Goal: Task Accomplishment & Management: Manage account settings

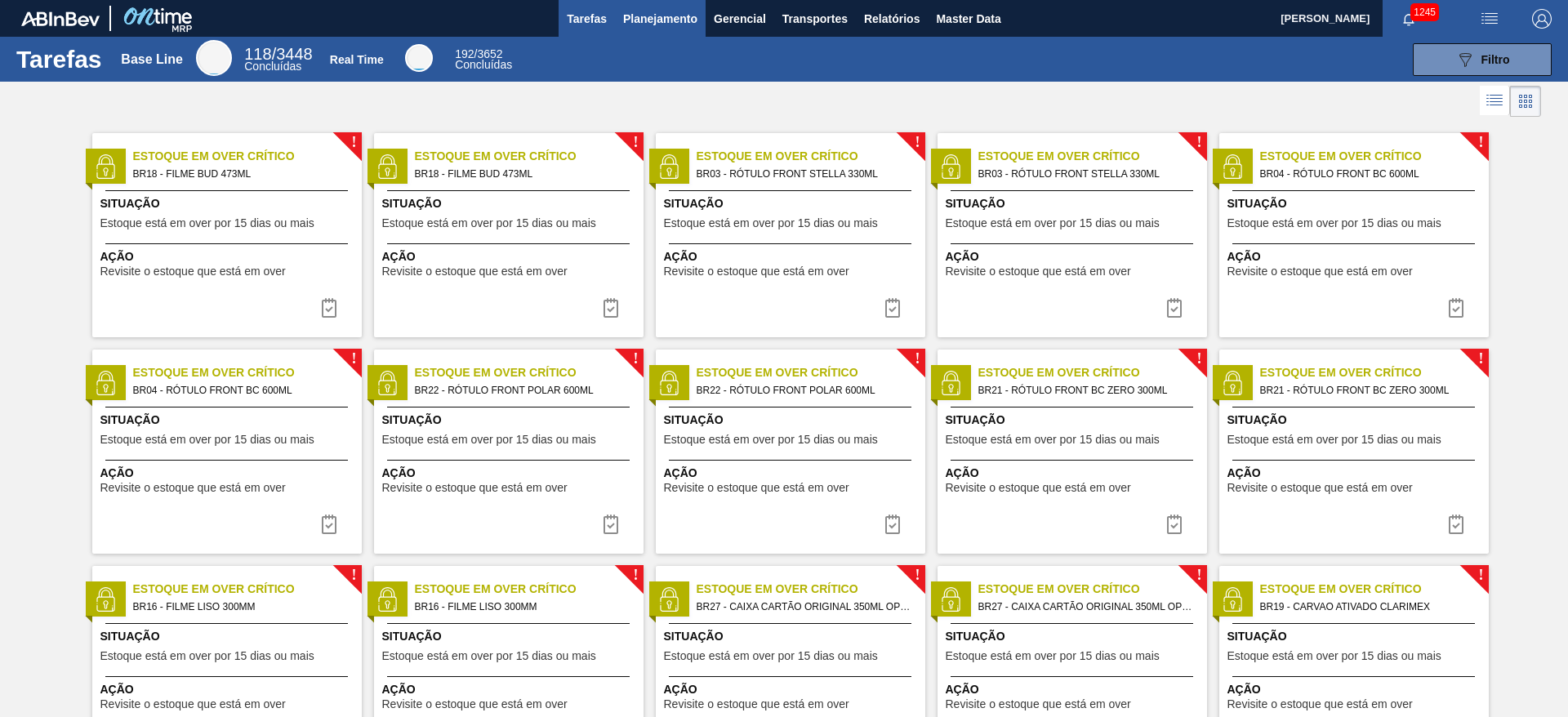
click at [647, 19] on span "Planejamento" at bounding box center [661, 19] width 75 height 20
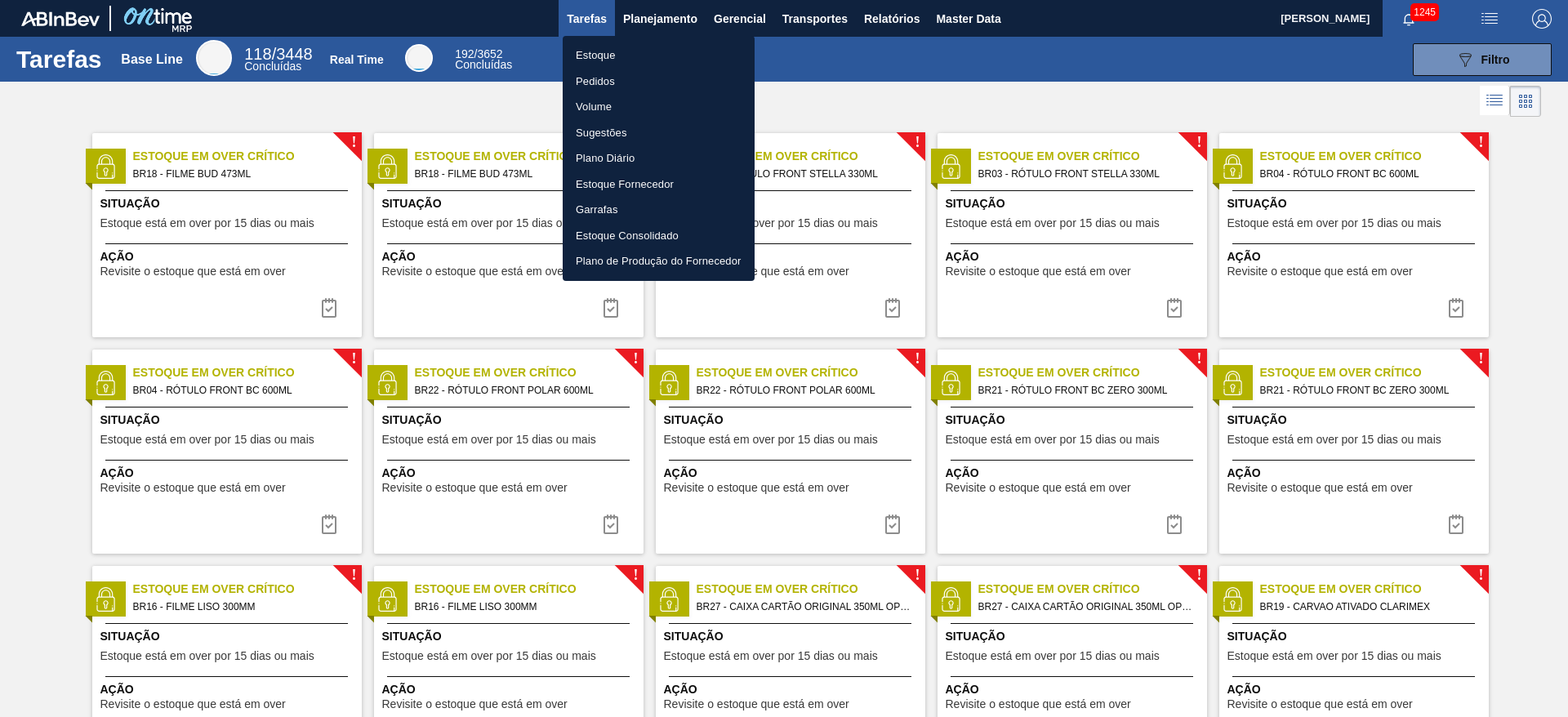
click at [597, 53] on li "Estoque" at bounding box center [659, 55] width 192 height 26
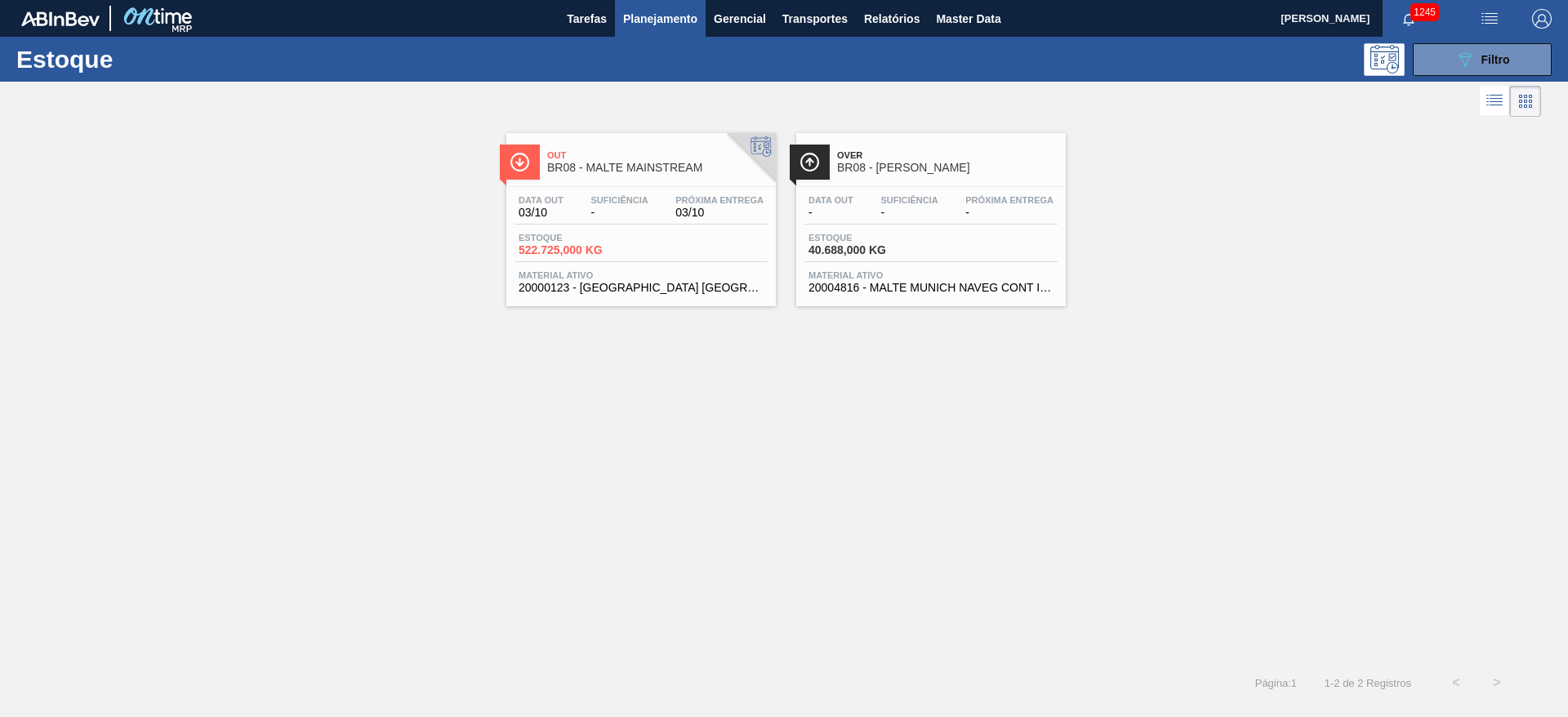
click at [650, 255] on div "Estoque 522.725,000 KG" at bounding box center [640, 246] width 253 height 29
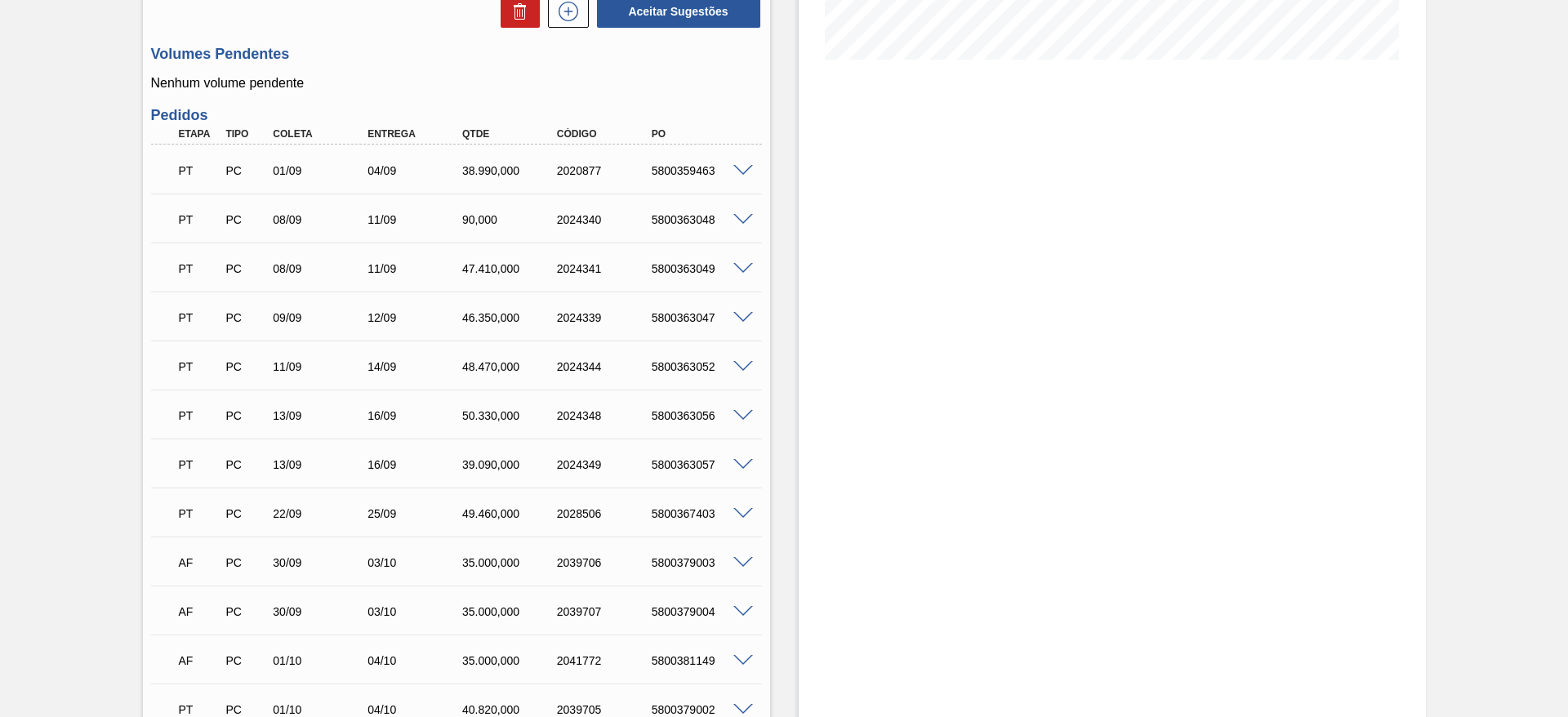
scroll to position [122, 0]
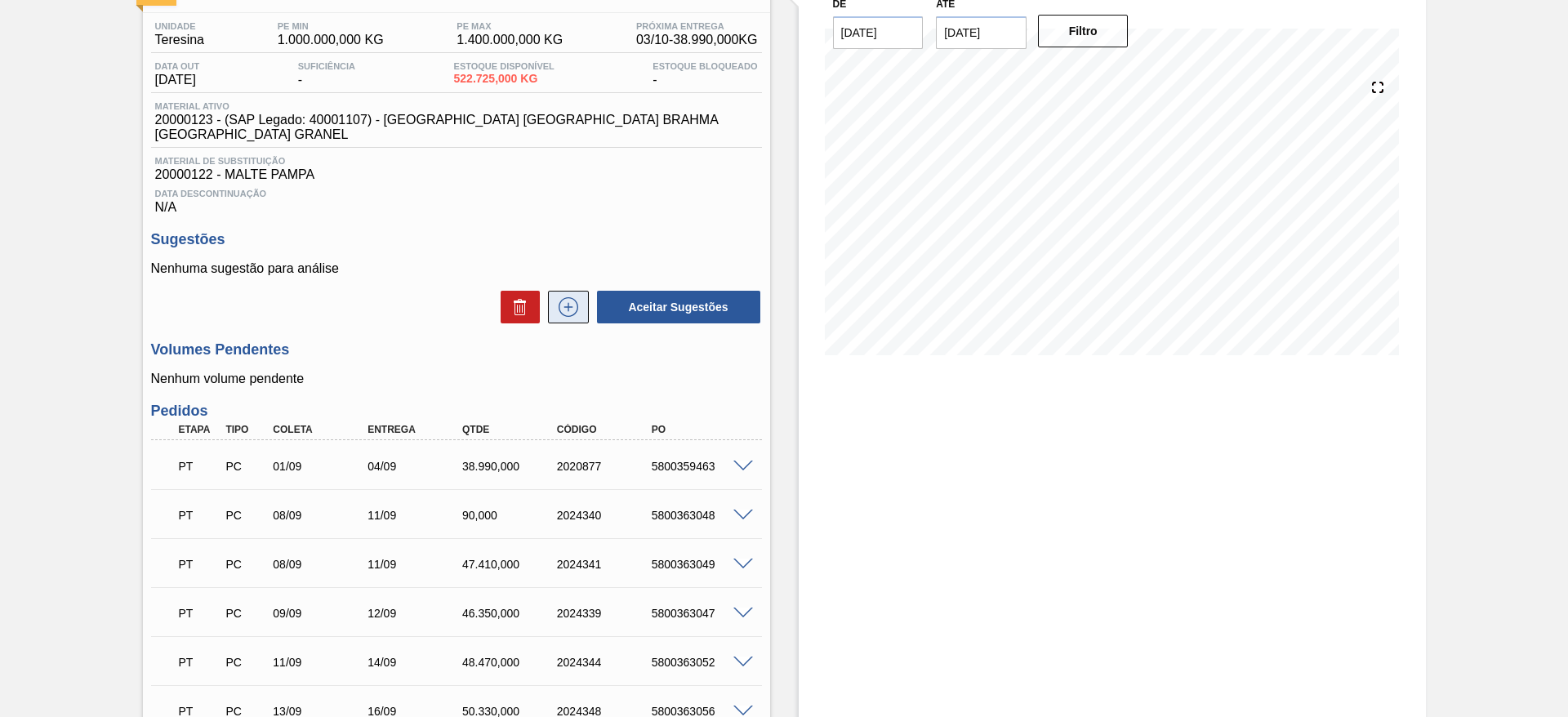
click at [574, 297] on icon at bounding box center [568, 306] width 26 height 20
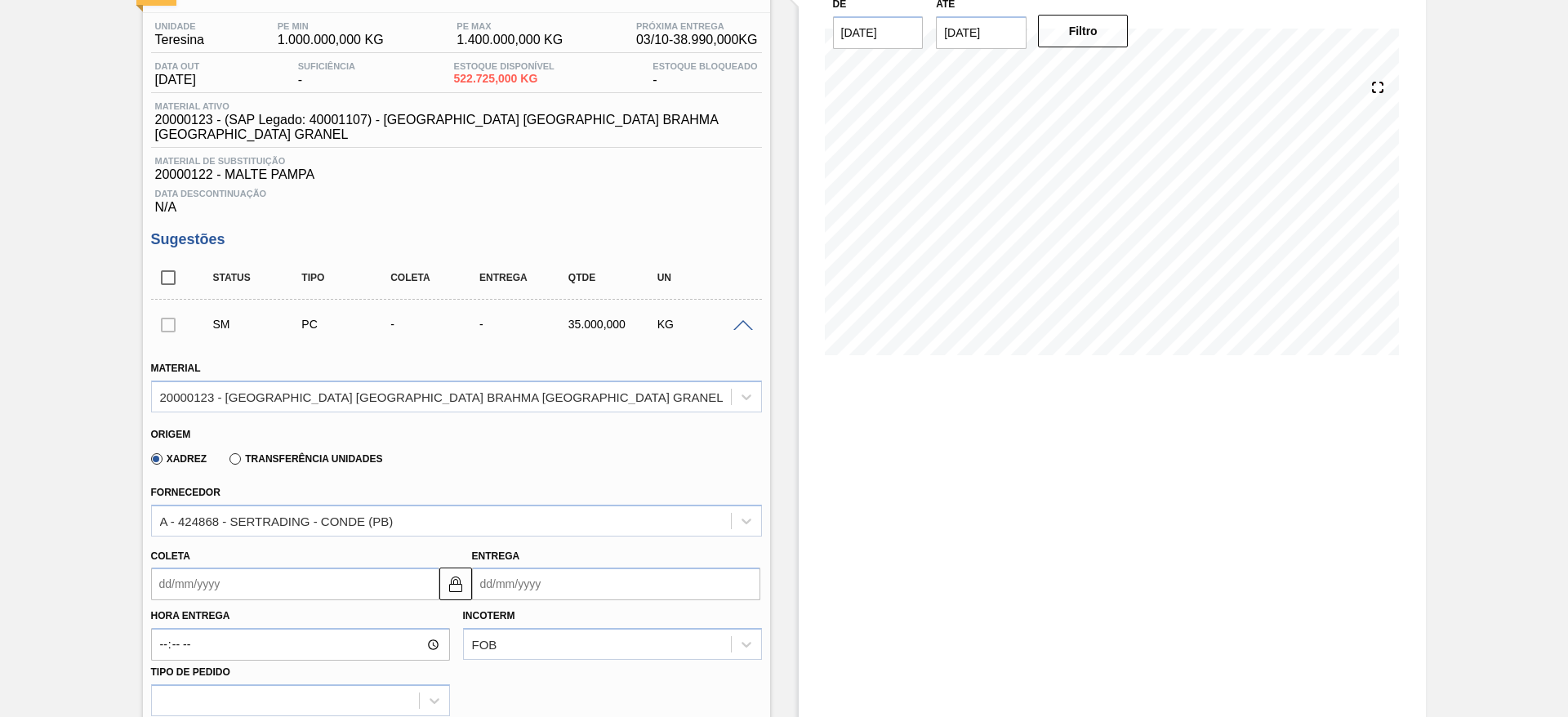
click at [170, 477] on input "Coleta" at bounding box center [295, 583] width 288 height 33
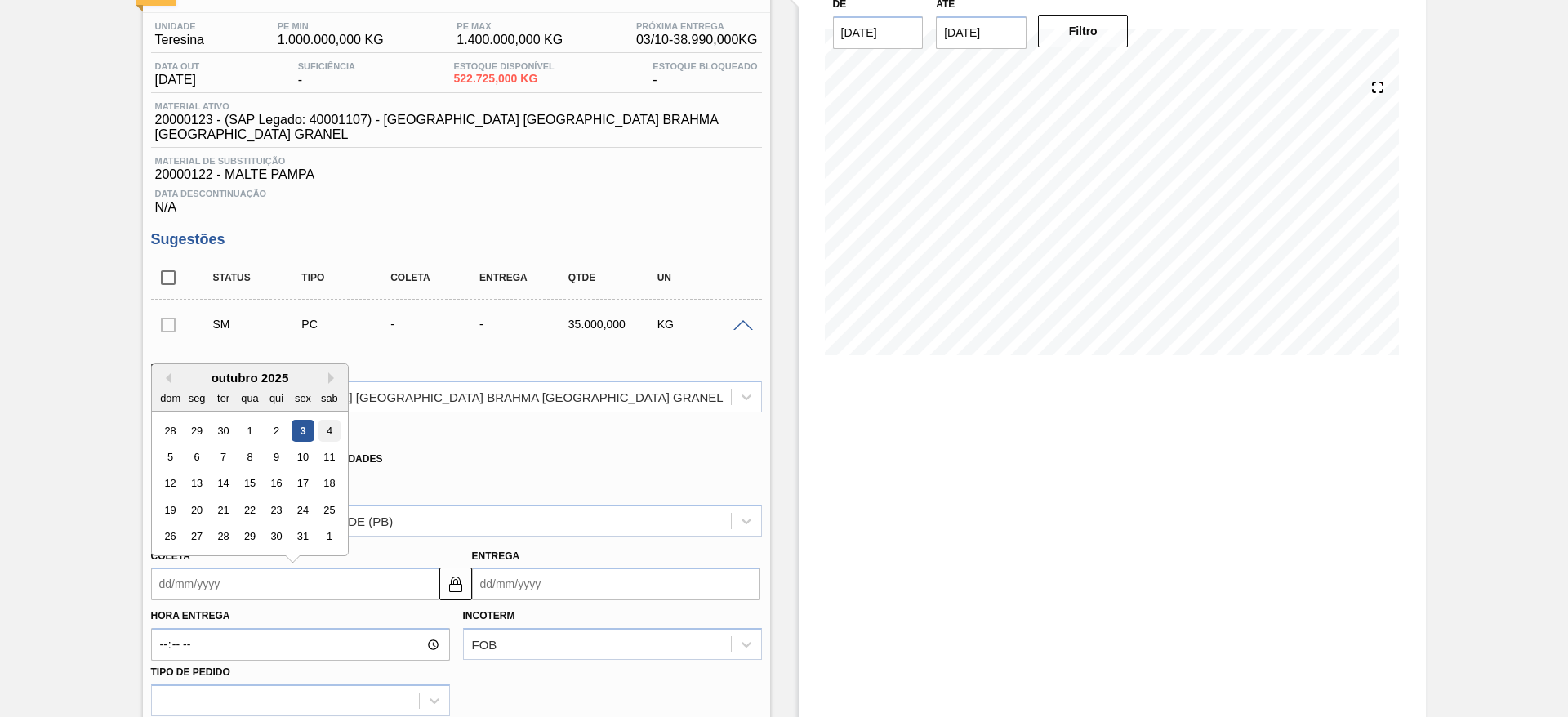
click at [329, 420] on div "4" at bounding box center [329, 431] width 22 height 22
type input "[DATE]"
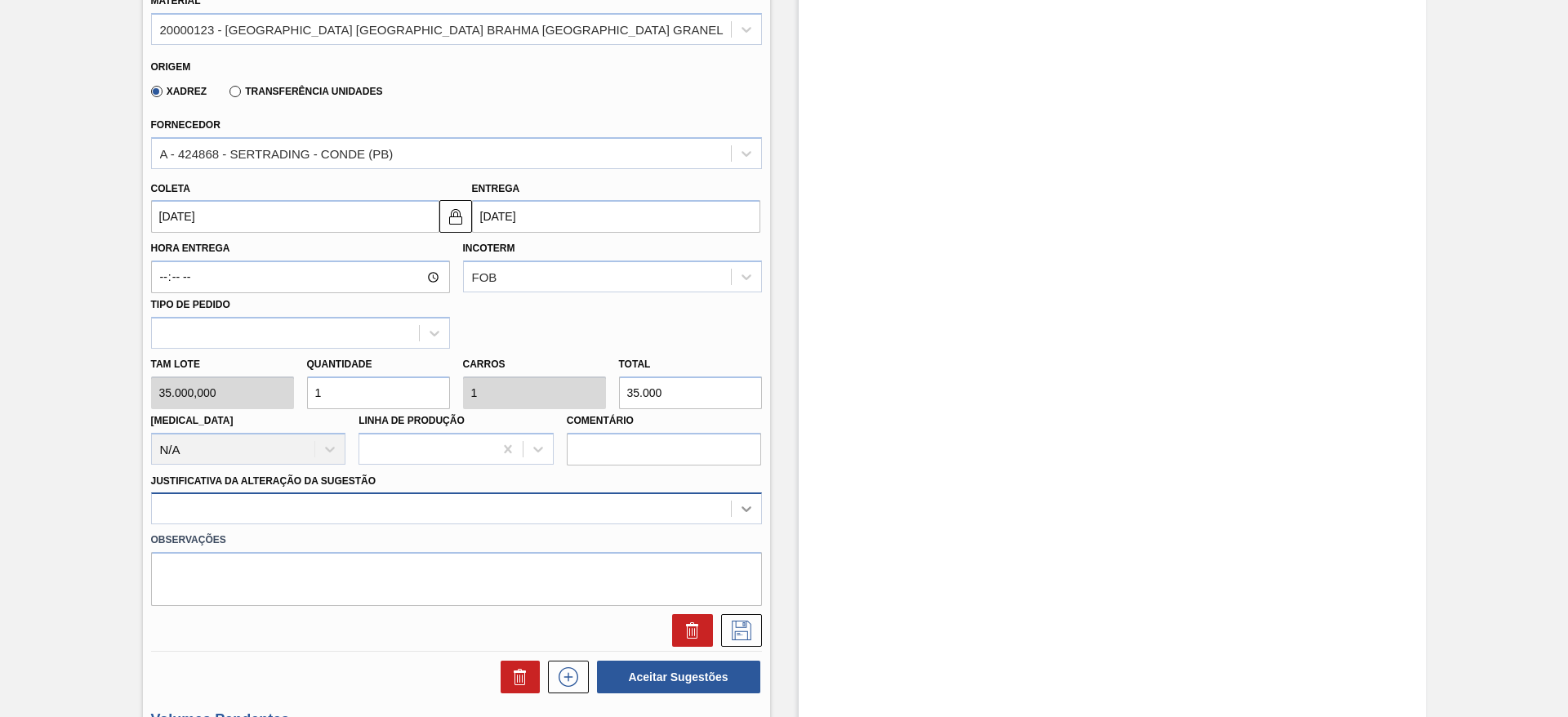
scroll to position [541, 0]
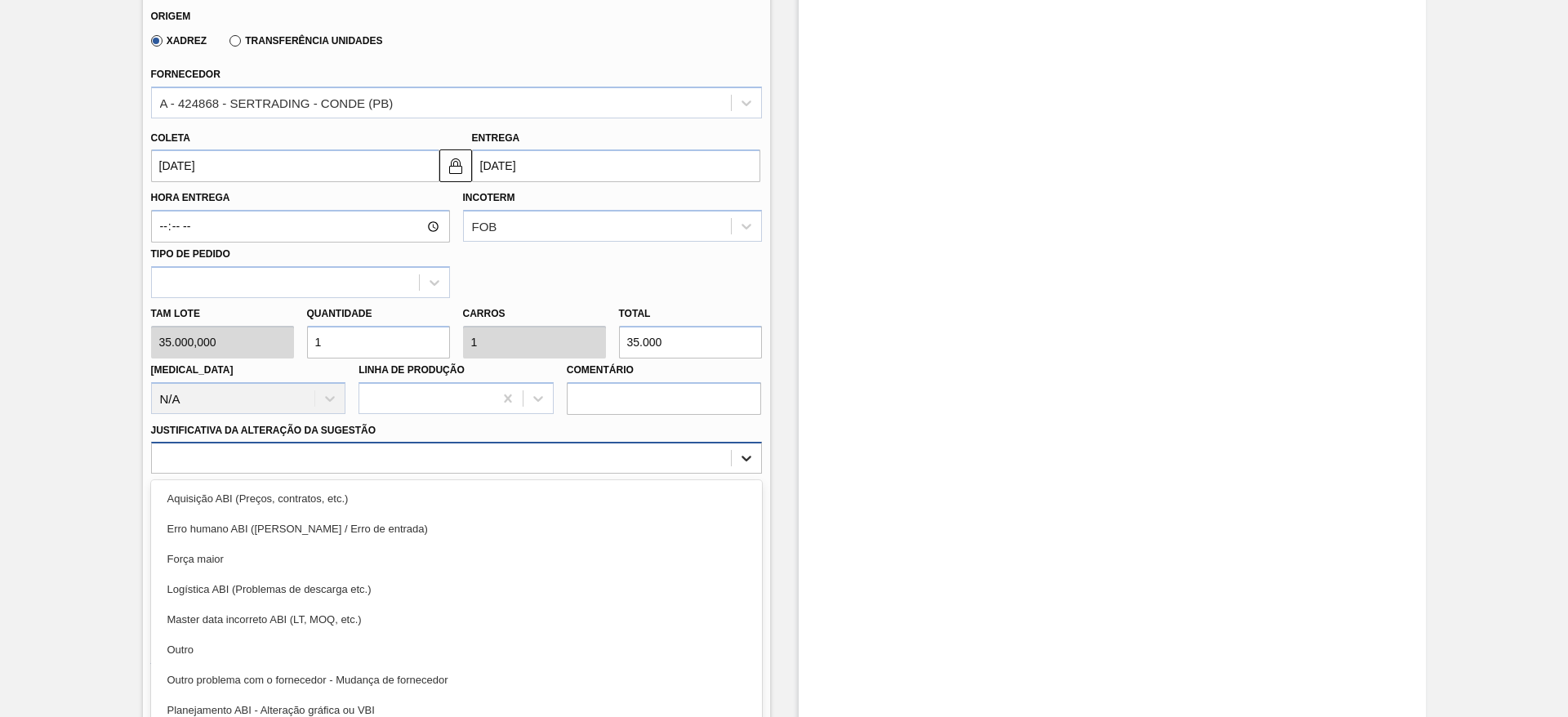
click at [749, 473] on div "option Aquisição ABI (Preços, contratos, etc.) focused, 1 of 18. 18 results ava…" at bounding box center [456, 457] width 610 height 32
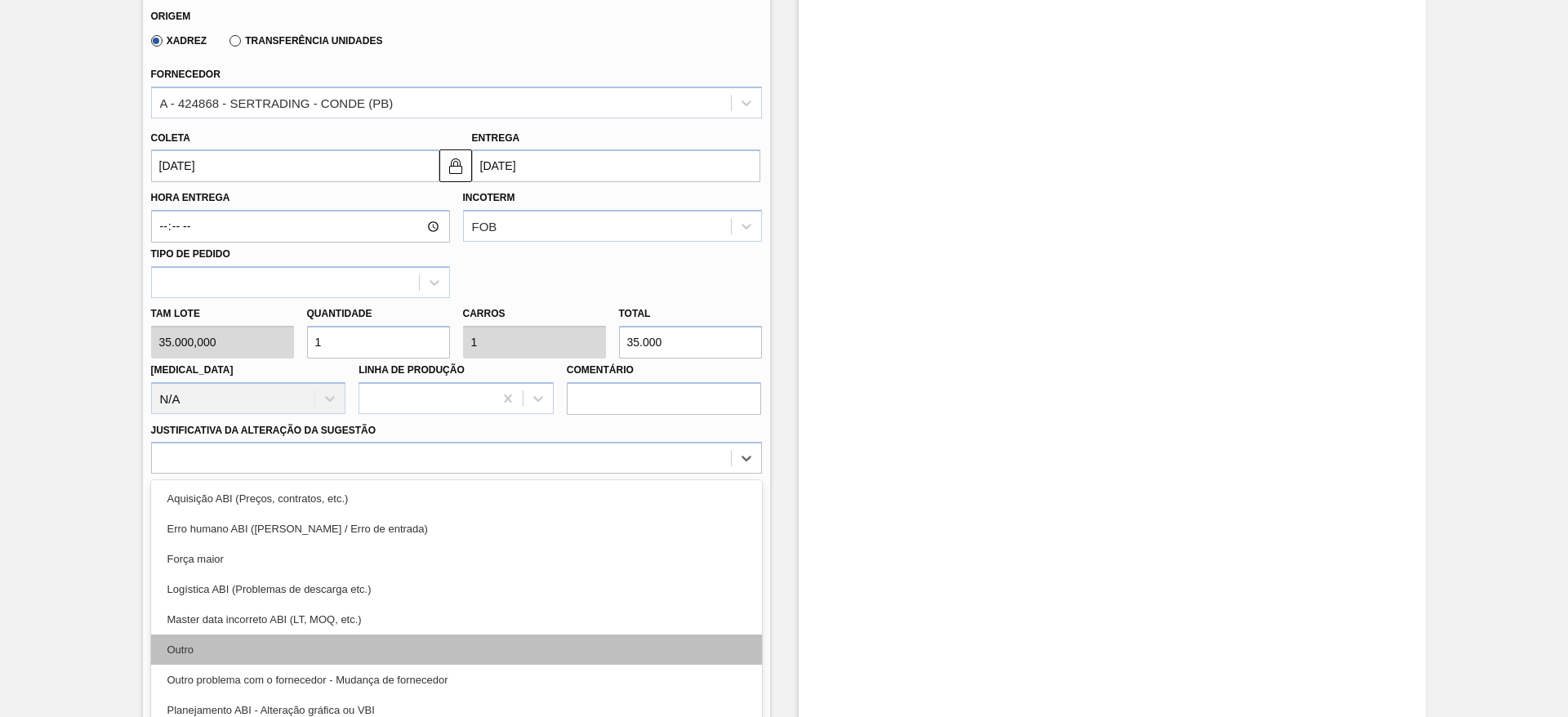
click at [205, 477] on div "Outro" at bounding box center [456, 650] width 610 height 30
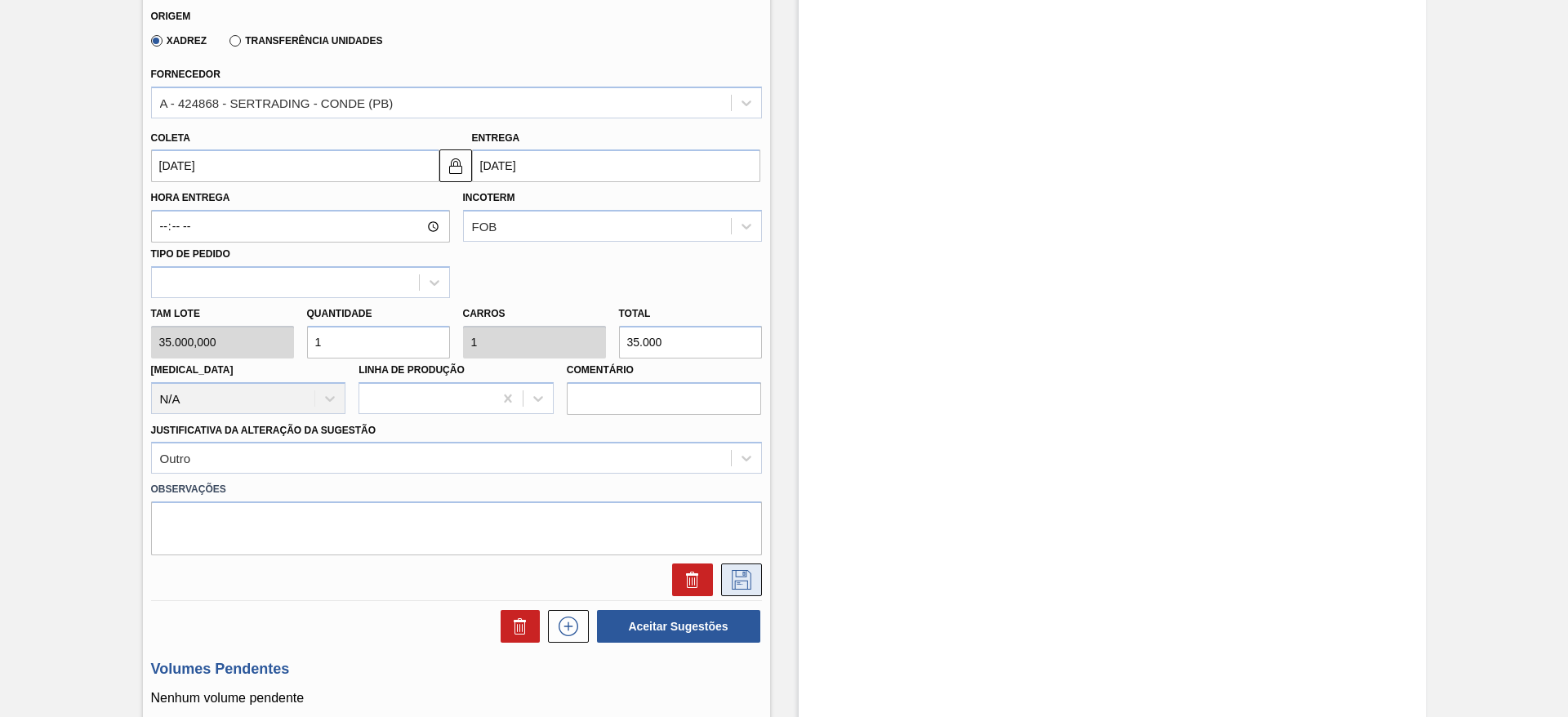
click at [749, 477] on icon at bounding box center [741, 580] width 26 height 20
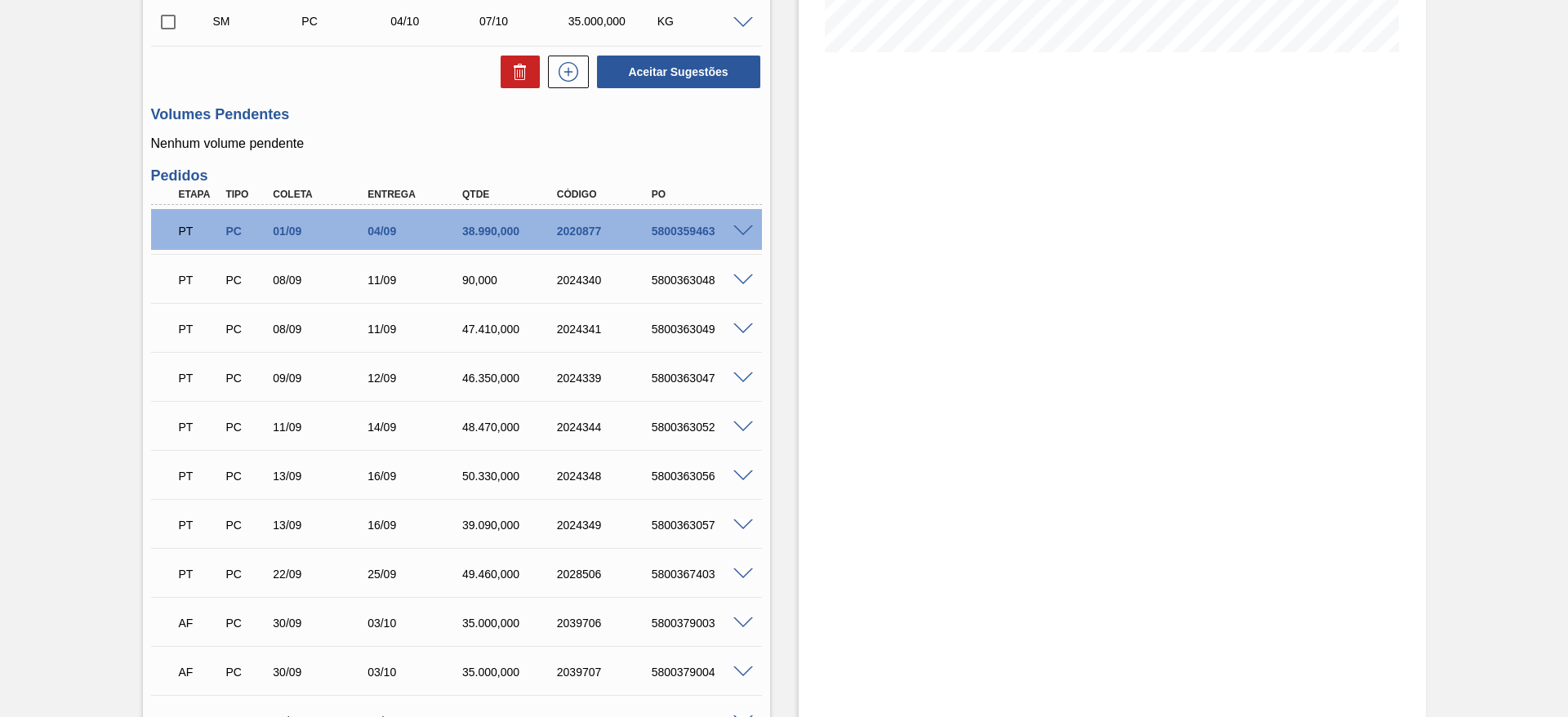
scroll to position [296, 0]
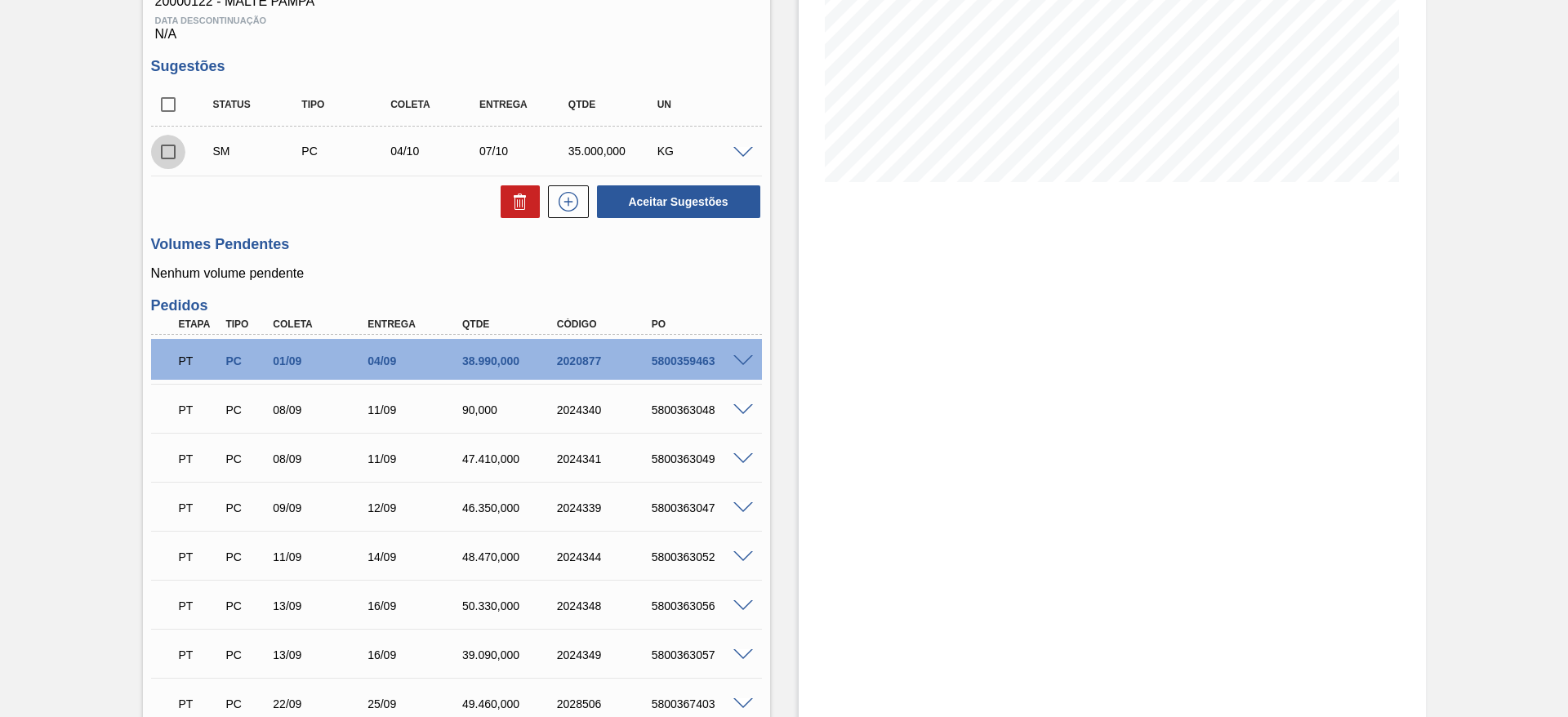
click at [167, 137] on input "checkbox" at bounding box center [168, 151] width 35 height 35
click at [623, 189] on button "Aceitar Sugestões" at bounding box center [679, 202] width 163 height 33
checkbox input "false"
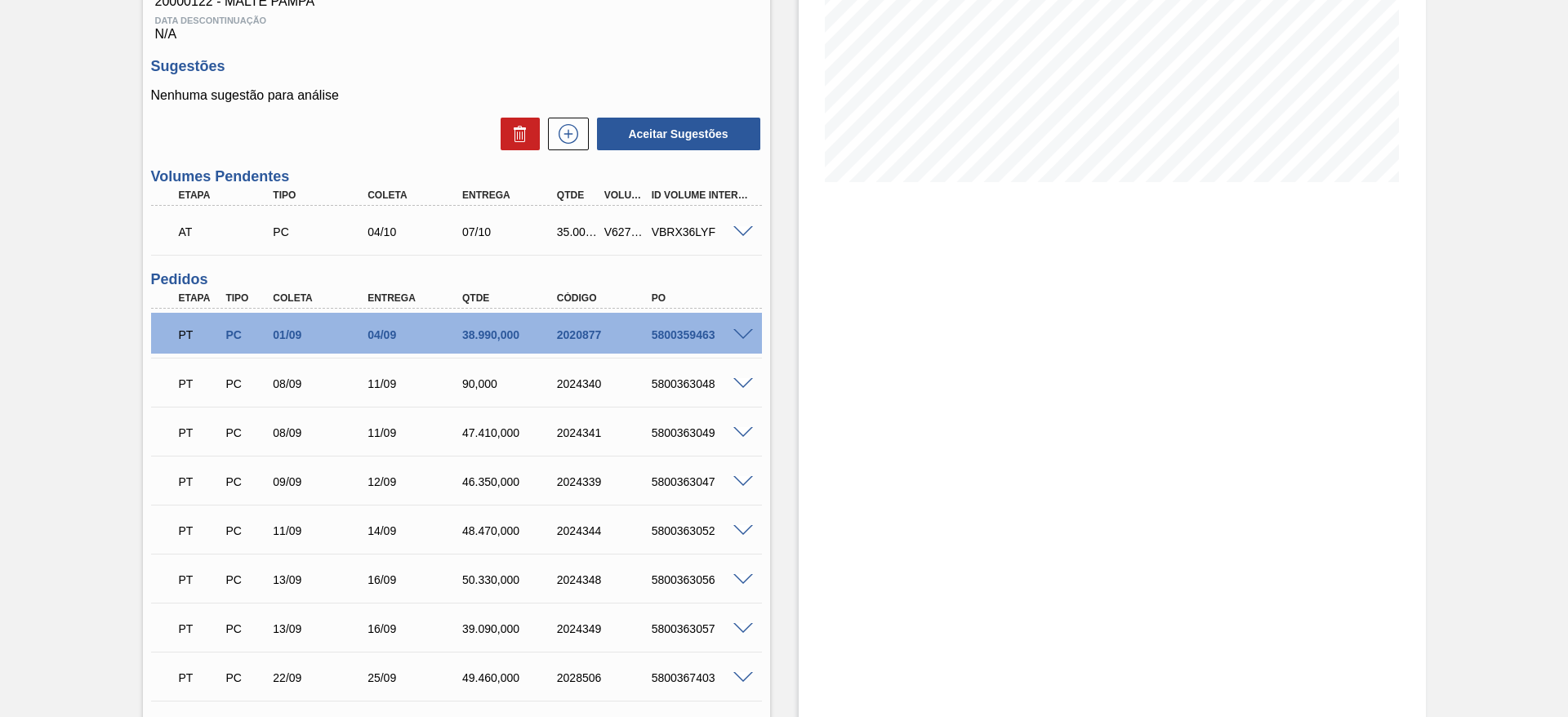
click at [628, 225] on div "V627522" at bounding box center [624, 232] width 49 height 13
copy div "V627522"
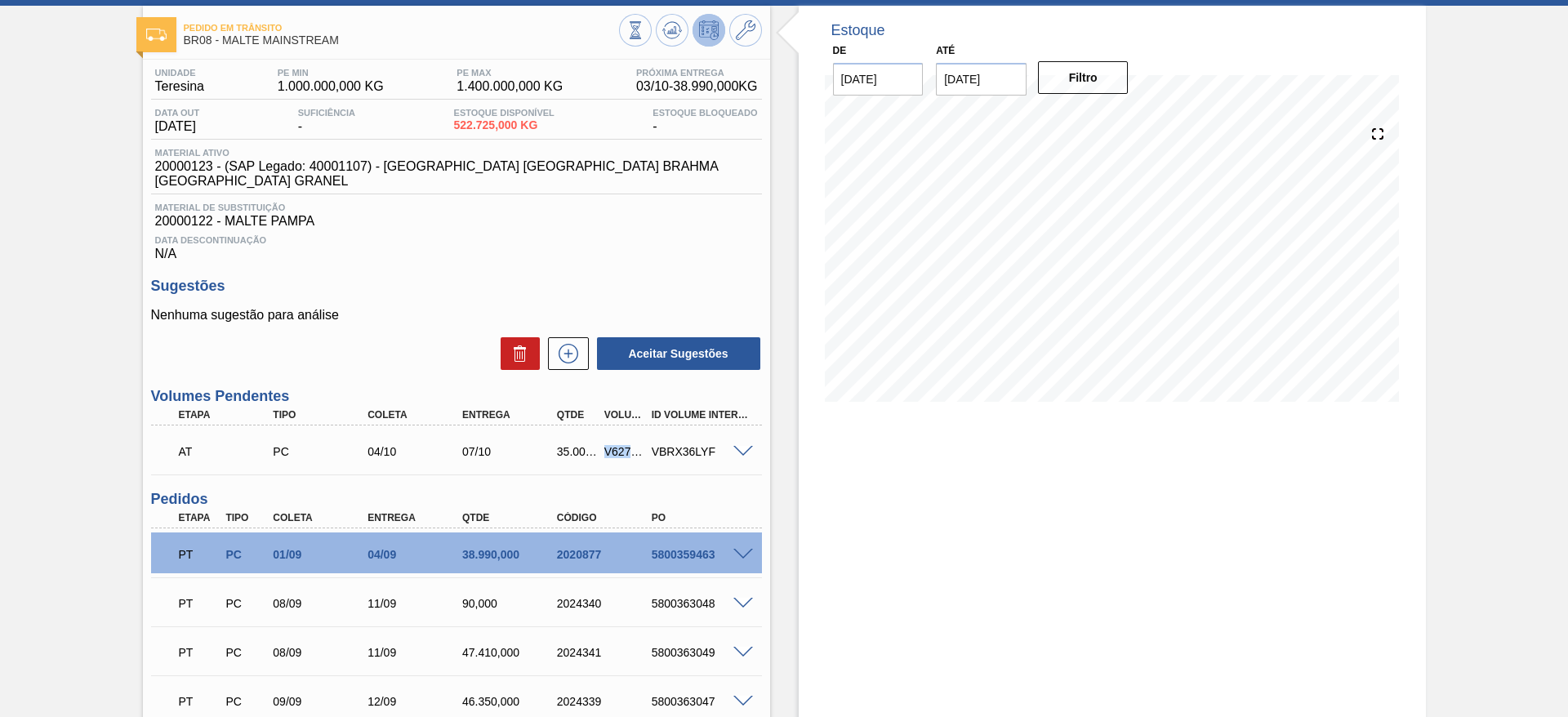
scroll to position [0, 0]
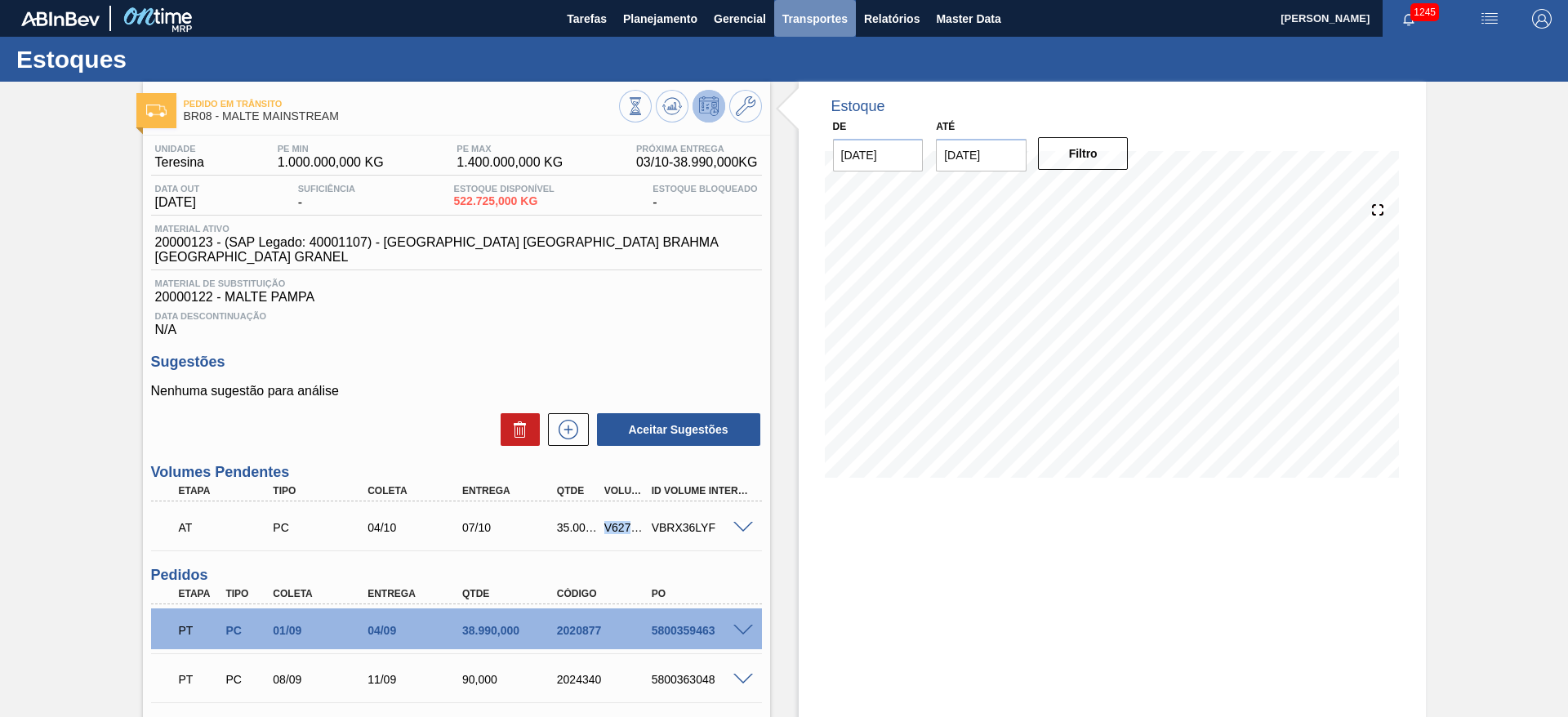
click at [806, 22] on span "Transportes" at bounding box center [815, 19] width 65 height 20
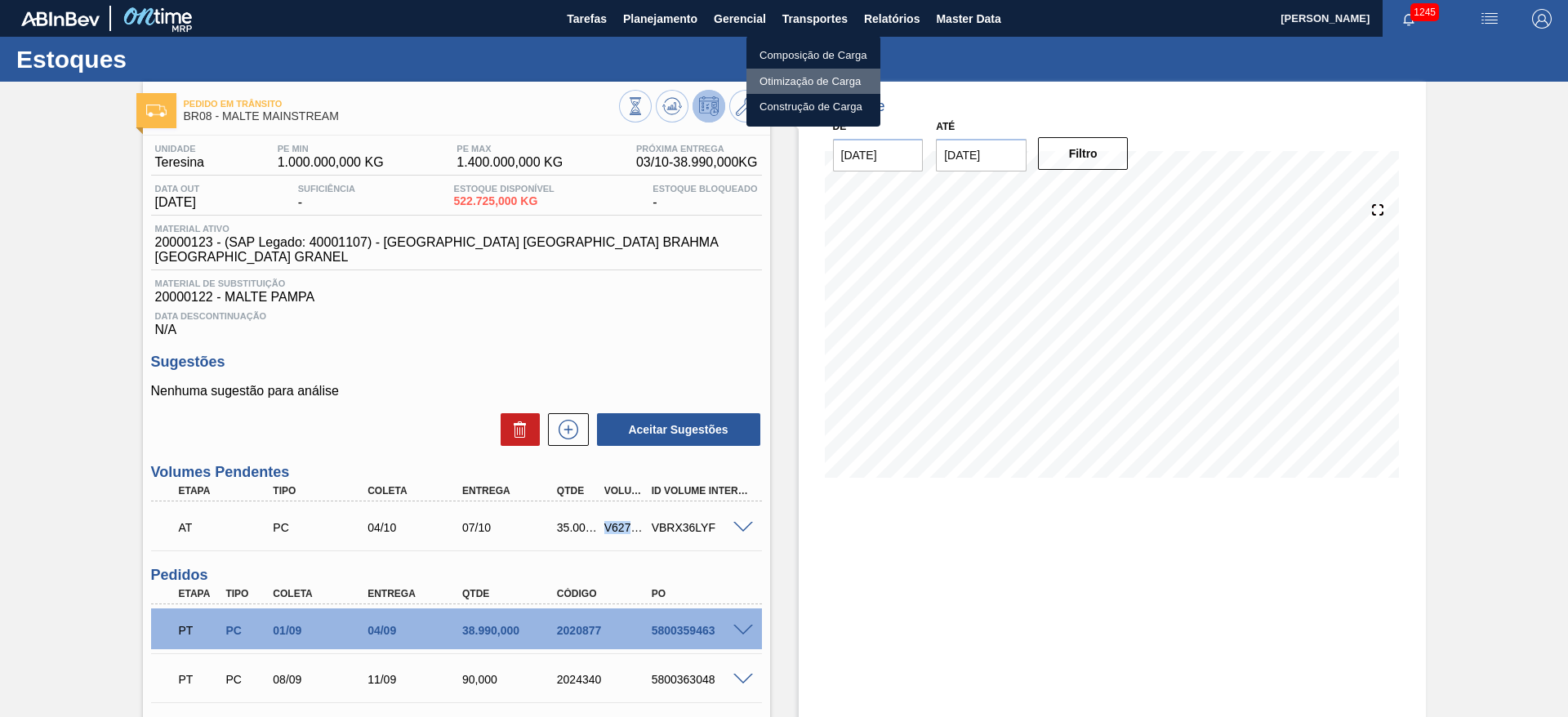
click at [772, 86] on li "Otimização de Carga" at bounding box center [813, 81] width 133 height 26
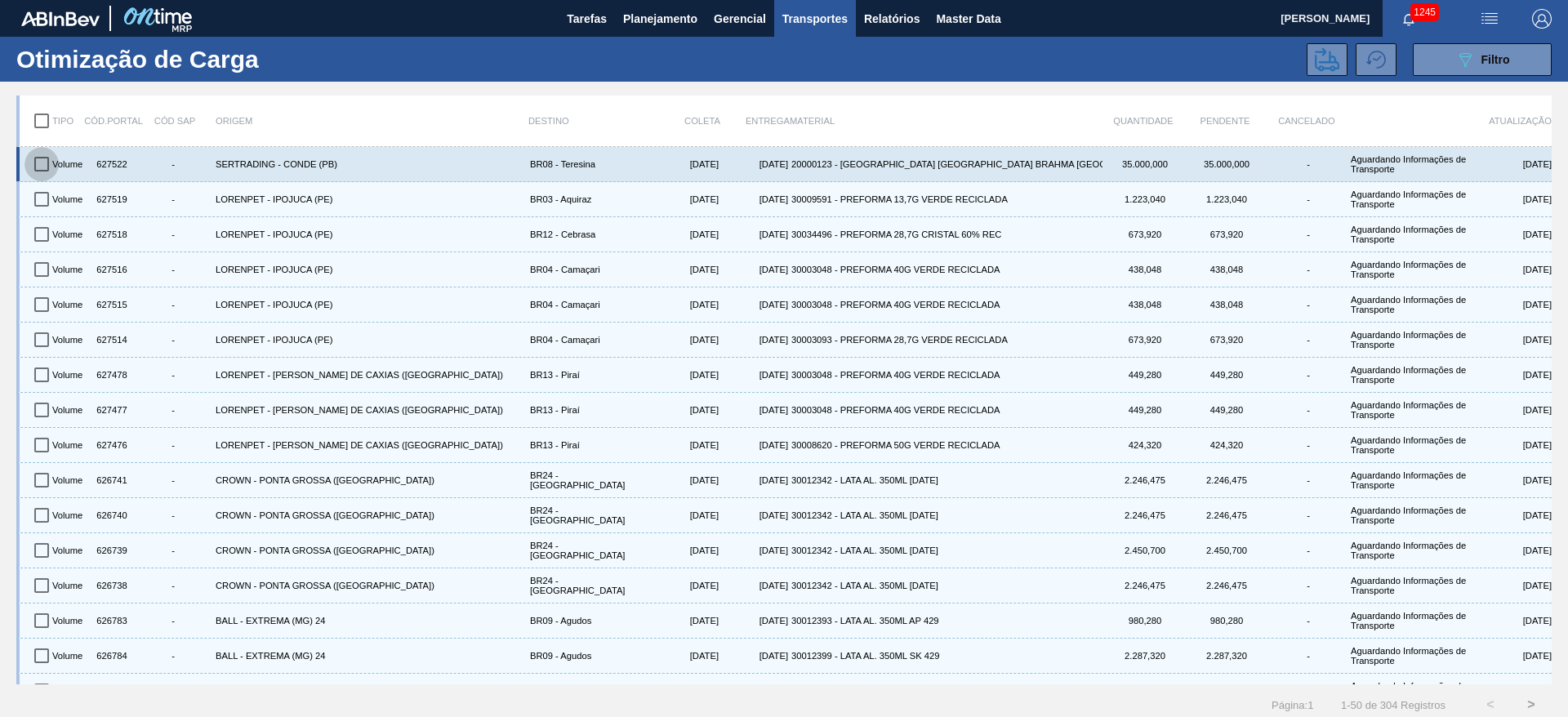
click at [41, 168] on input "checkbox" at bounding box center [41, 163] width 35 height 35
checkbox input "true"
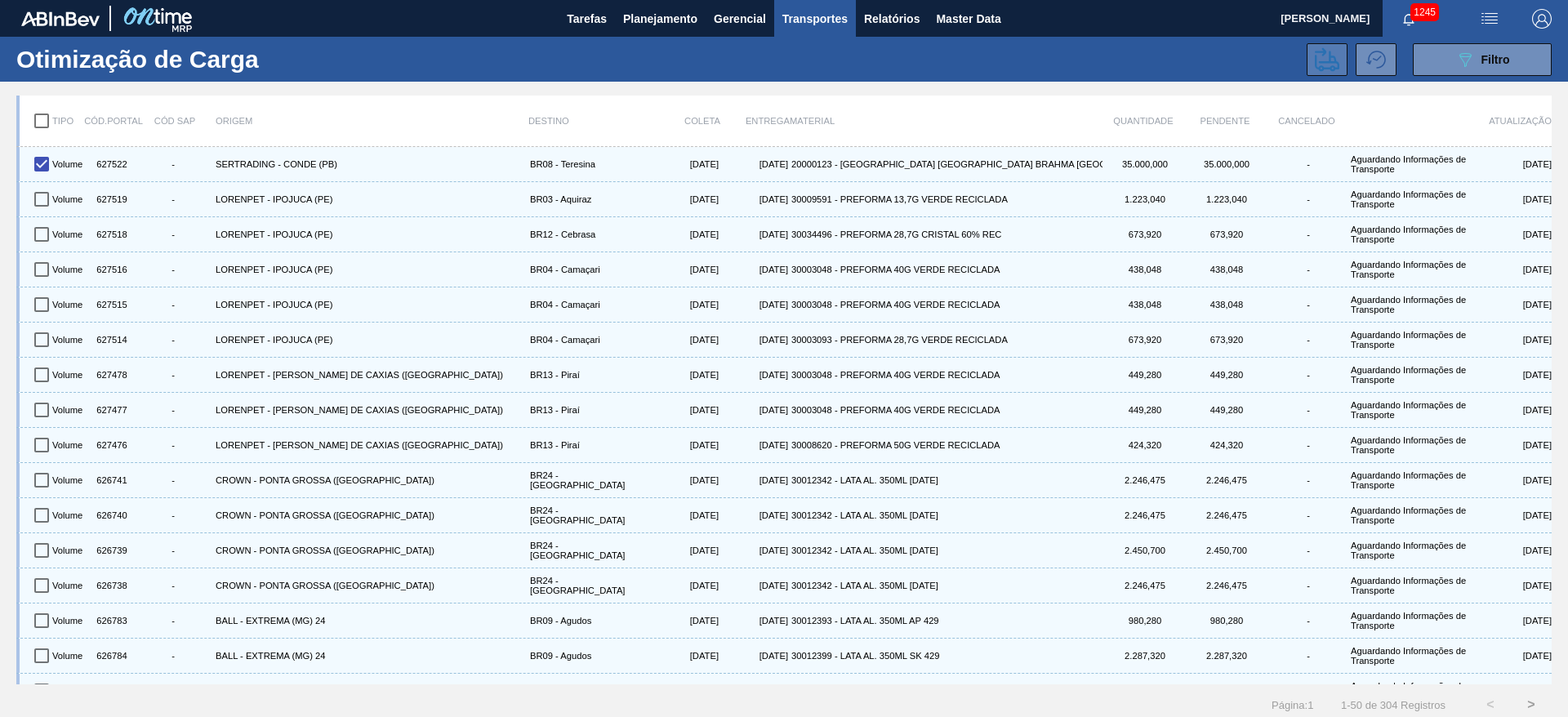
click at [1044, 63] on icon at bounding box center [1327, 60] width 24 height 24
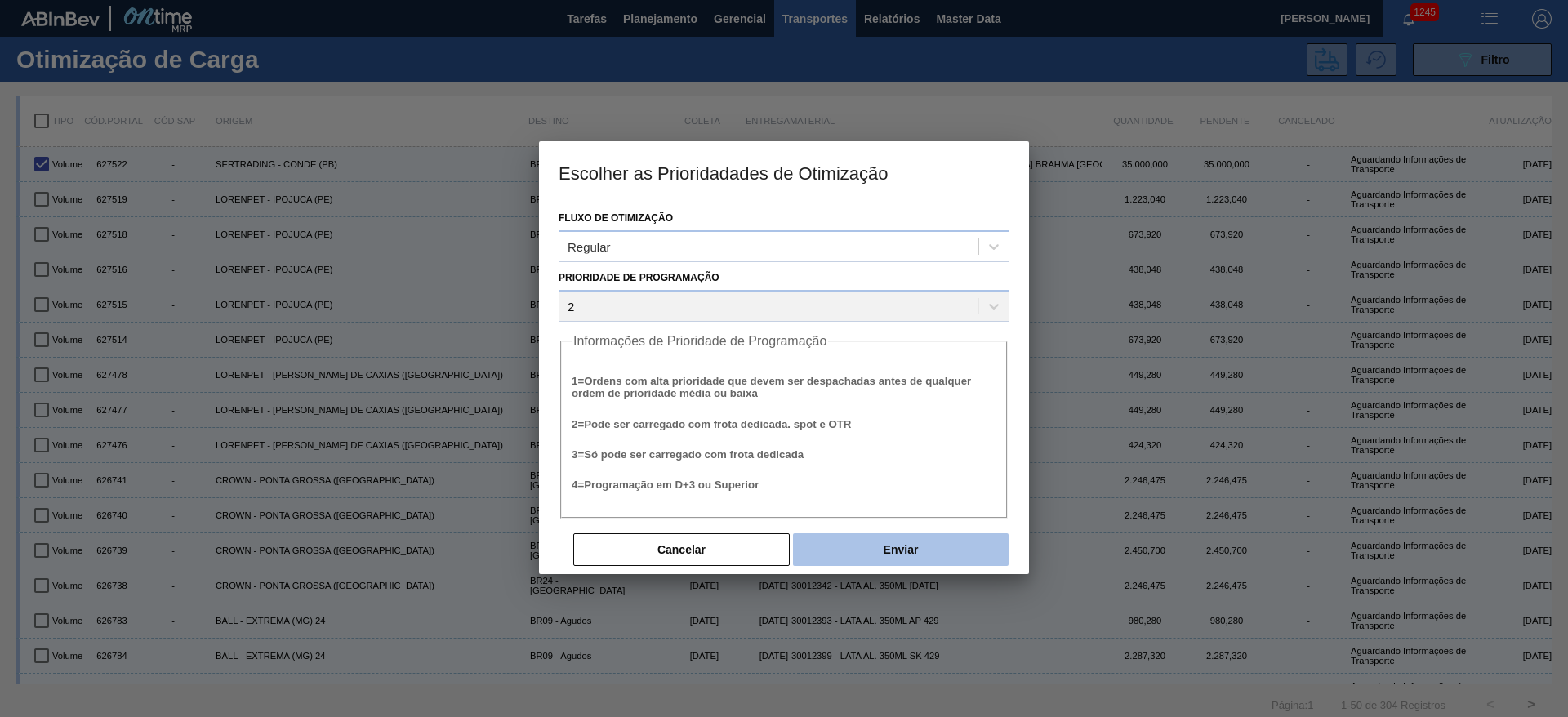
click at [916, 477] on button "Enviar" at bounding box center [901, 549] width 216 height 33
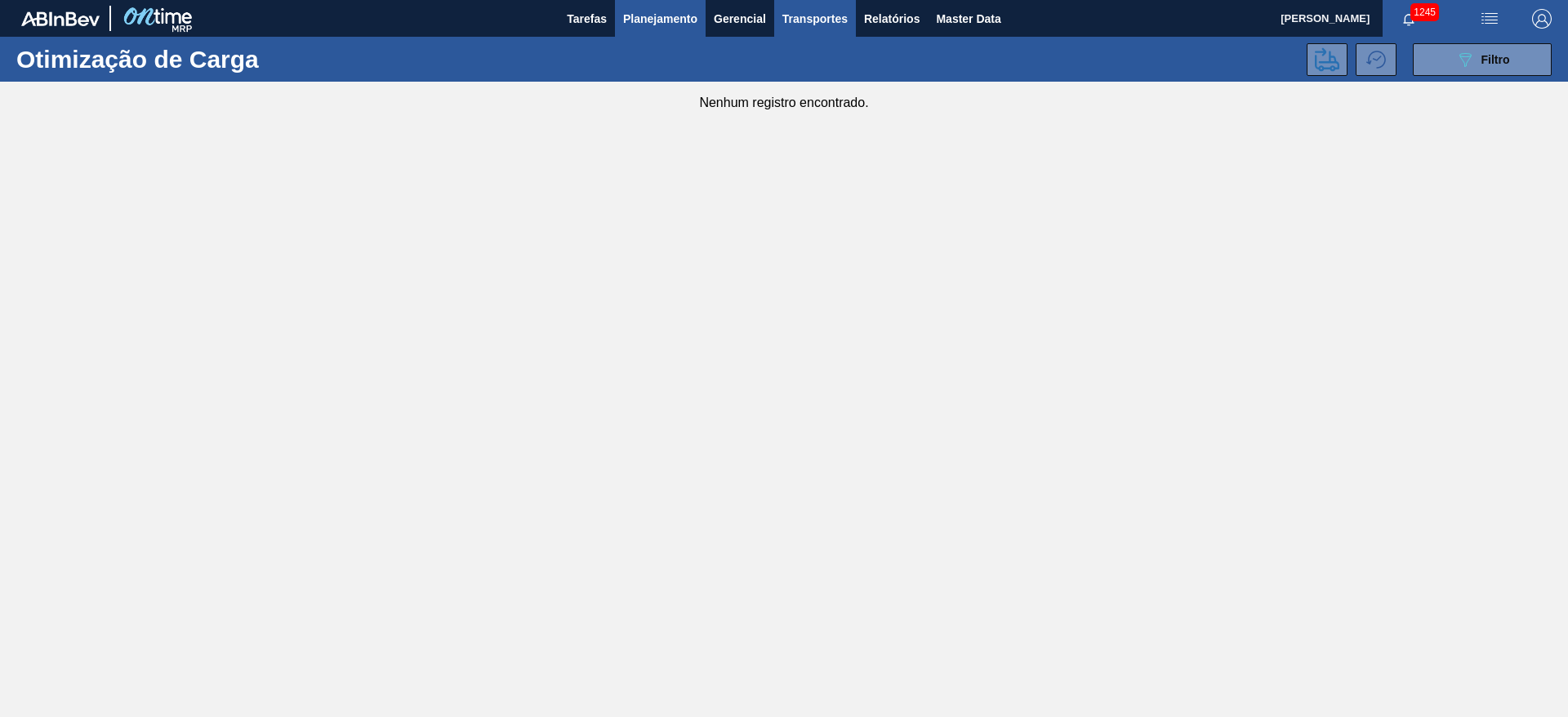
click at [638, 18] on span "Planejamento" at bounding box center [661, 19] width 75 height 20
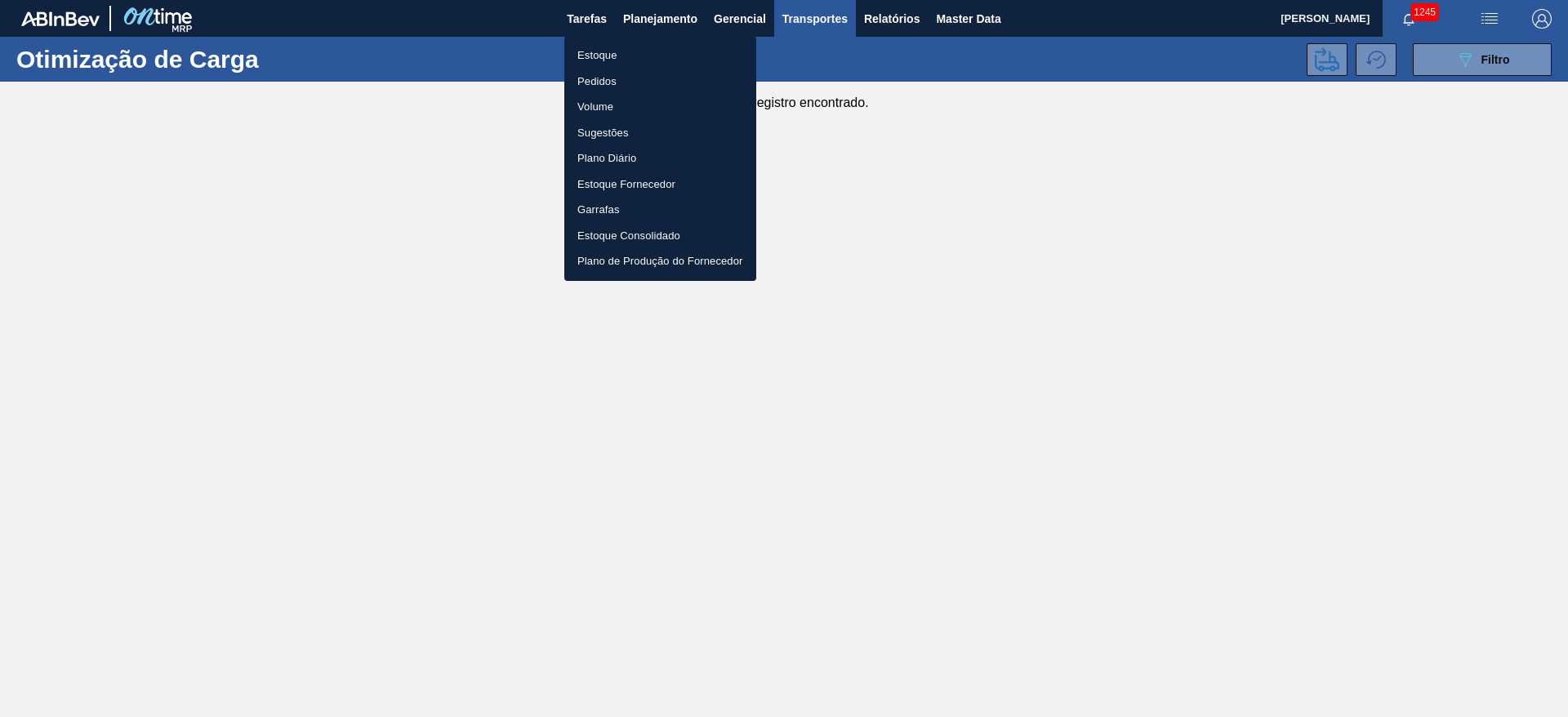
click at [598, 54] on li "Estoque" at bounding box center [661, 55] width 192 height 26
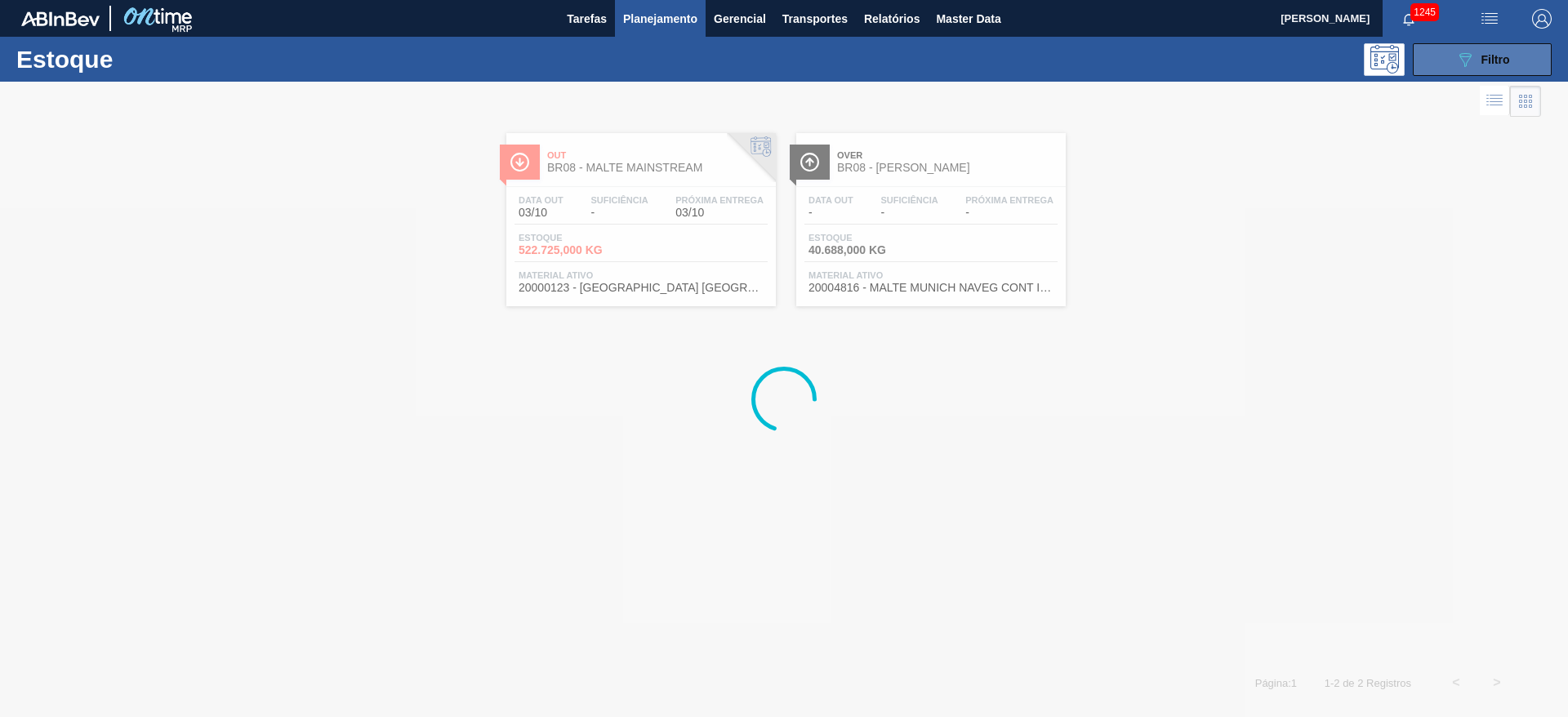
click at [1044, 63] on div "089F7B8B-B2A5-4AFE-B5C0-19BA573D28AC Filtro" at bounding box center [1482, 59] width 55 height 20
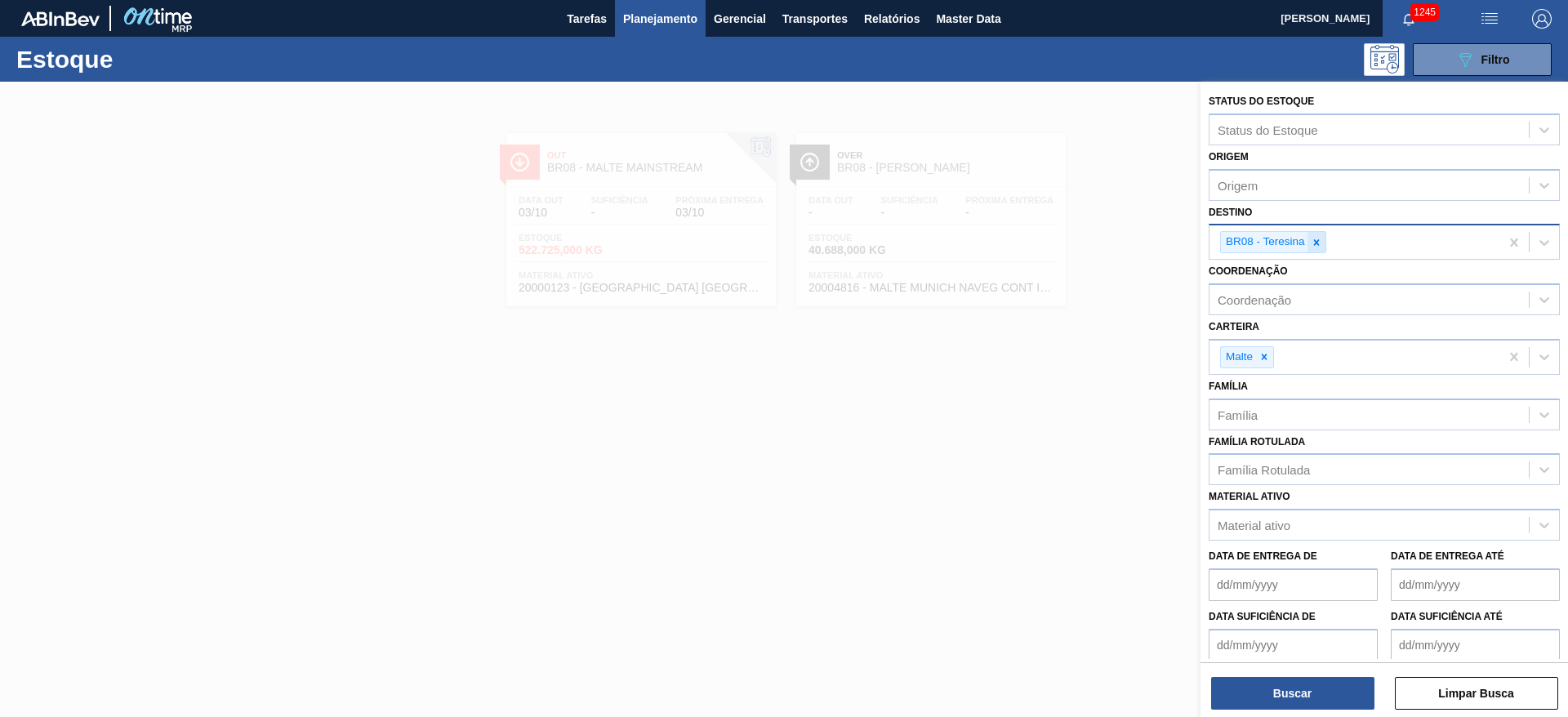
click at [1044, 244] on icon at bounding box center [1316, 242] width 6 height 6
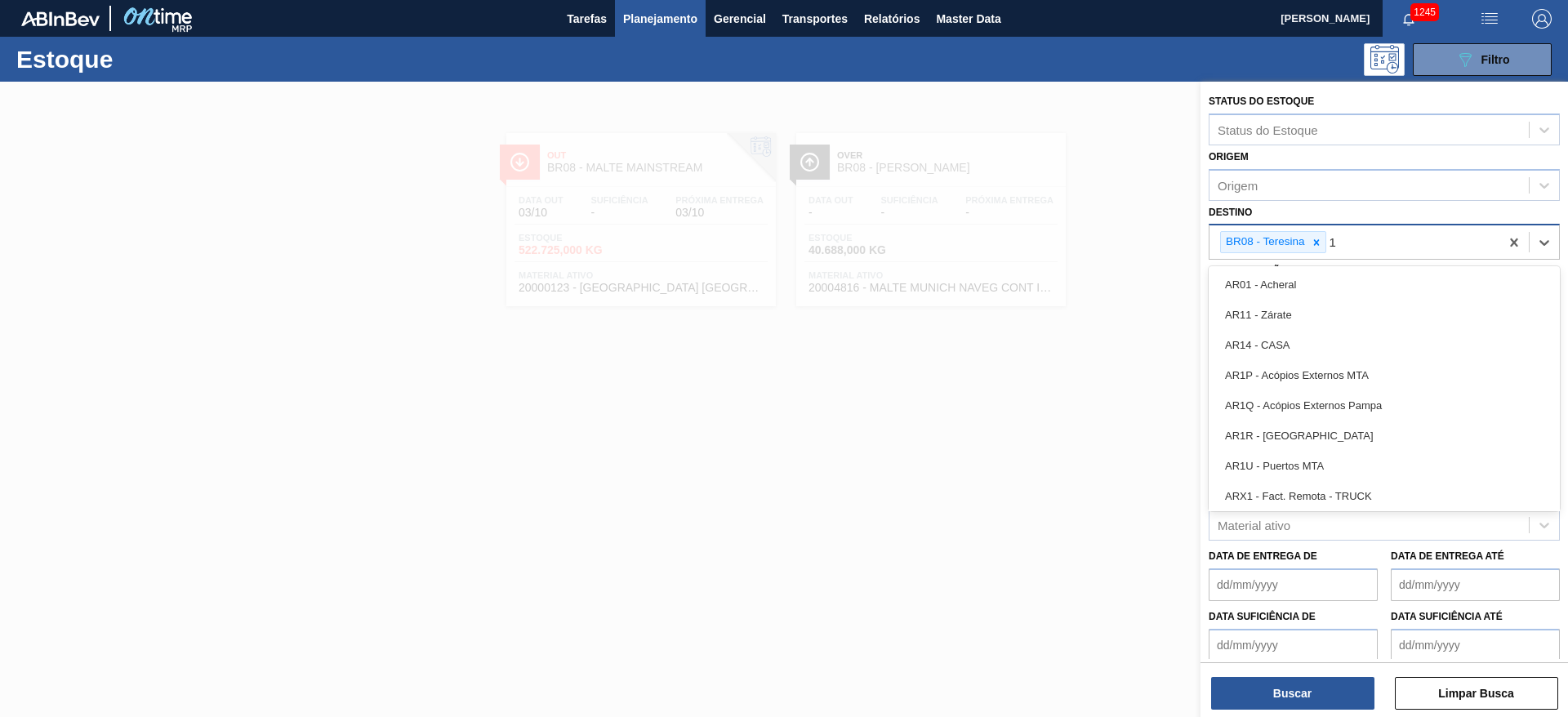
type input "11"
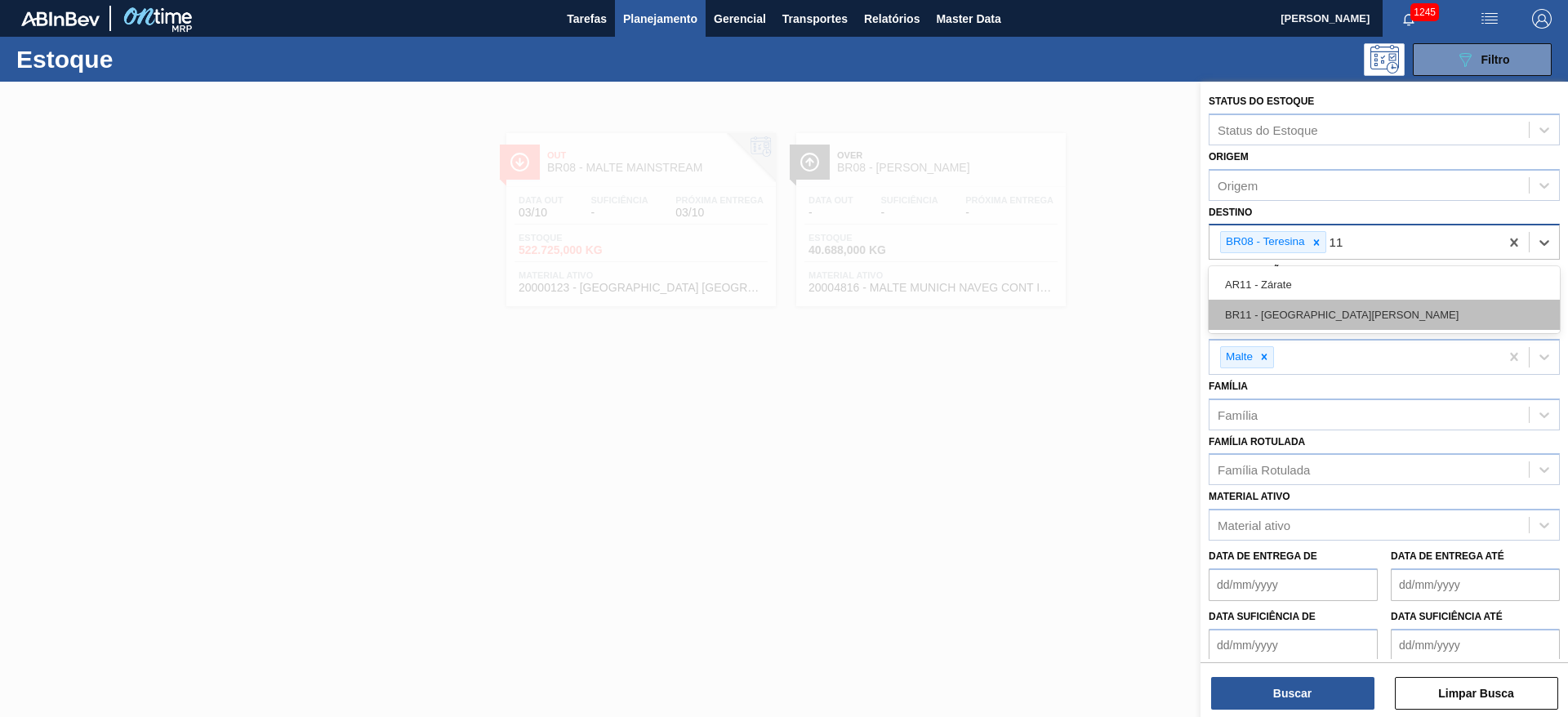
click at [1044, 307] on div "BR11 - [GEOGRAPHIC_DATA][PERSON_NAME]" at bounding box center [1384, 315] width 351 height 30
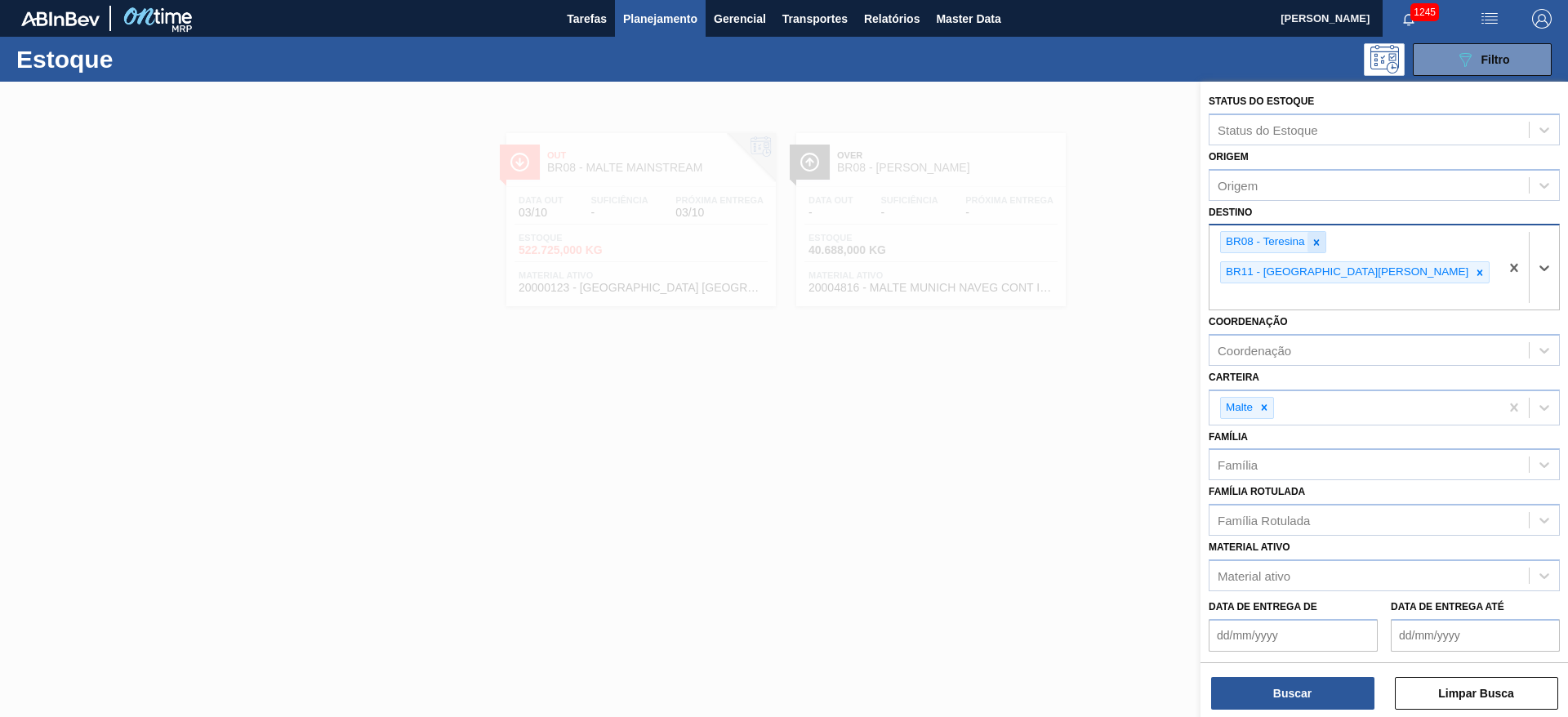
click at [1044, 232] on div at bounding box center [1316, 242] width 18 height 21
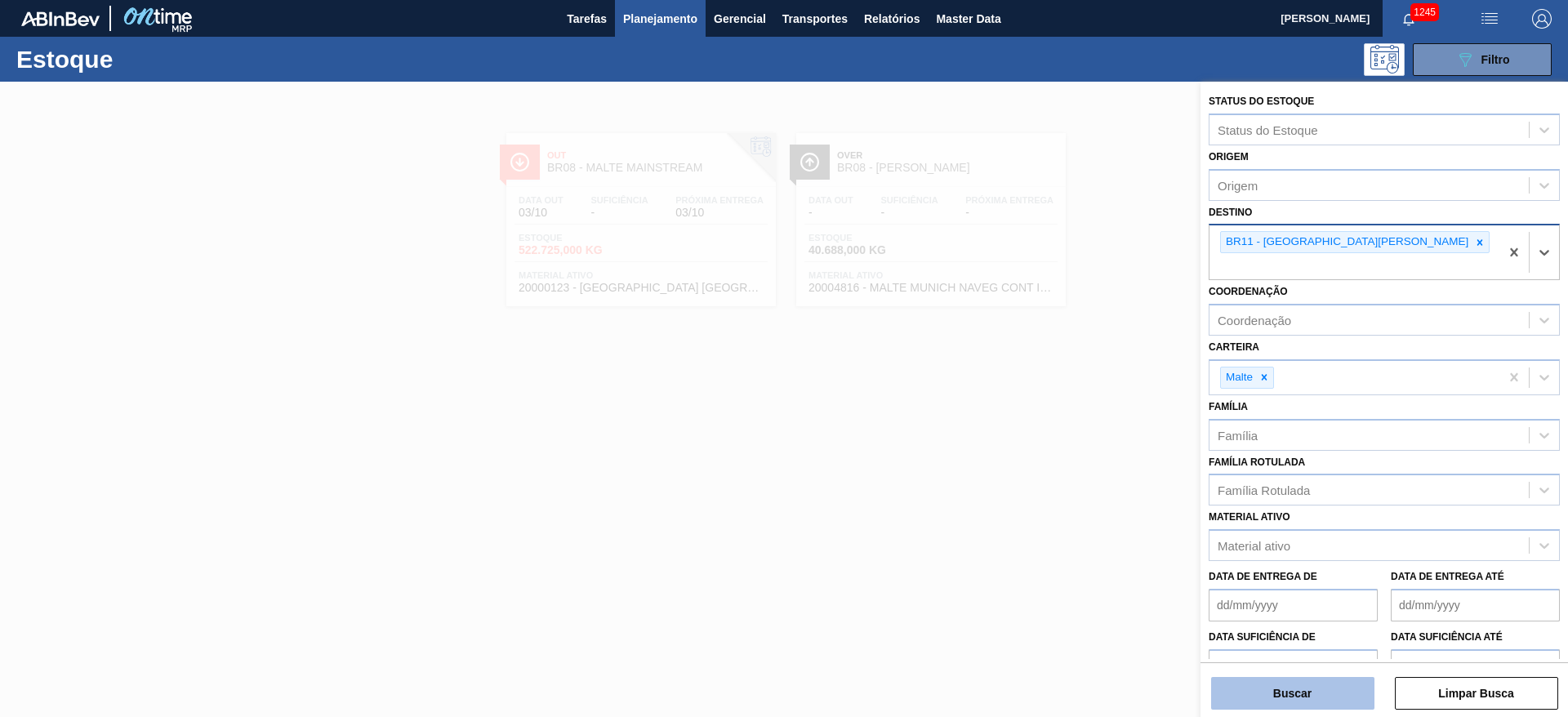
click at [1044, 477] on button "Buscar" at bounding box center [1293, 693] width 163 height 33
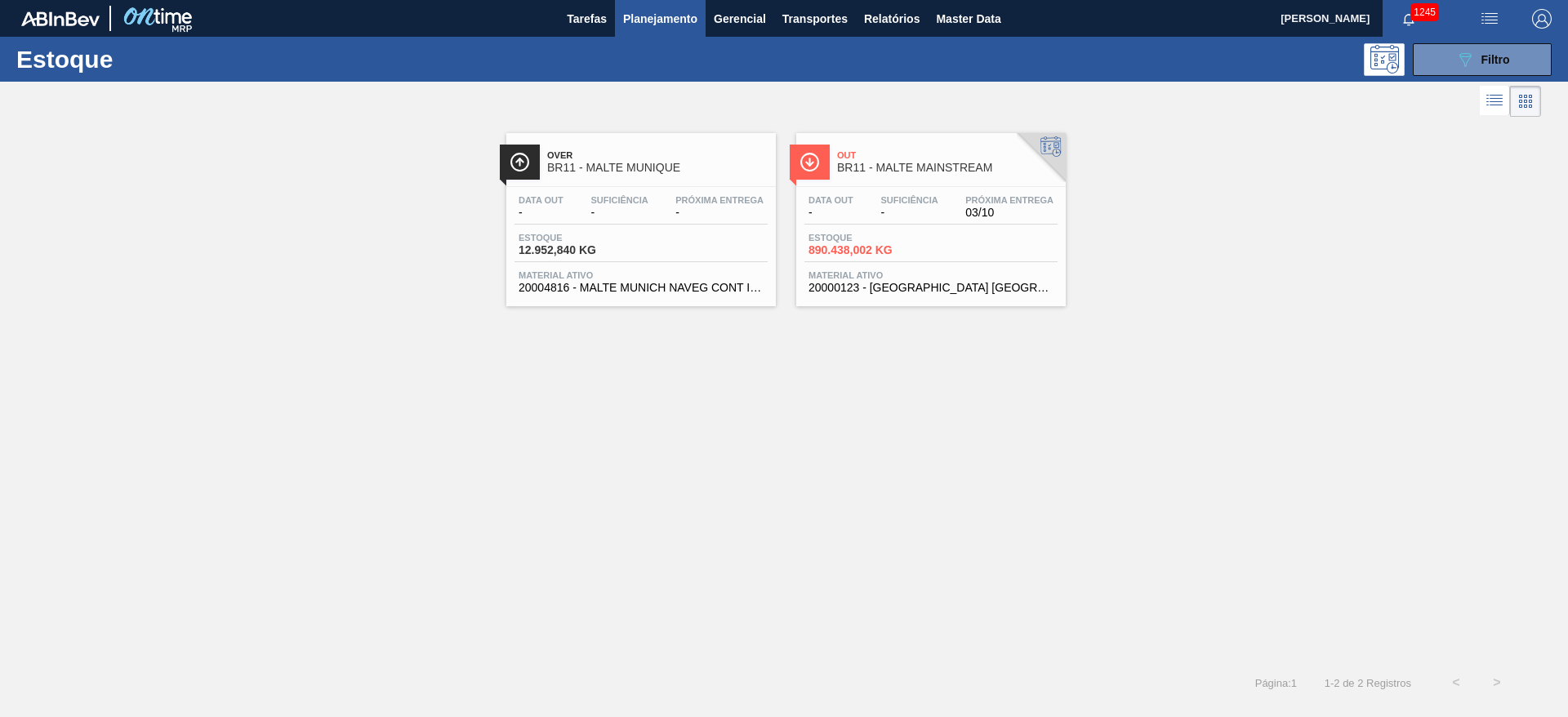
drag, startPoint x: 878, startPoint y: 245, endPoint x: 872, endPoint y: 230, distance: 16.2
click at [878, 245] on span "890.438,002 KG" at bounding box center [865, 250] width 114 height 12
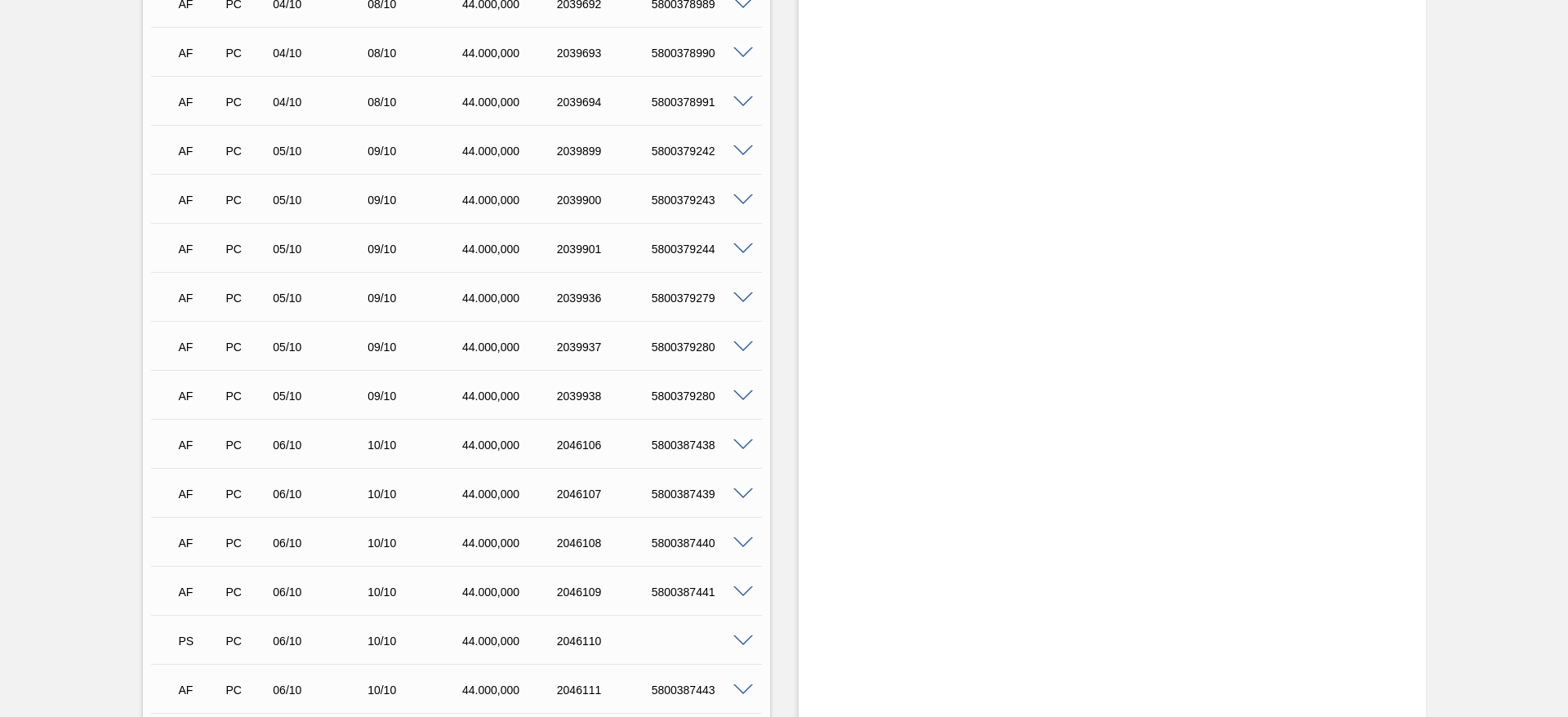
scroll to position [2941, 0]
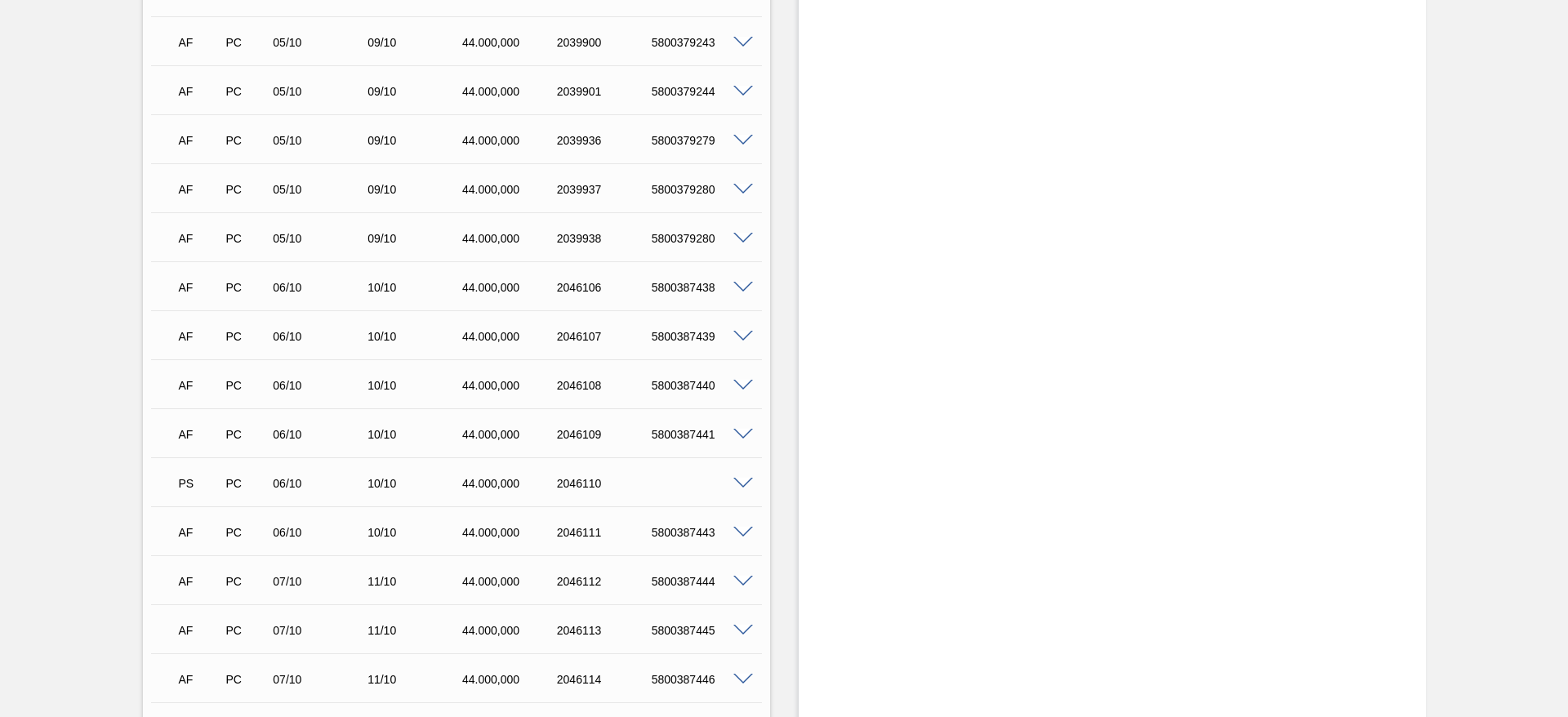
click at [744, 477] on span at bounding box center [743, 484] width 20 height 12
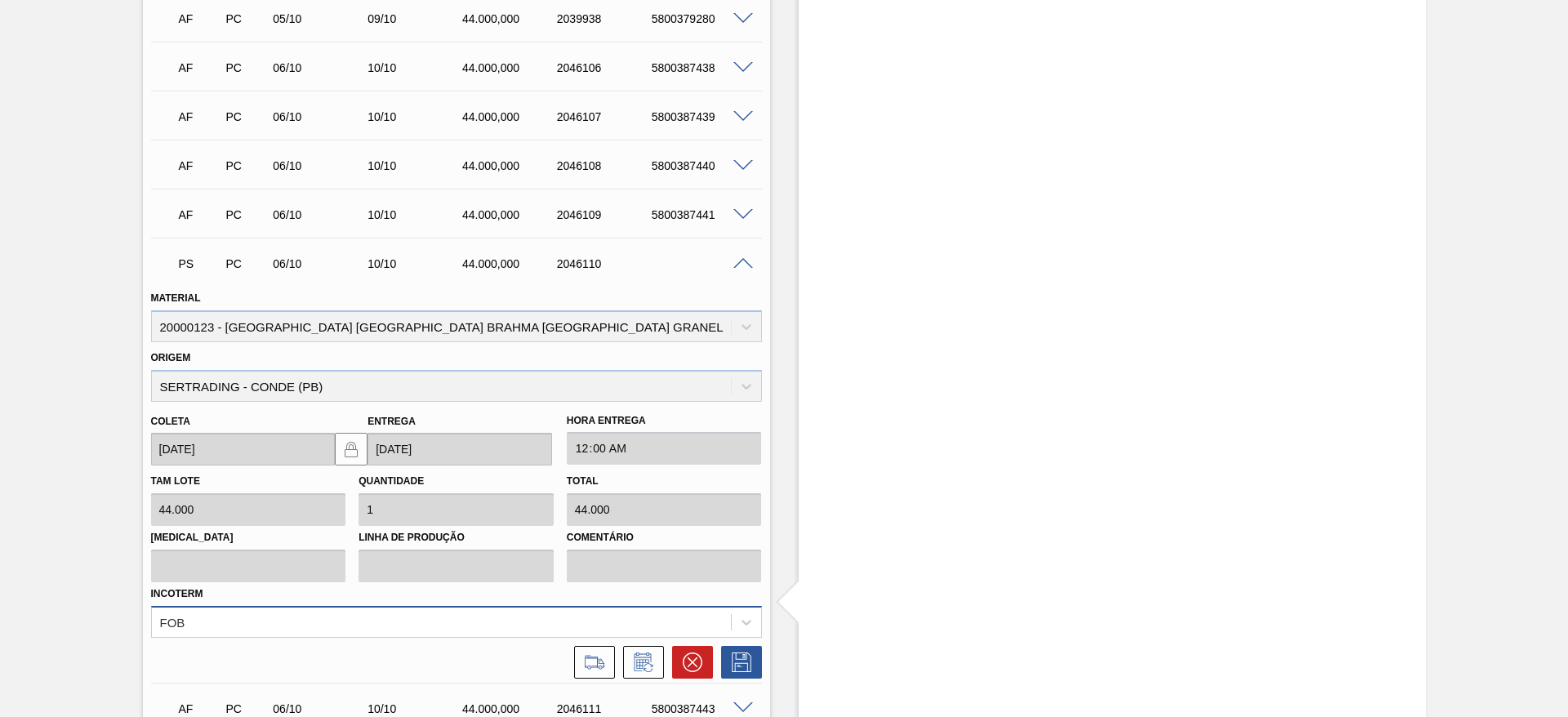
scroll to position [3185, 0]
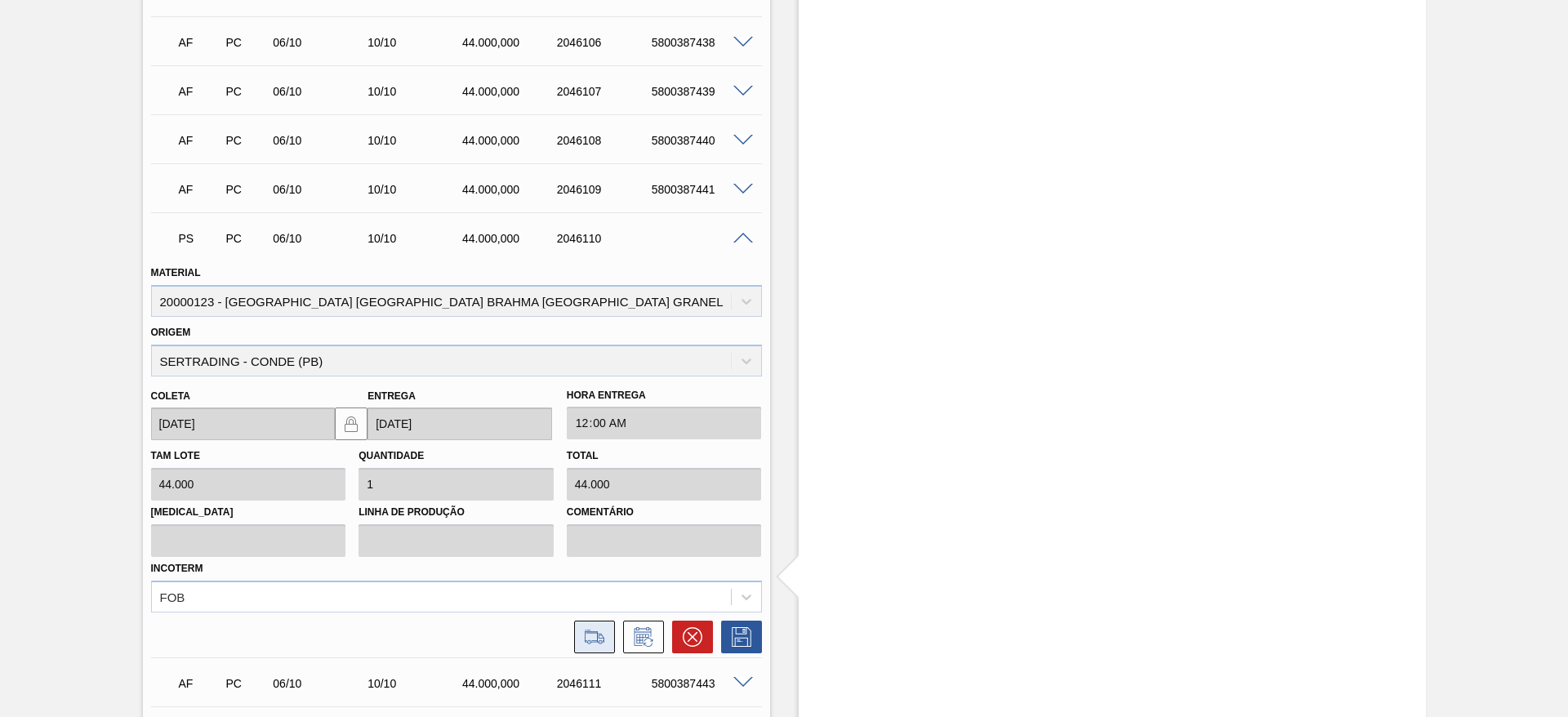
click at [591, 477] on icon at bounding box center [595, 637] width 26 height 20
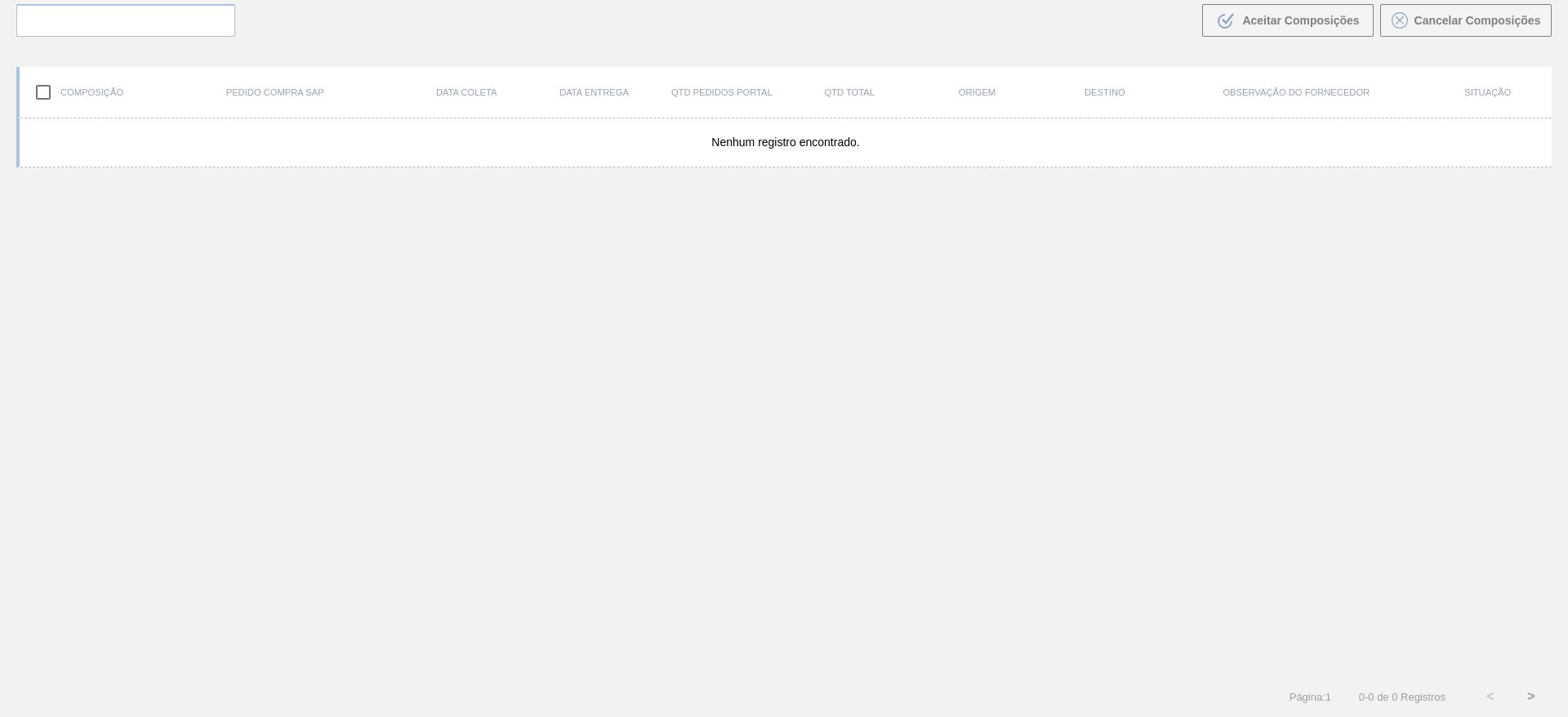
scroll to position [118, 0]
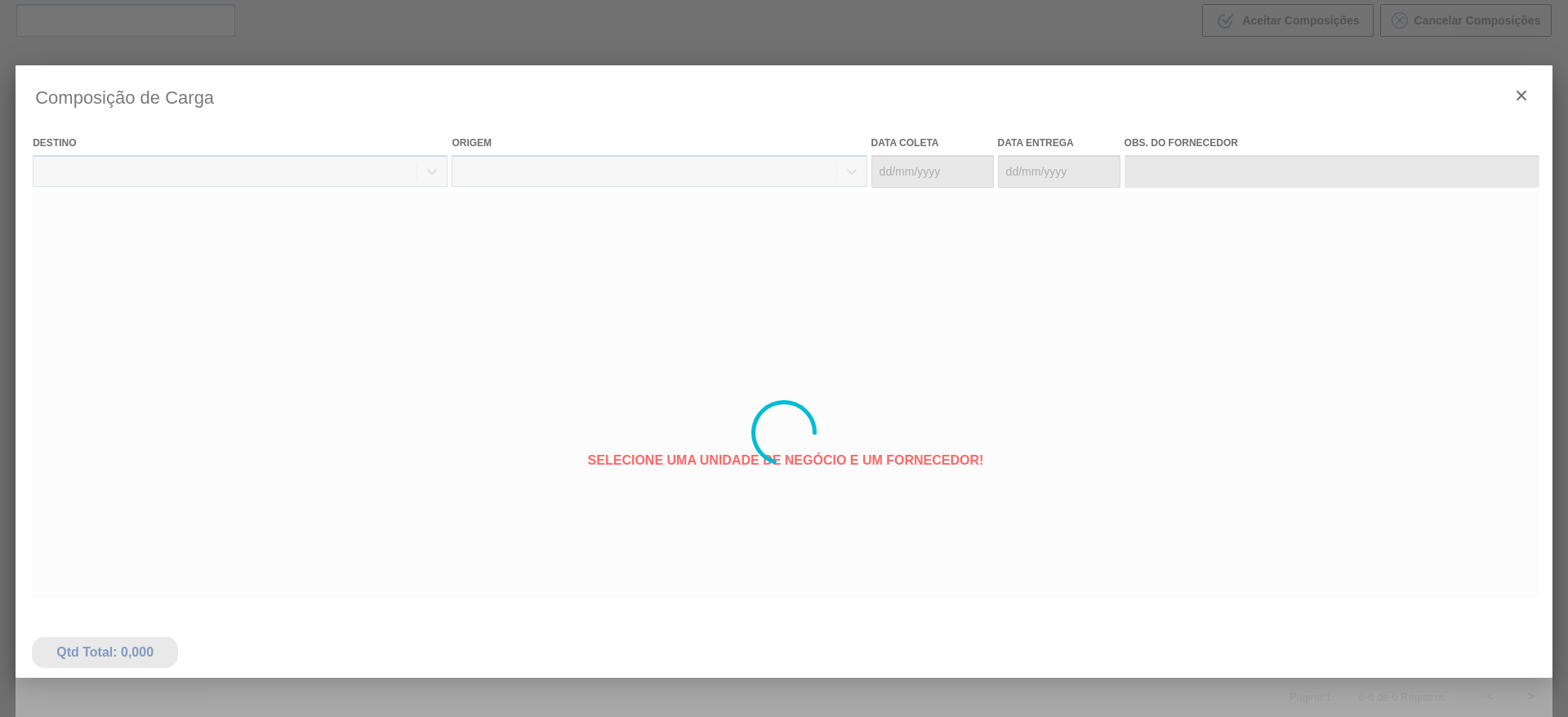
type coleta "[DATE]"
type Entrega "[DATE]"
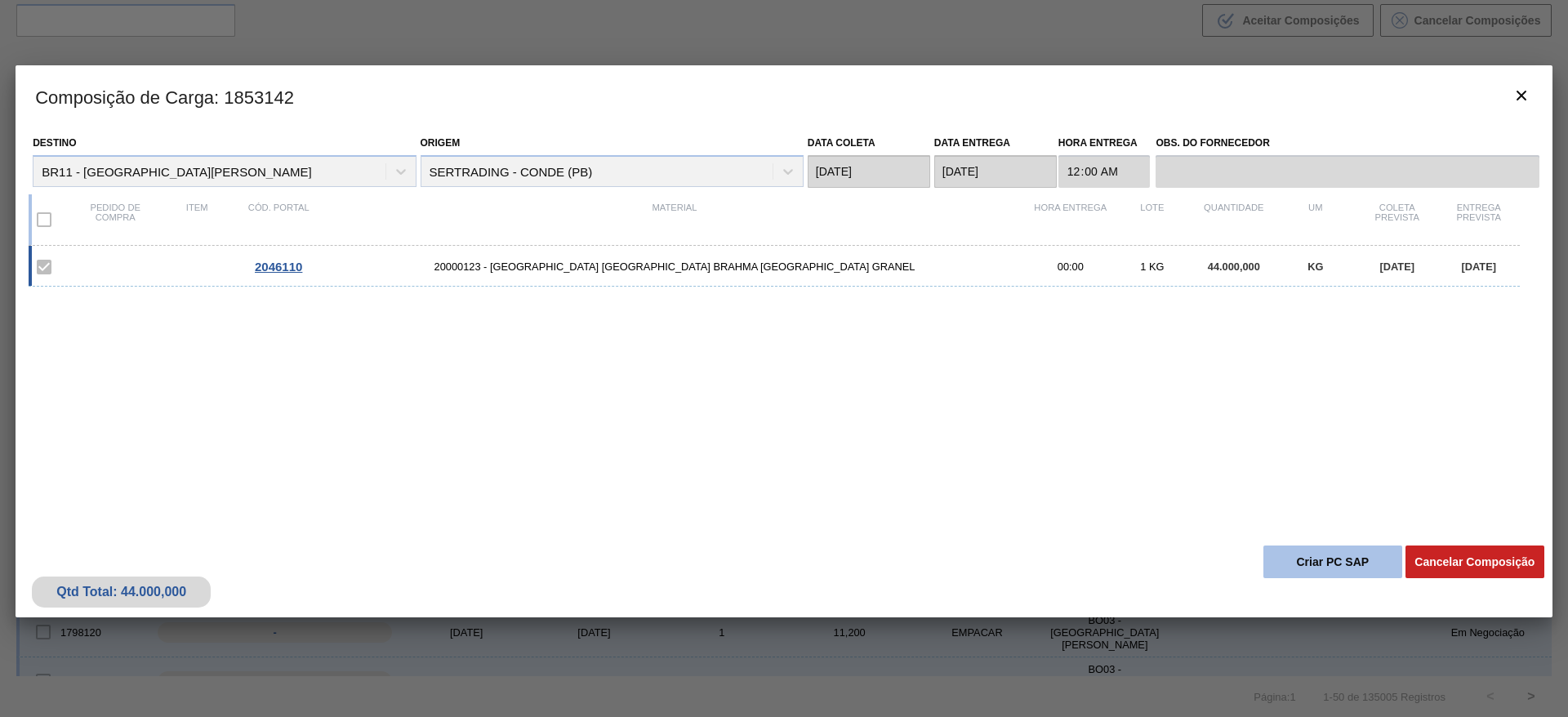
click at [1044, 477] on button "Criar PC SAP" at bounding box center [1333, 561] width 139 height 33
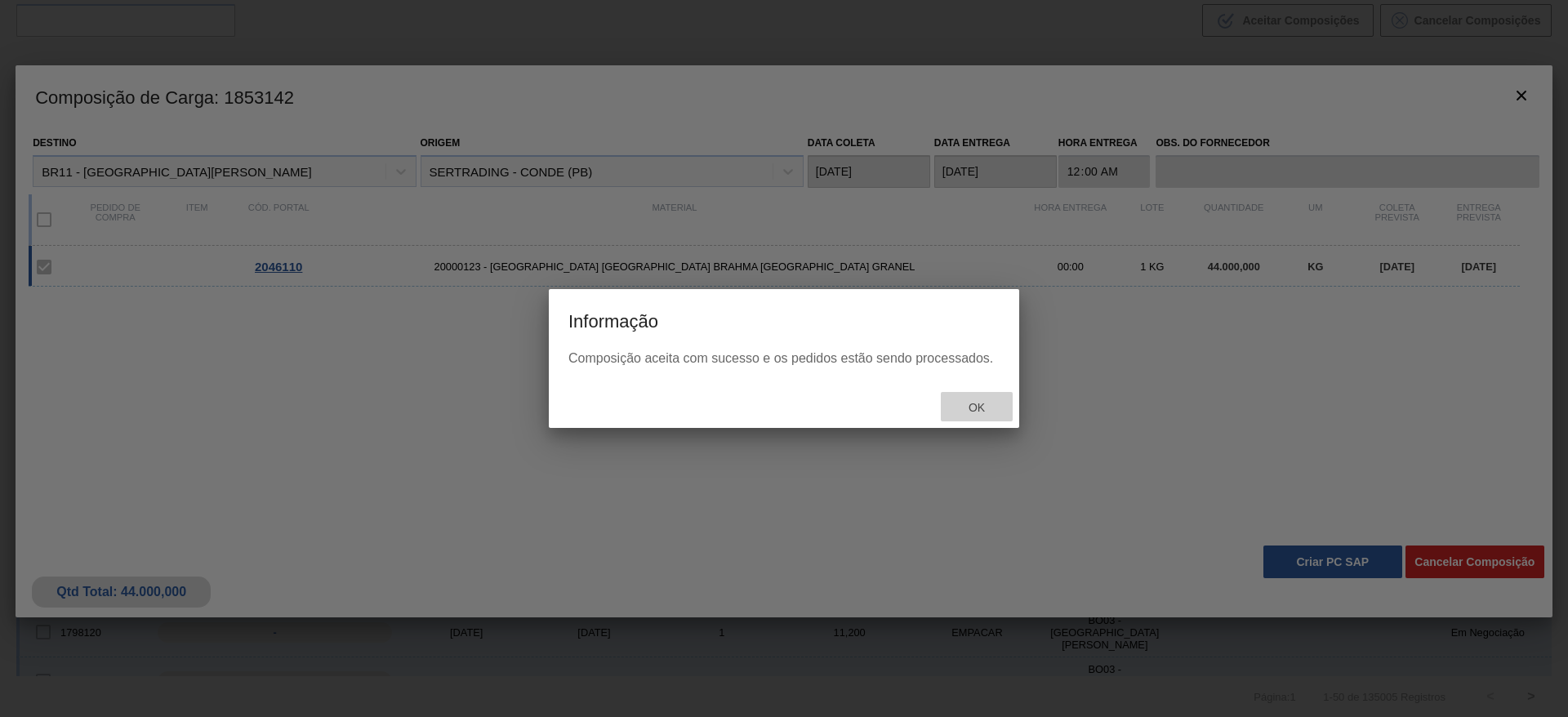
click at [987, 407] on span "Ok" at bounding box center [976, 408] width 42 height 13
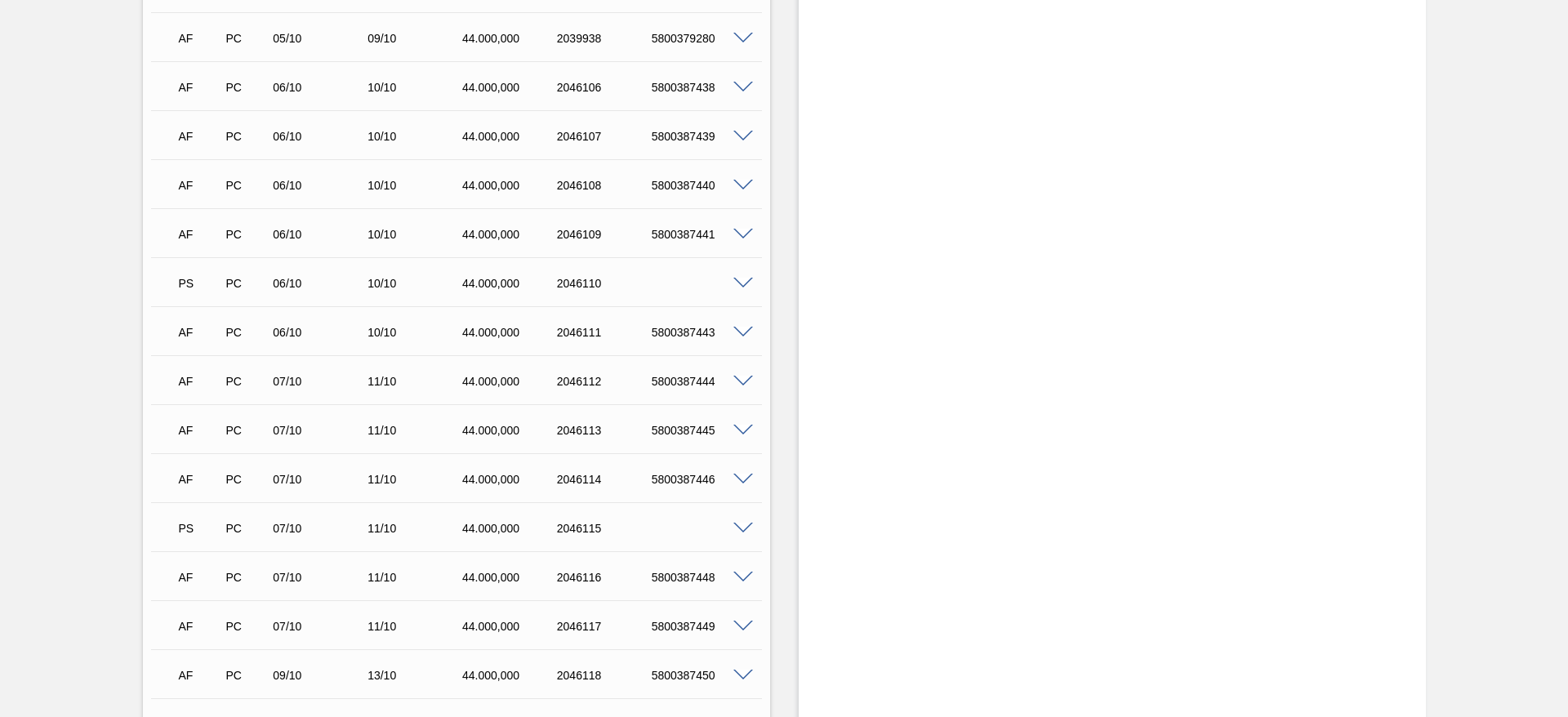
scroll to position [3143, 0]
click at [740, 275] on span at bounding box center [743, 281] width 20 height 12
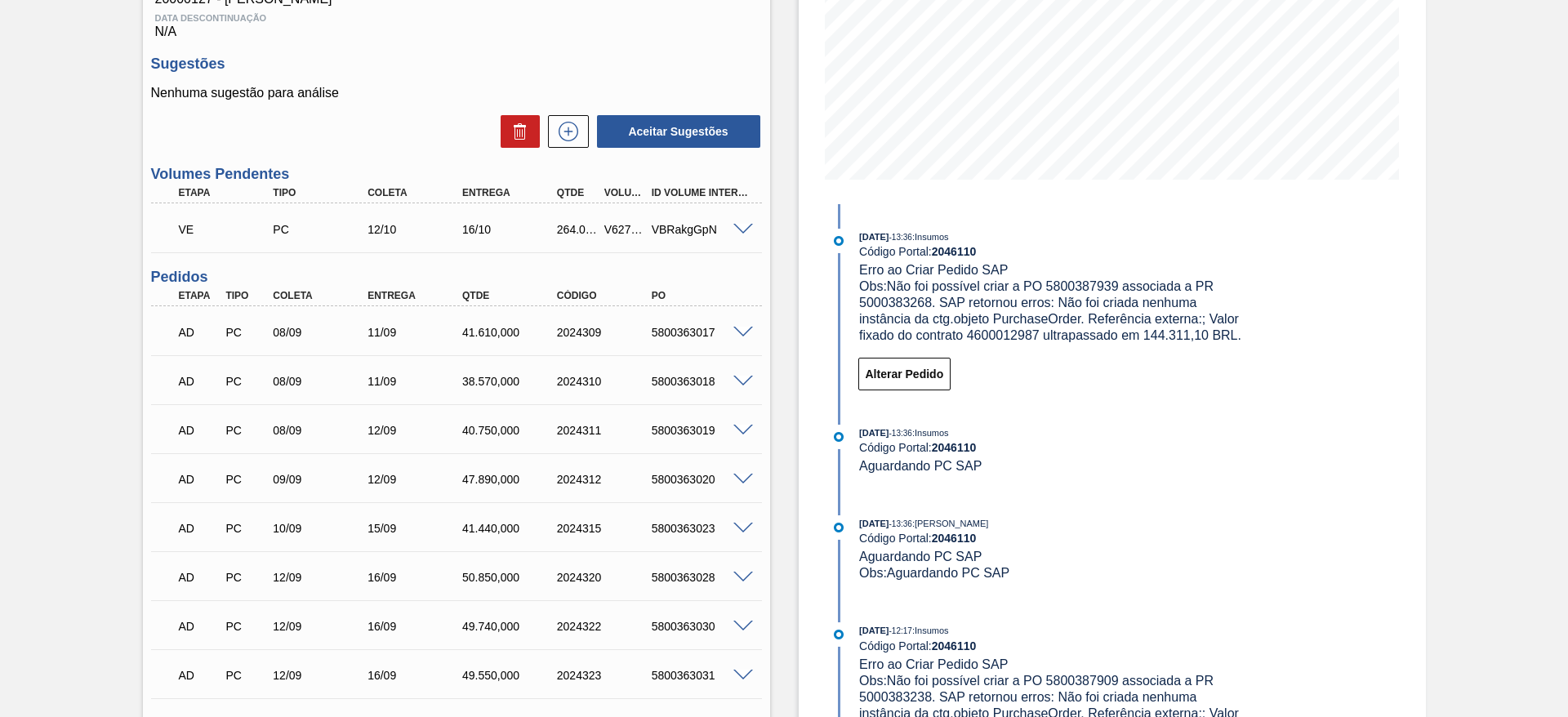
scroll to position [301, 0]
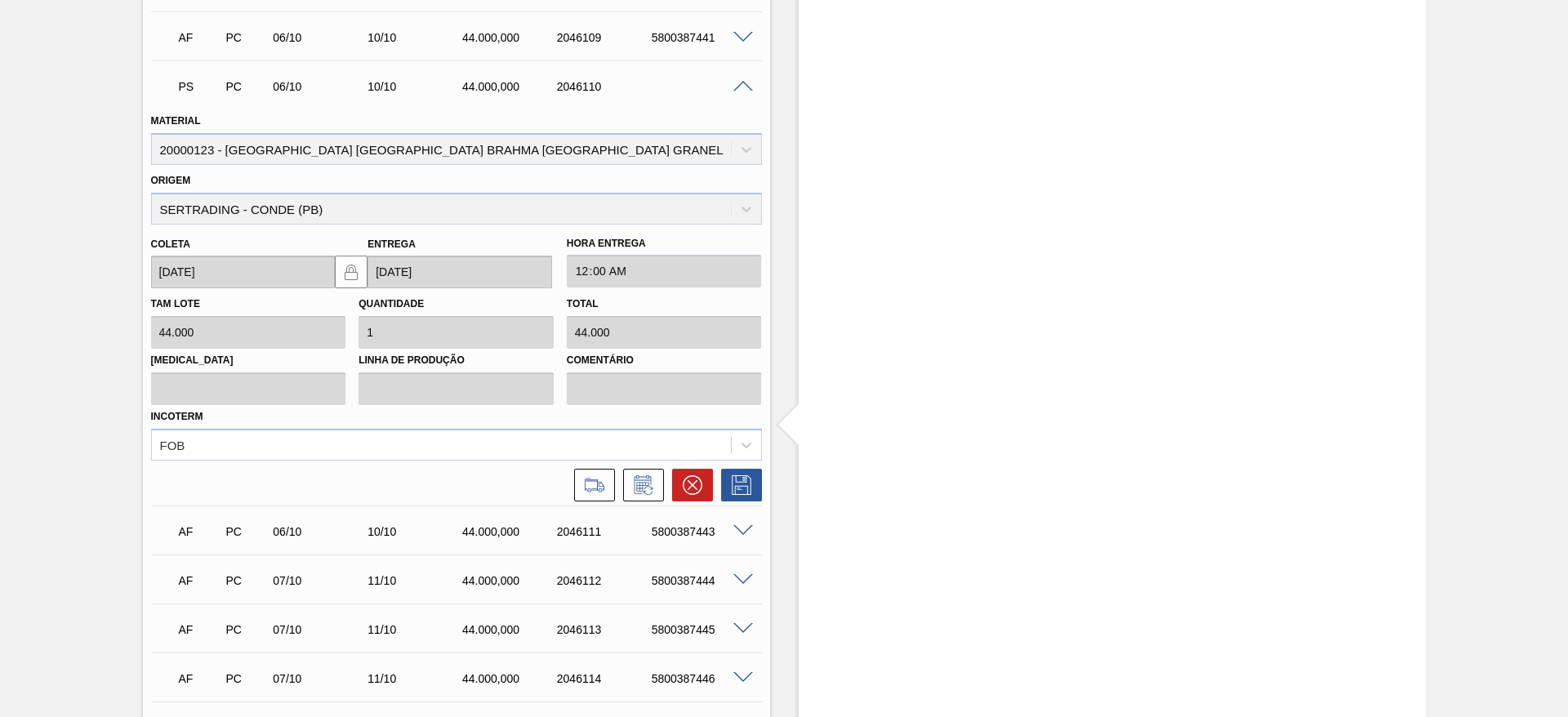
scroll to position [3339, 0]
click at [692, 473] on icon at bounding box center [692, 483] width 20 height 20
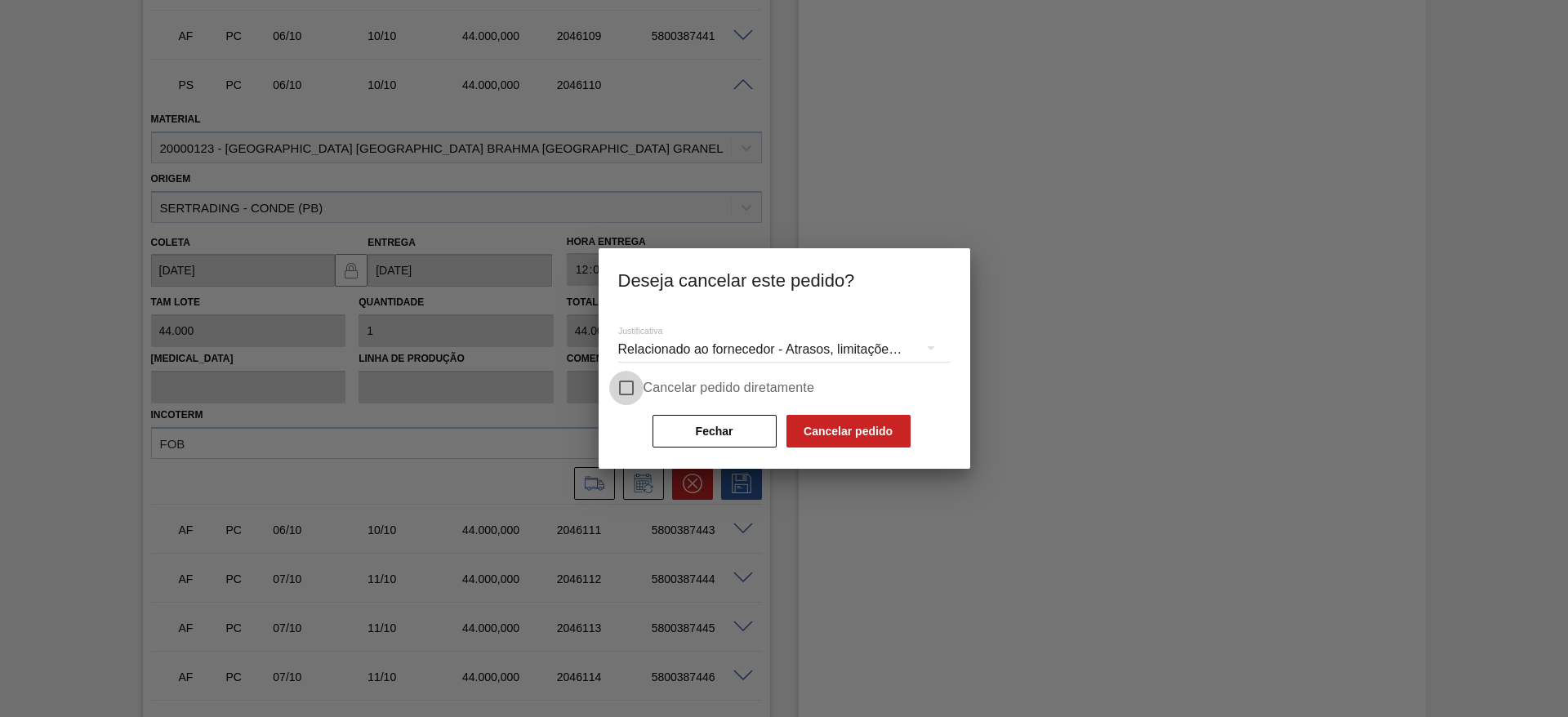
click at [624, 384] on input "Cancelar pedido diretamente" at bounding box center [626, 387] width 35 height 35
checkbox input "true"
click at [827, 426] on button "Cancelar pedido" at bounding box center [848, 430] width 124 height 33
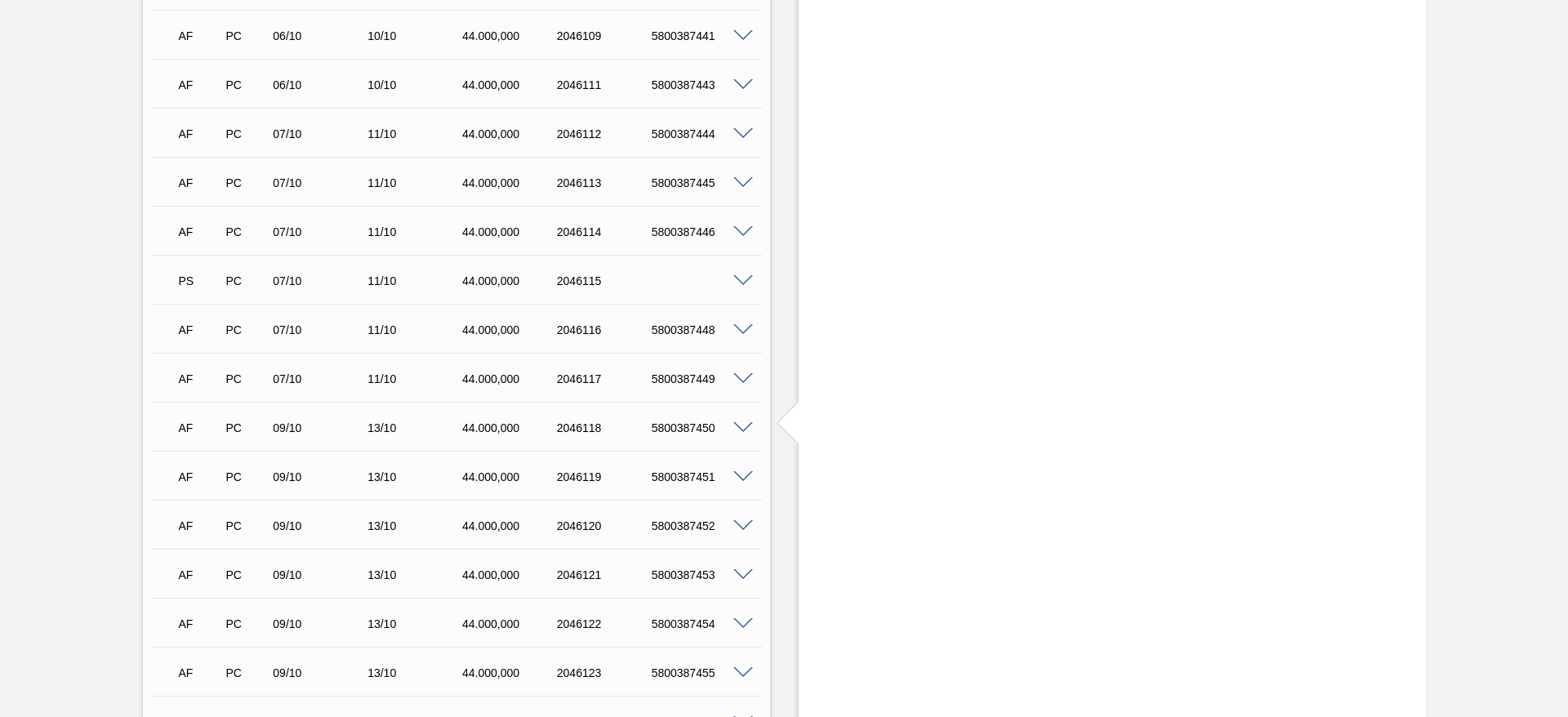
click at [742, 275] on span at bounding box center [743, 281] width 20 height 12
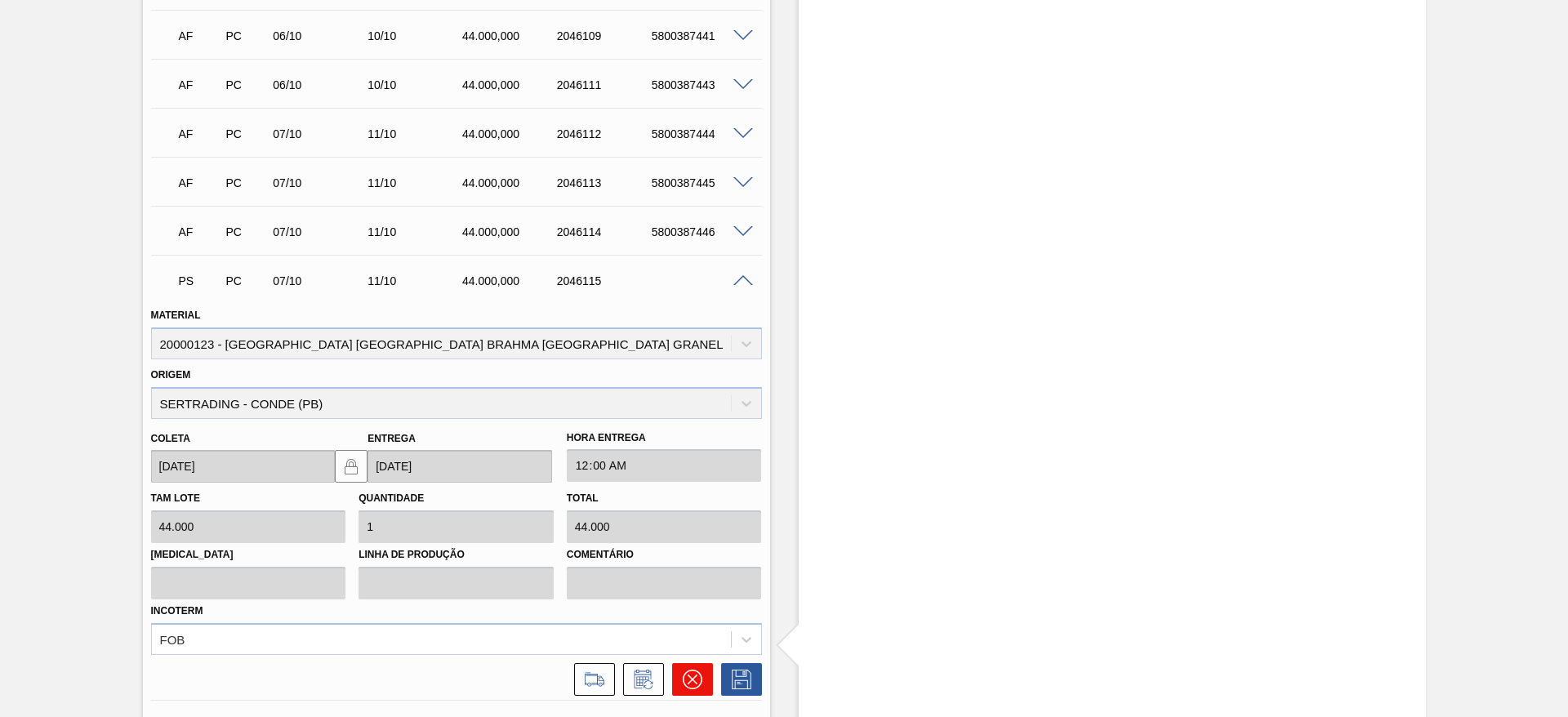
click at [683, 477] on button at bounding box center [693, 679] width 41 height 33
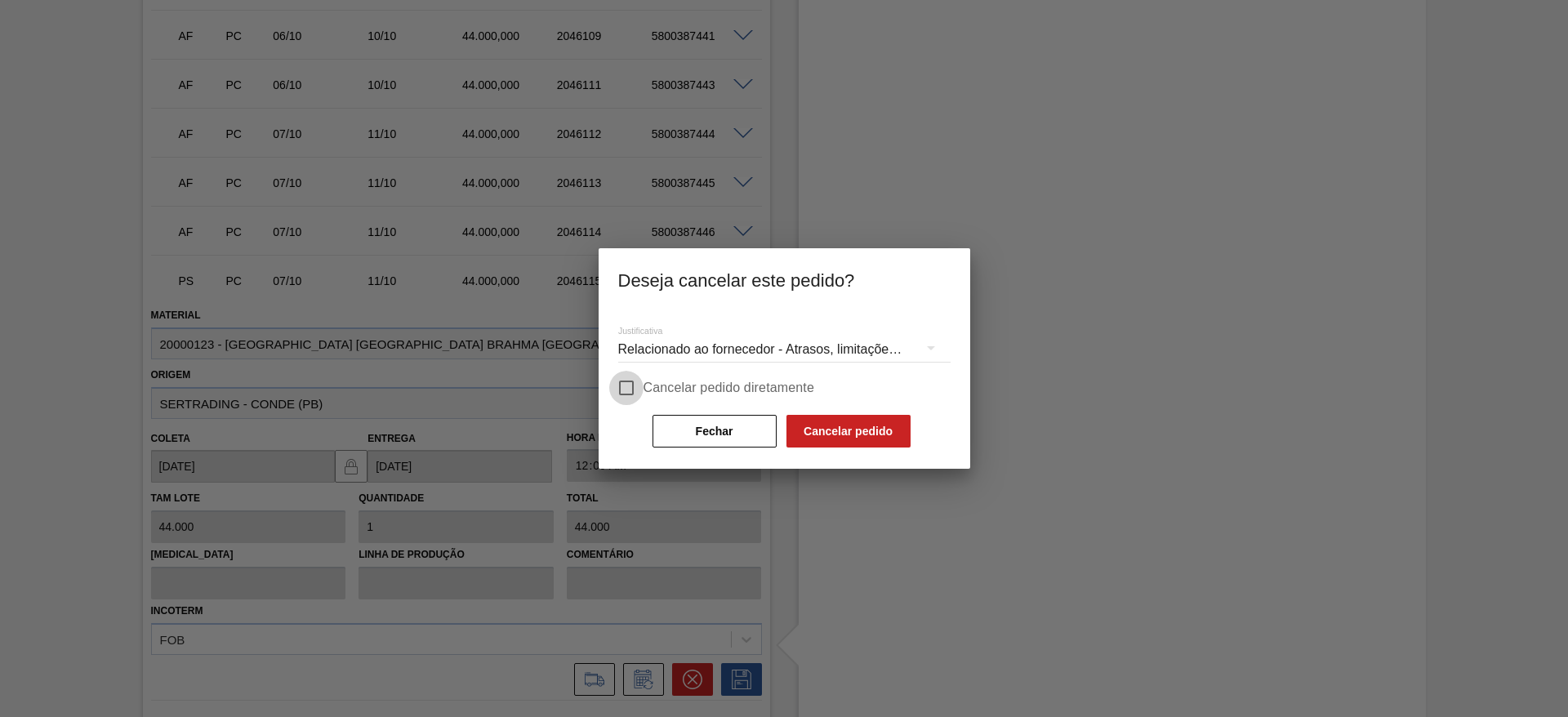
click at [623, 393] on input "Cancelar pedido diretamente" at bounding box center [626, 387] width 35 height 35
checkbox input "true"
click at [798, 434] on button "Cancelar pedido" at bounding box center [848, 430] width 124 height 33
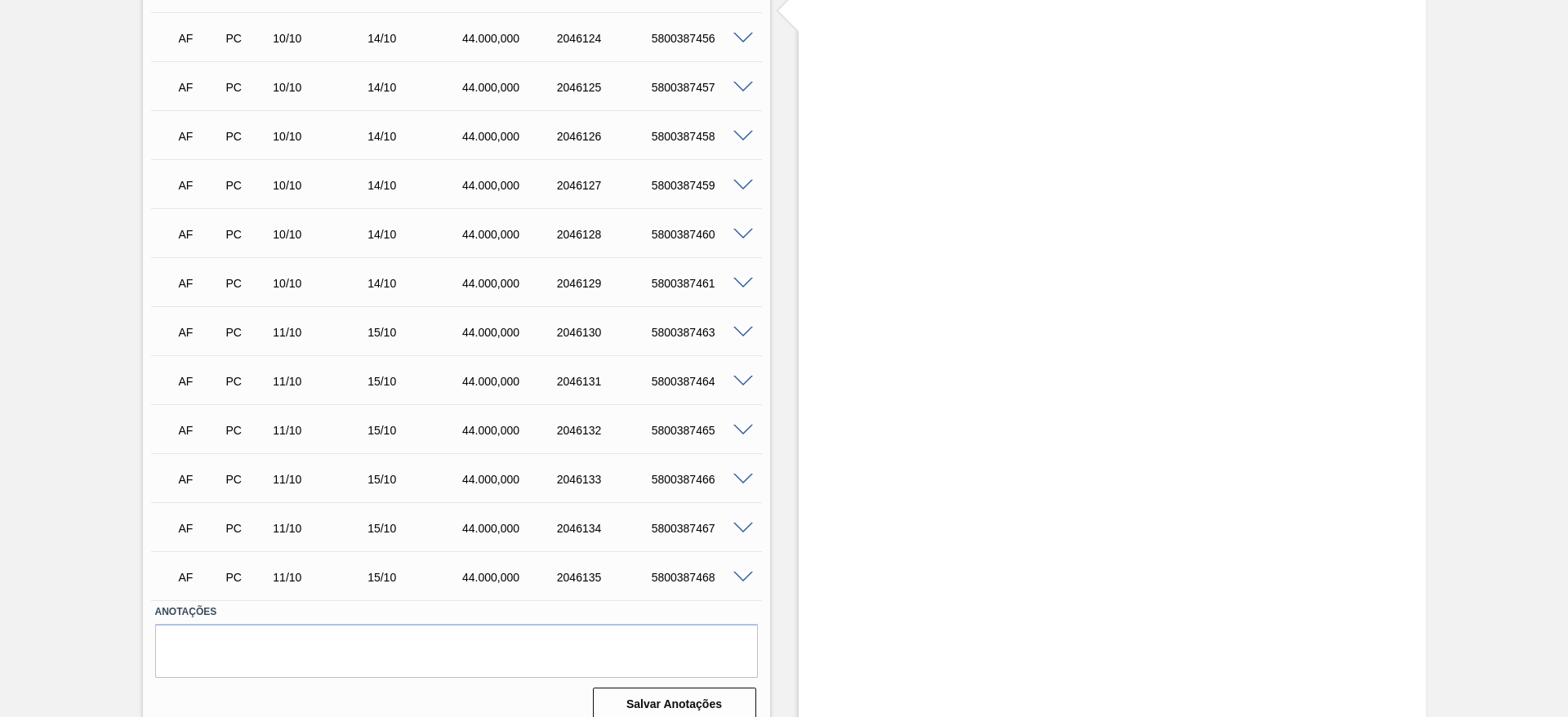
scroll to position [3976, 0]
click at [745, 477] on span at bounding box center [743, 575] width 20 height 12
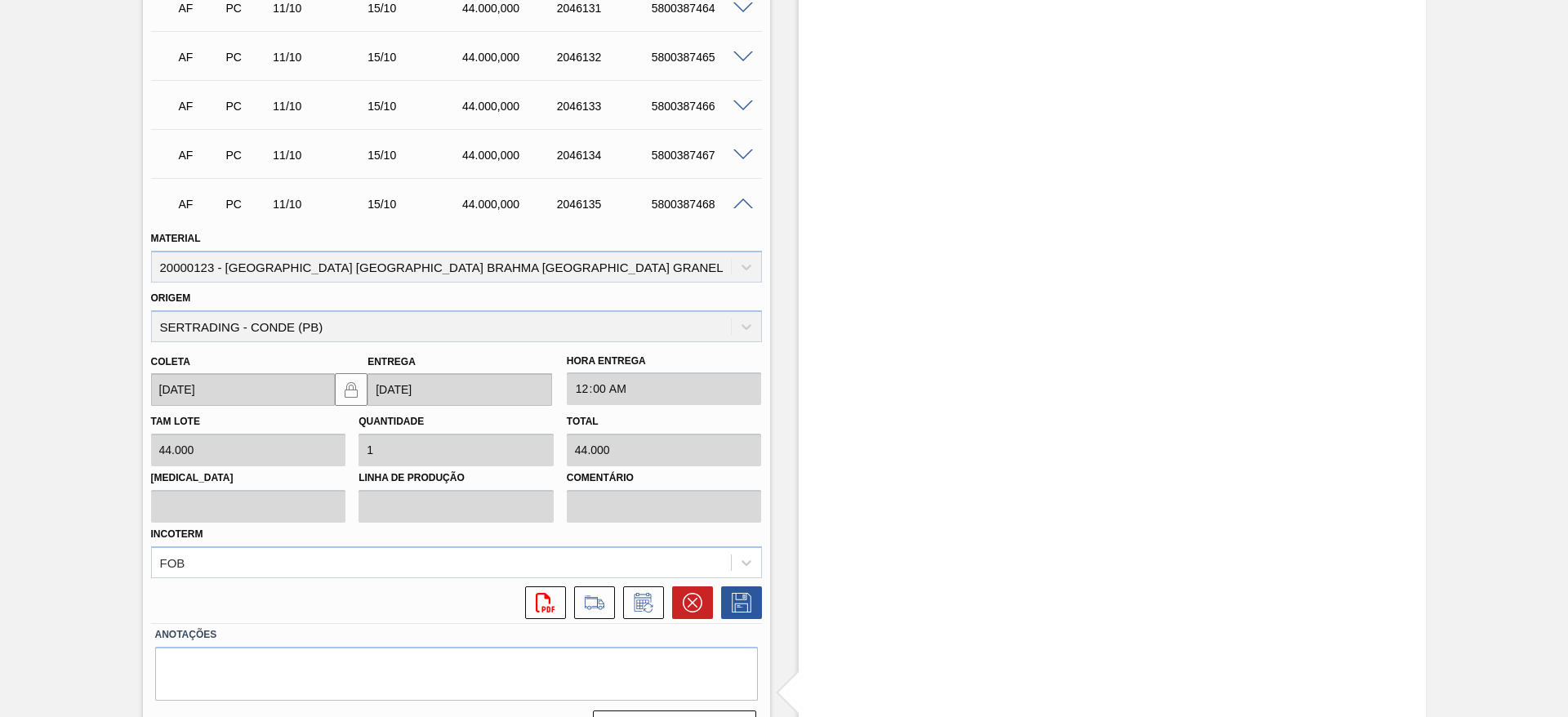
scroll to position [4373, 0]
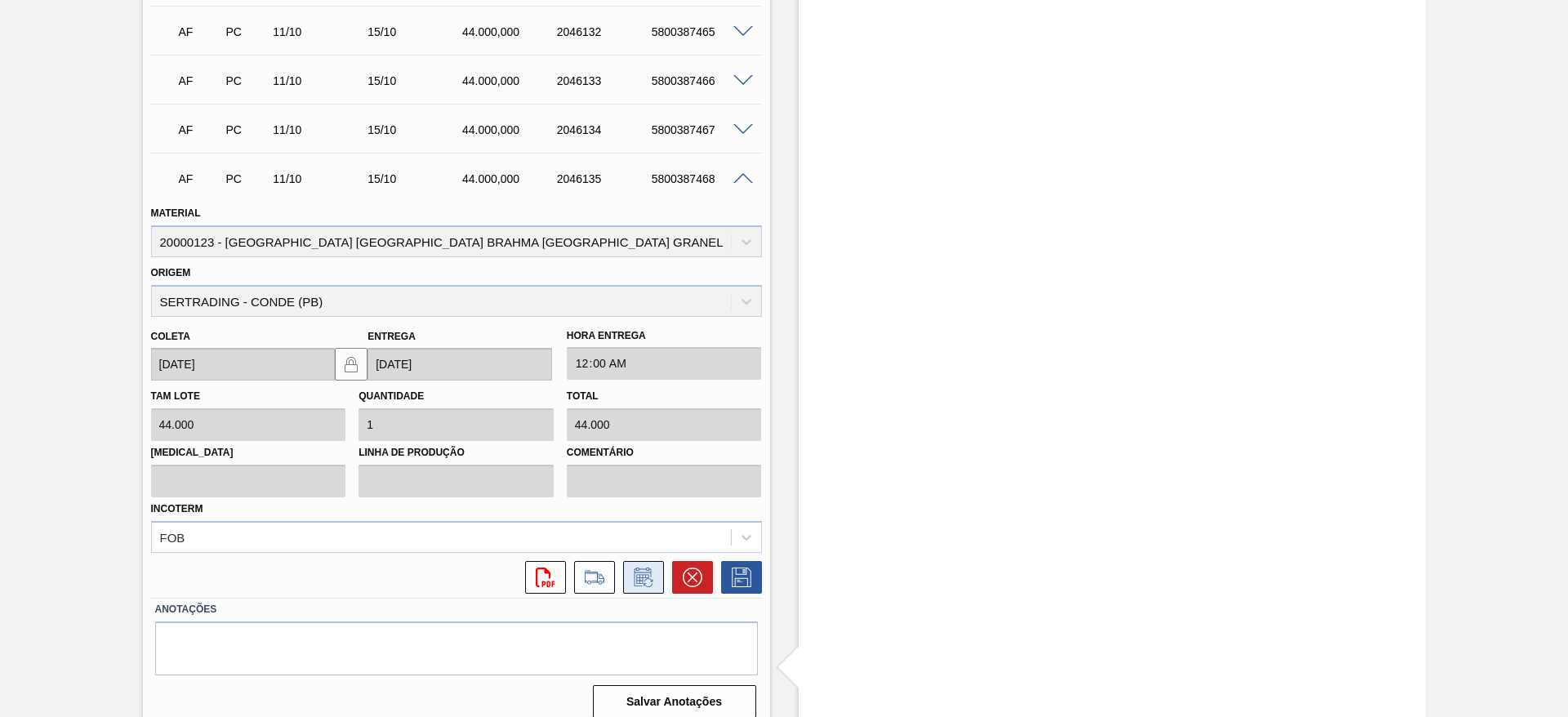
click at [644, 477] on icon at bounding box center [648, 583] width 9 height 9
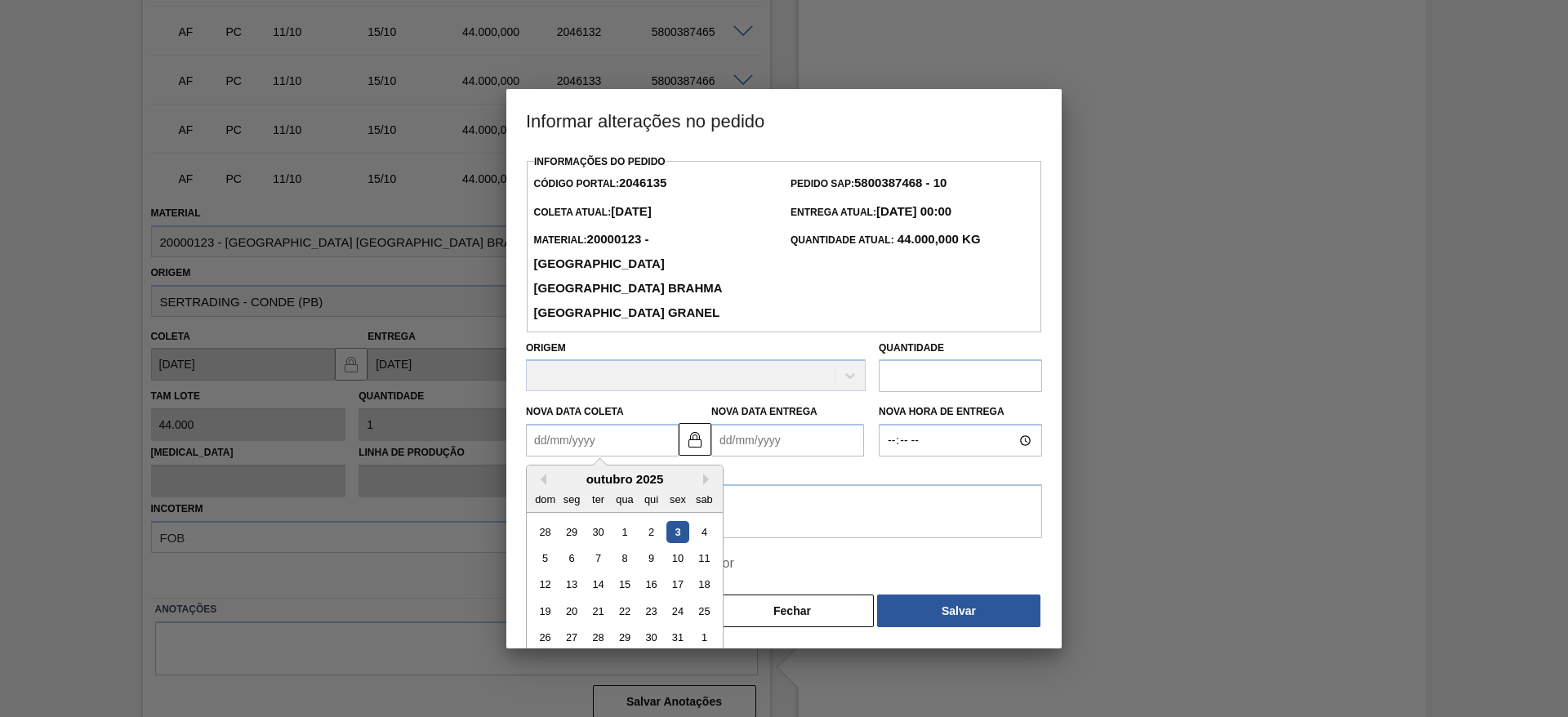
click at [533, 424] on Coleta2046135 "Nova Data Coleta" at bounding box center [602, 440] width 153 height 33
click at [576, 477] on div "6" at bounding box center [572, 558] width 22 height 22
type Coleta2046135 "[DATE]"
type Entrega2046135 "[DATE]"
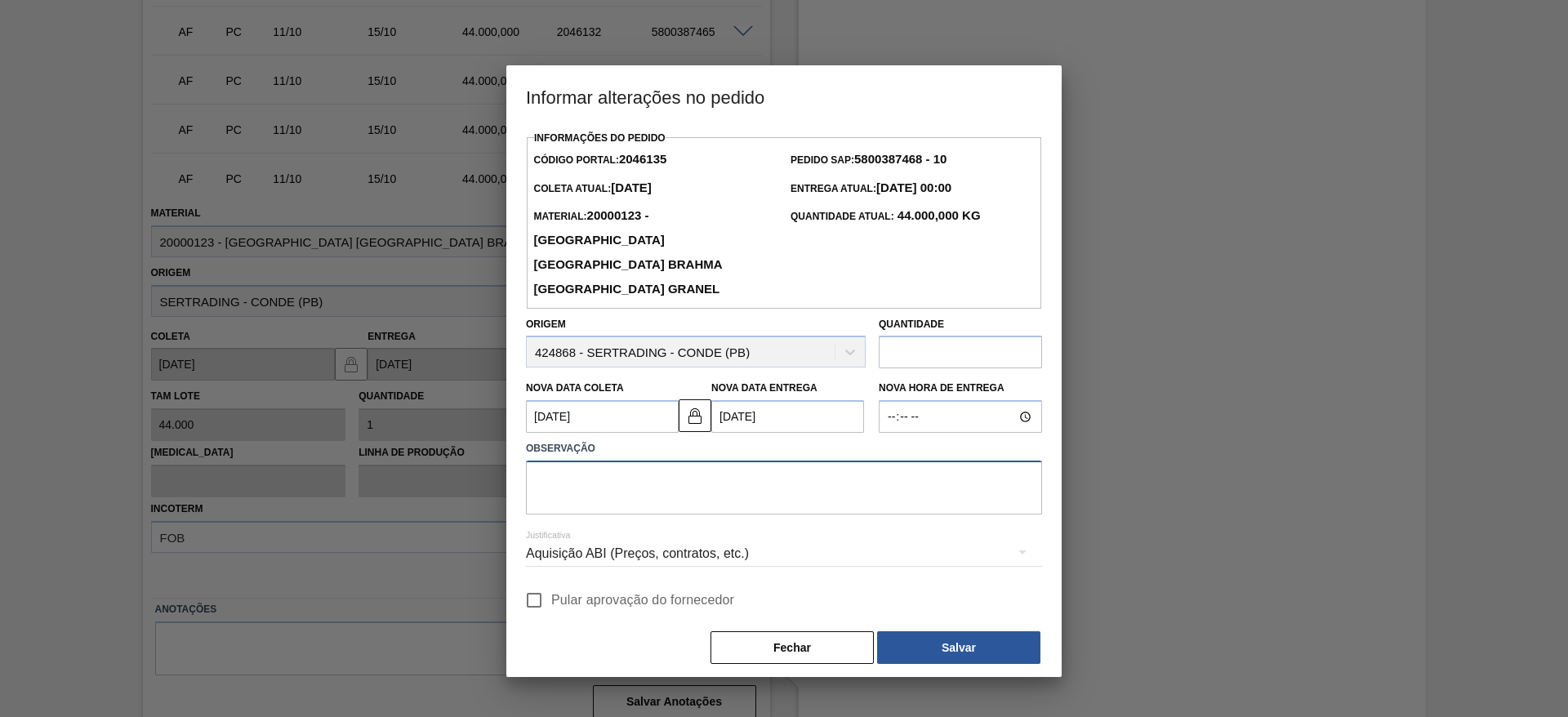
click at [569, 461] on textarea at bounding box center [783, 487] width 516 height 54
click at [531, 477] on input "Pular aprovação do fornecedor" at bounding box center [534, 600] width 35 height 35
checkbox input "true"
click at [558, 471] on textarea at bounding box center [783, 487] width 516 height 54
type textarea "."
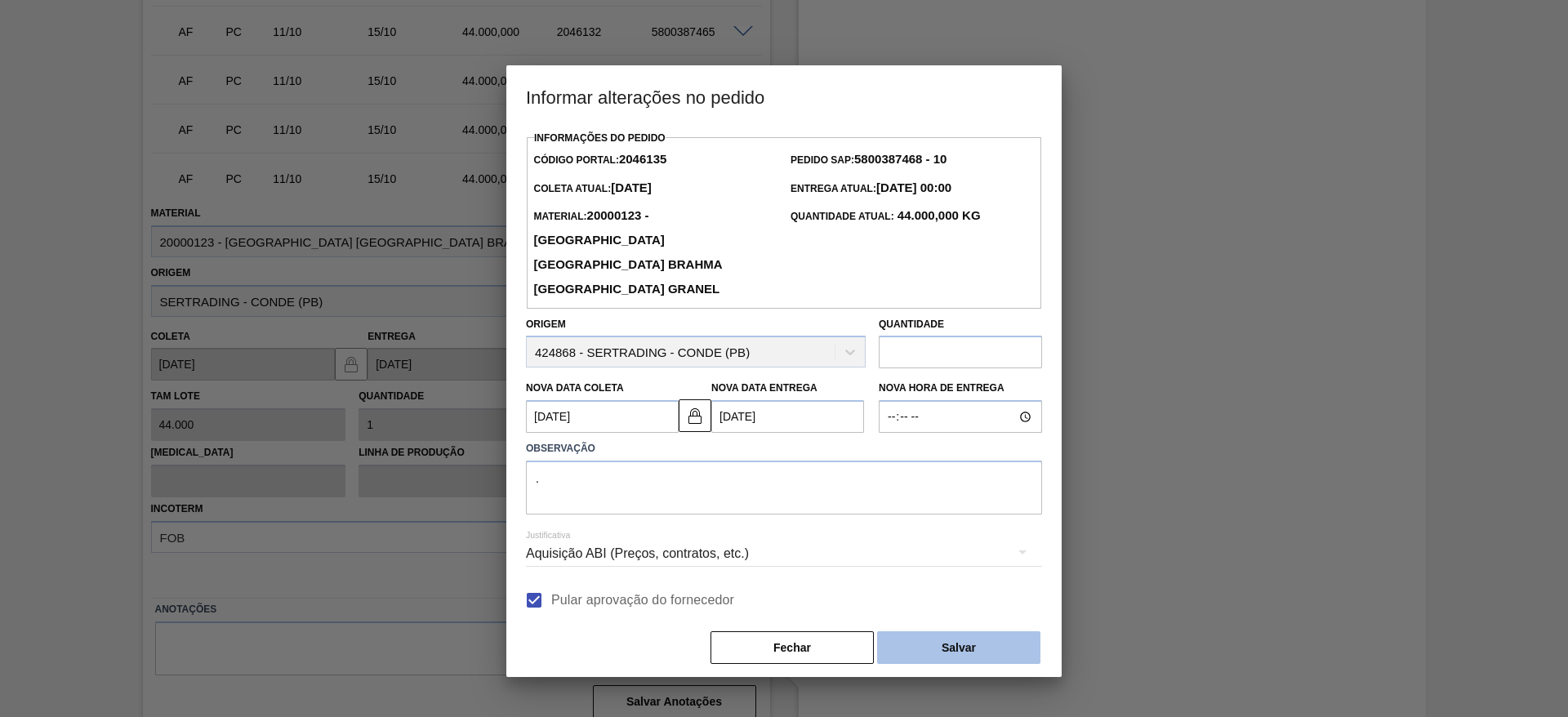
click at [966, 477] on button "Salvar" at bounding box center [959, 647] width 163 height 33
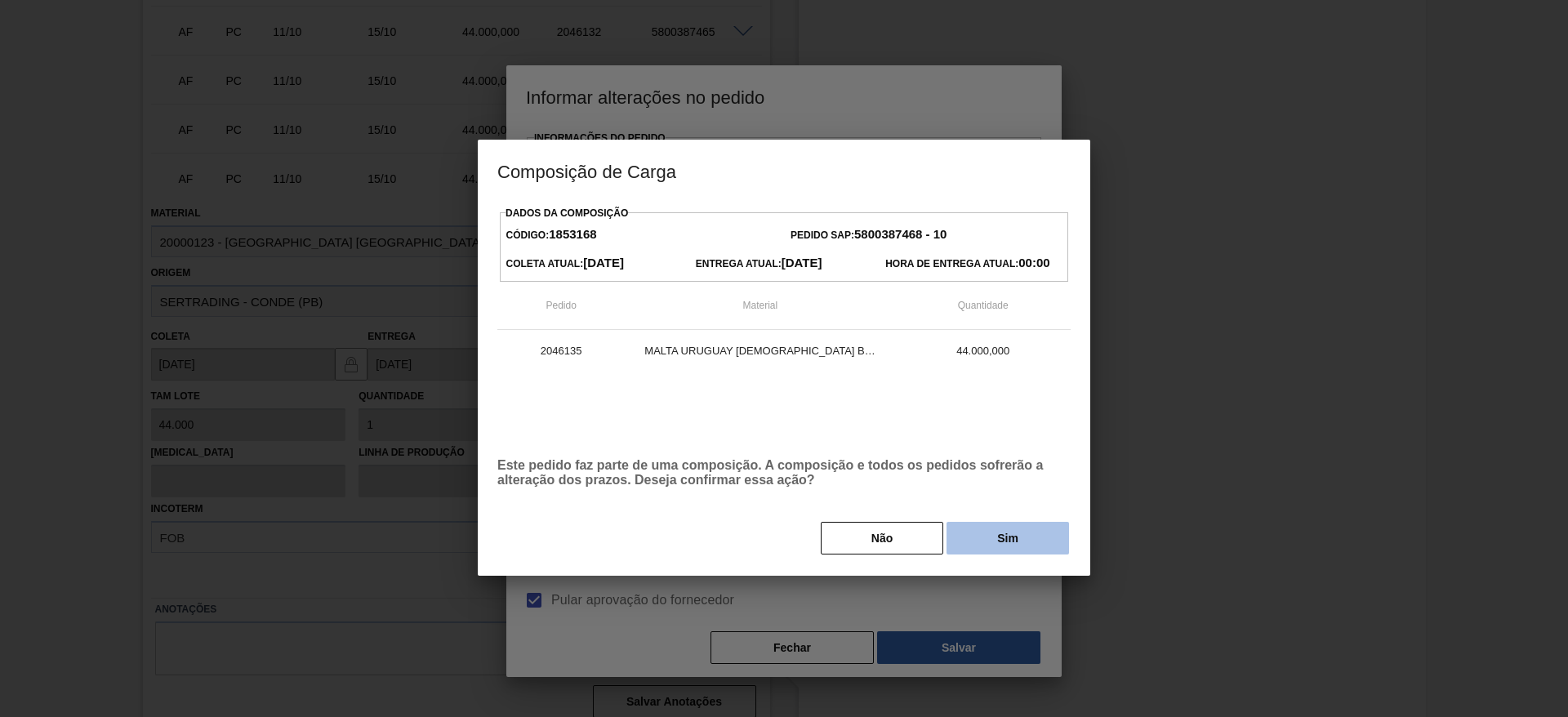
click at [995, 477] on button "Sim" at bounding box center [1007, 538] width 122 height 33
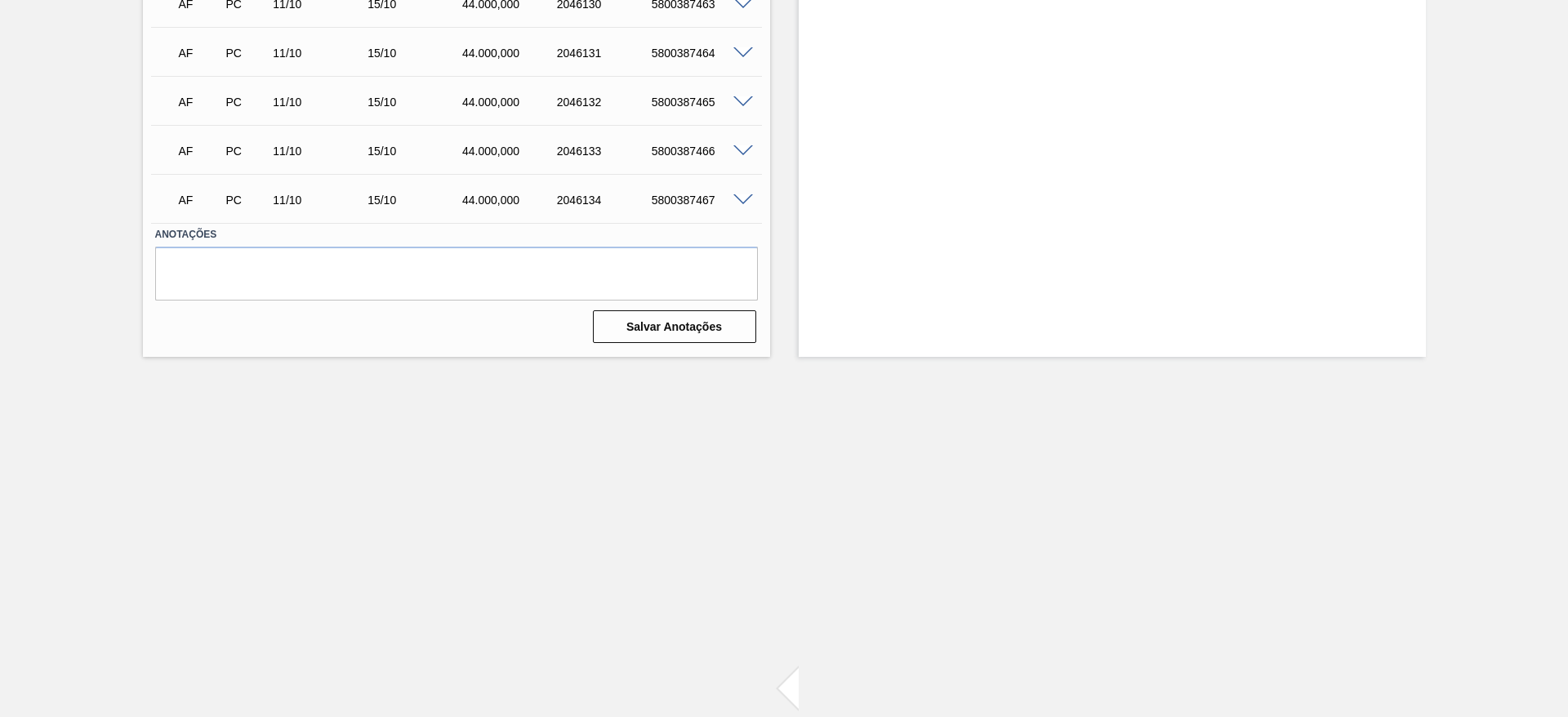
scroll to position [3295, 0]
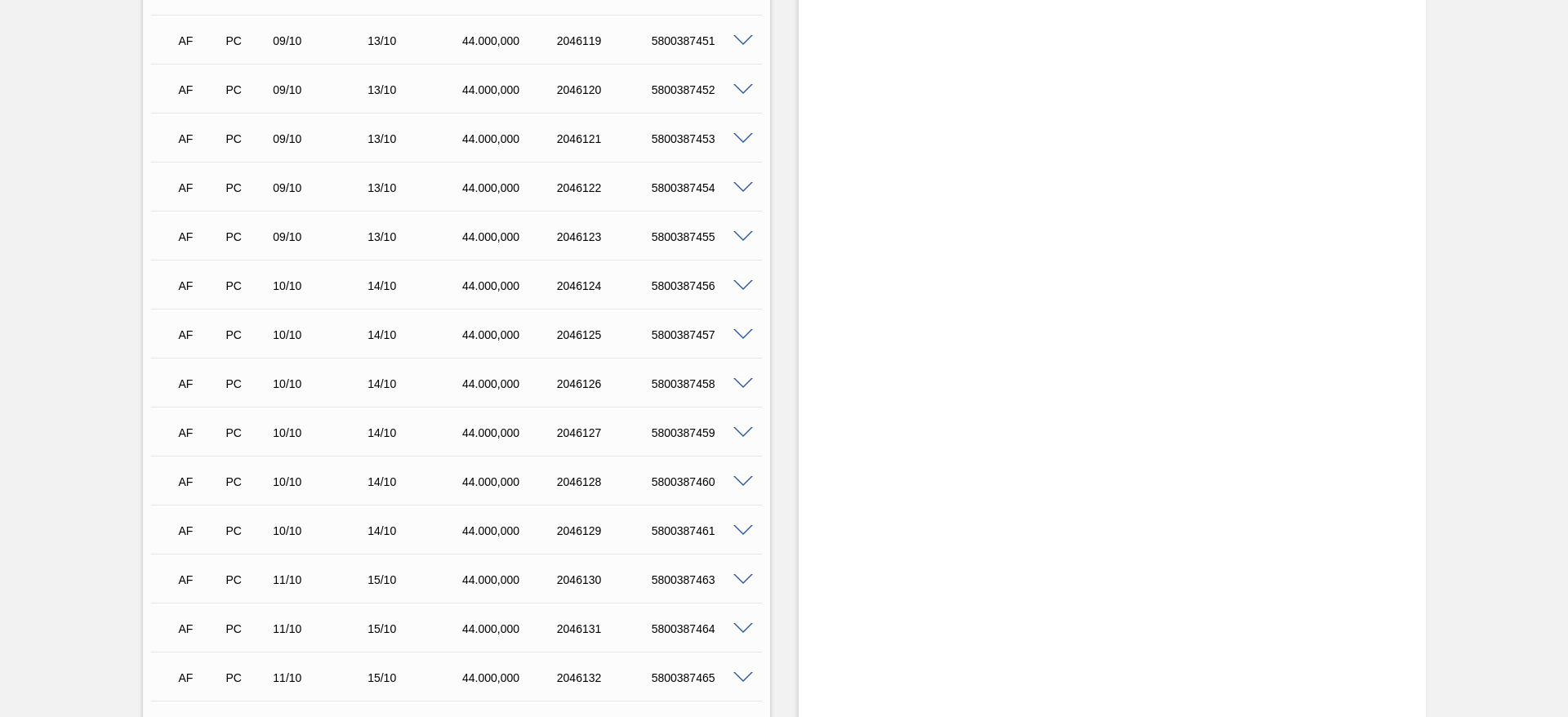
scroll to position [4127, 0]
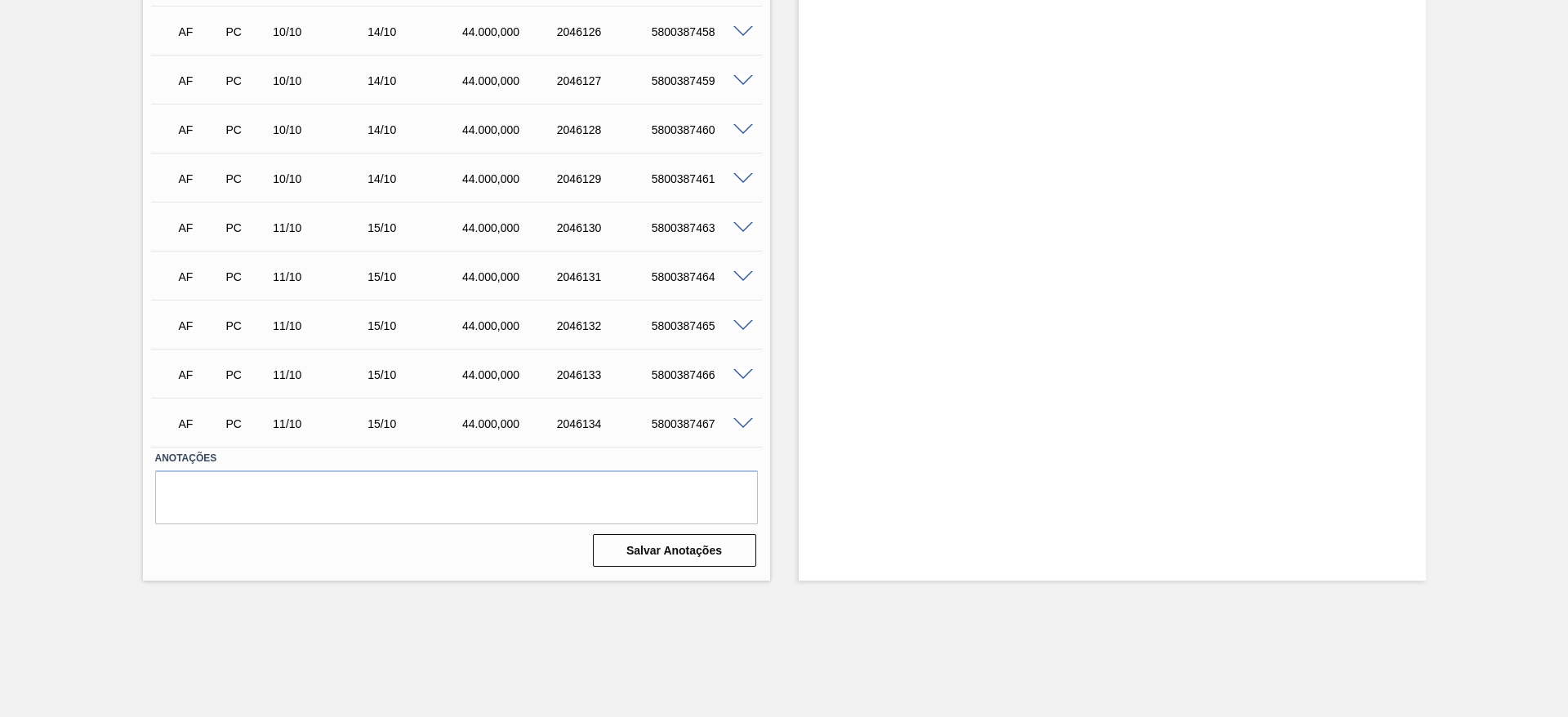
click at [745, 418] on span at bounding box center [743, 424] width 20 height 12
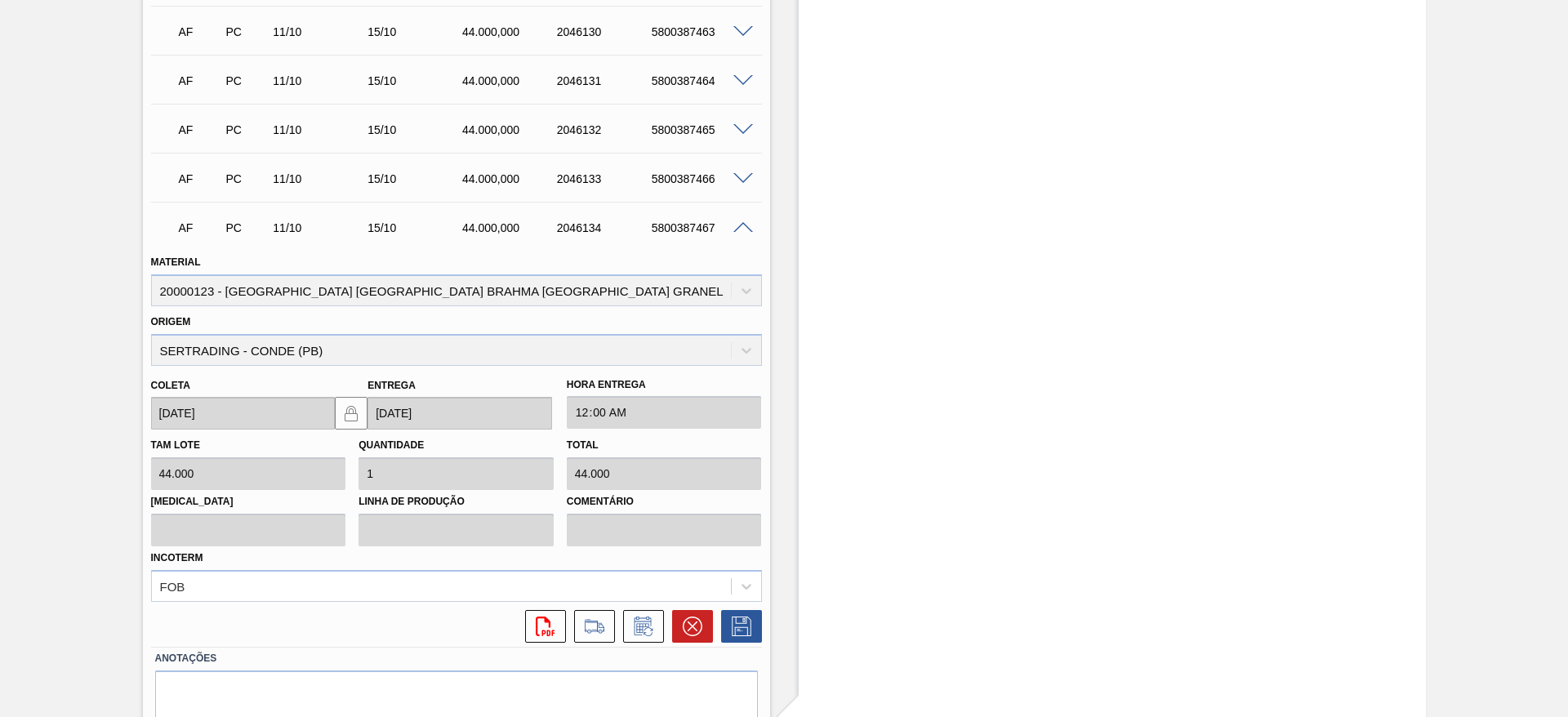
scroll to position [4373, 0]
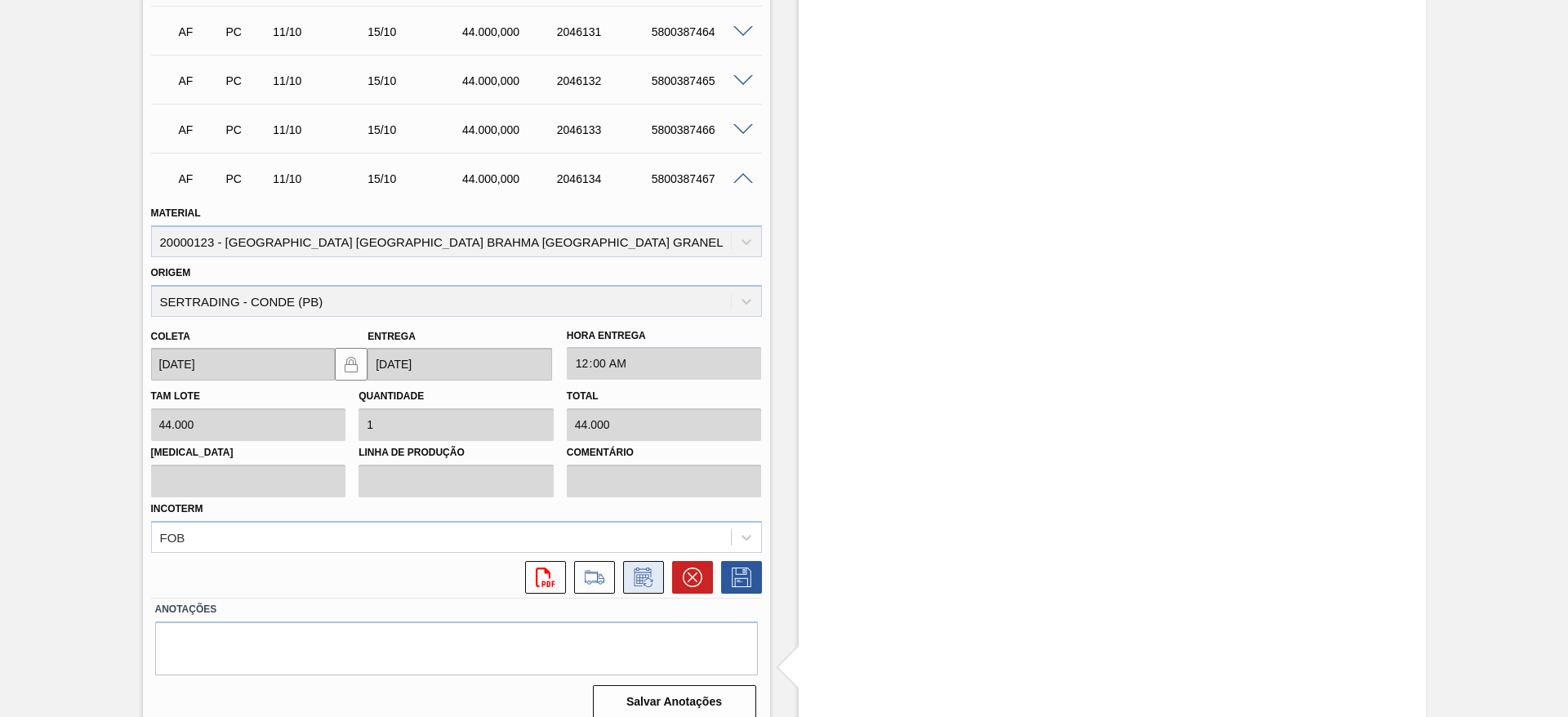
click at [640, 477] on button at bounding box center [644, 577] width 41 height 33
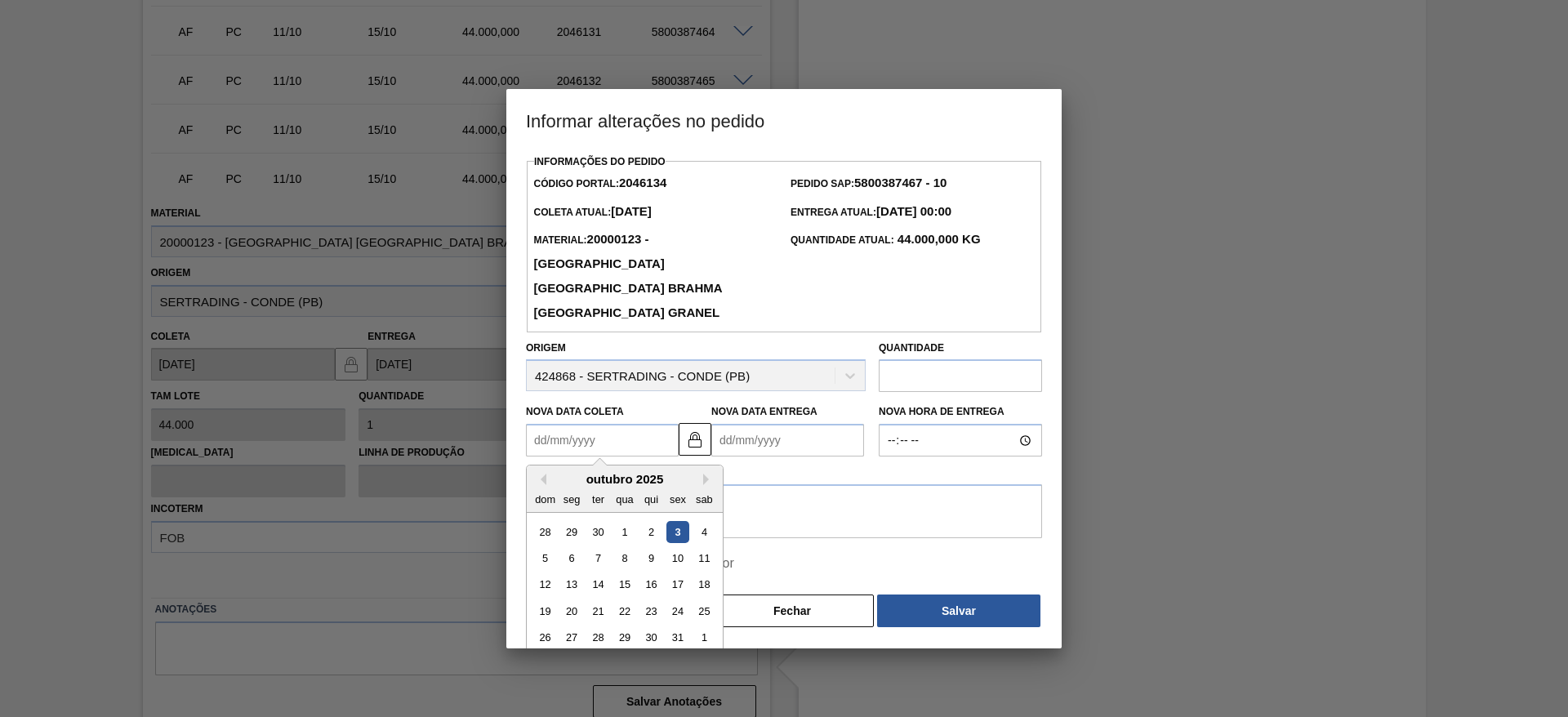
click at [536, 424] on Coleta2046134 "Nova Data Coleta" at bounding box center [602, 440] width 153 height 33
click at [604, 477] on div "7" at bounding box center [598, 558] width 22 height 22
type Coleta2046134 "[DATE]"
type Entrega2046134 "[DATE]"
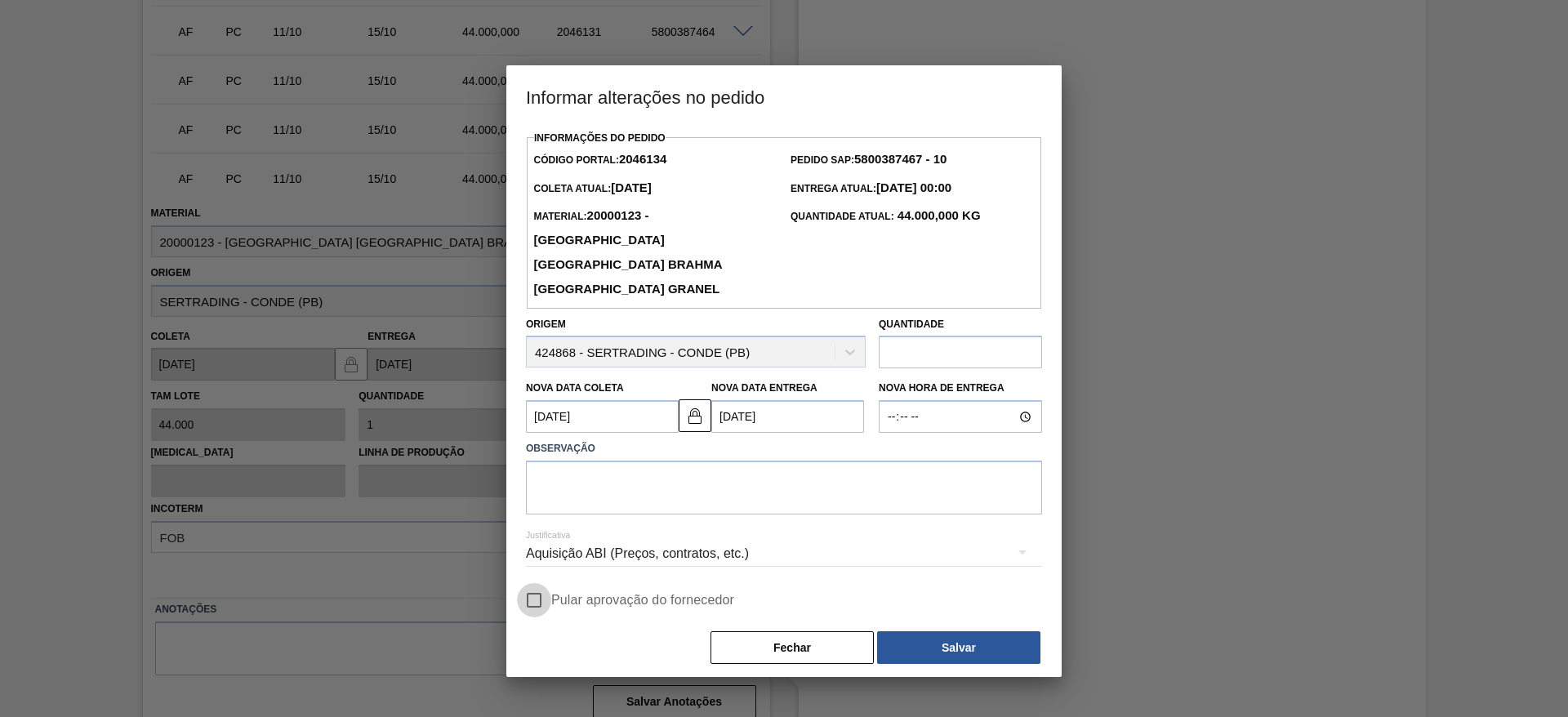
click at [532, 477] on input "Pular aprovação do fornecedor" at bounding box center [534, 600] width 35 height 35
checkbox input "true"
click at [571, 465] on textarea at bounding box center [783, 487] width 516 height 54
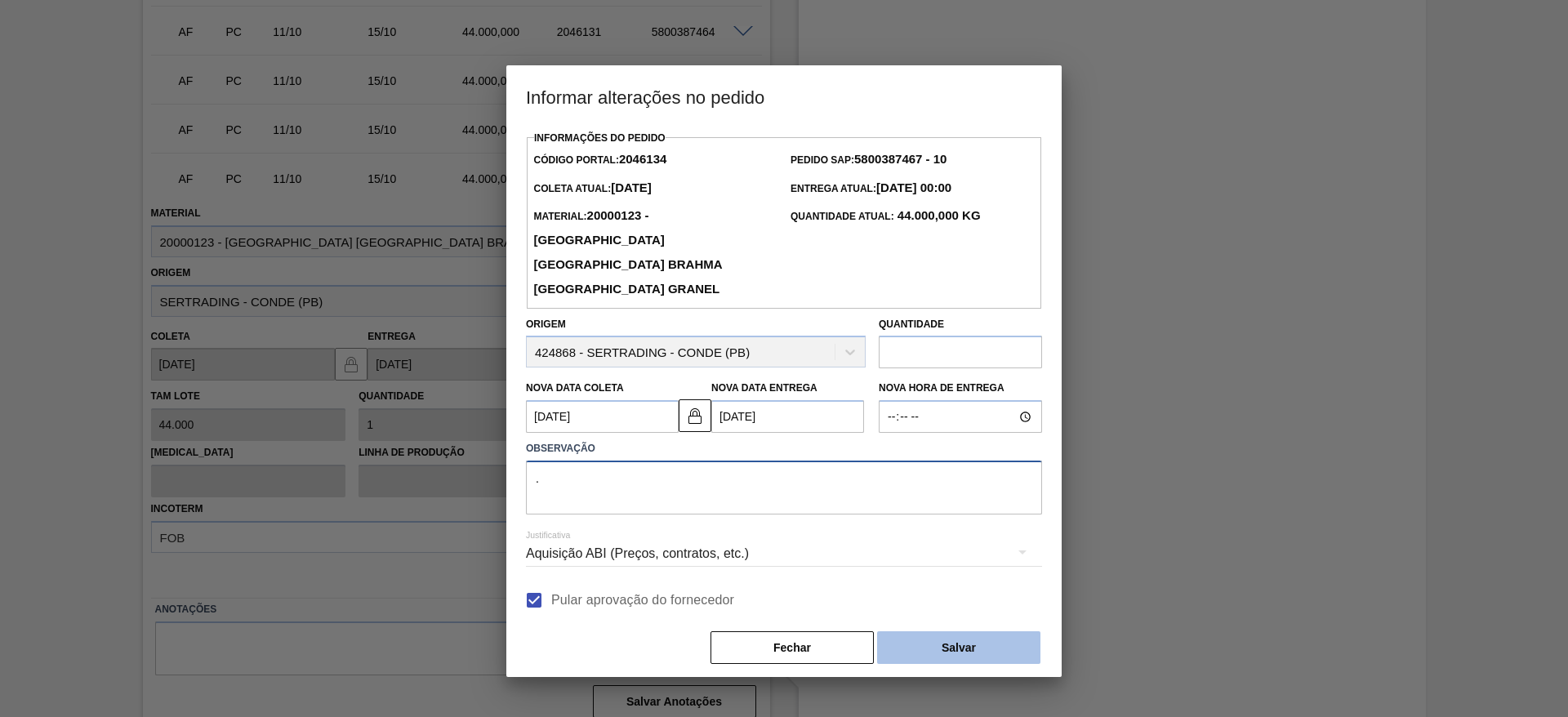
type textarea "."
click at [920, 477] on button "Salvar" at bounding box center [959, 647] width 163 height 33
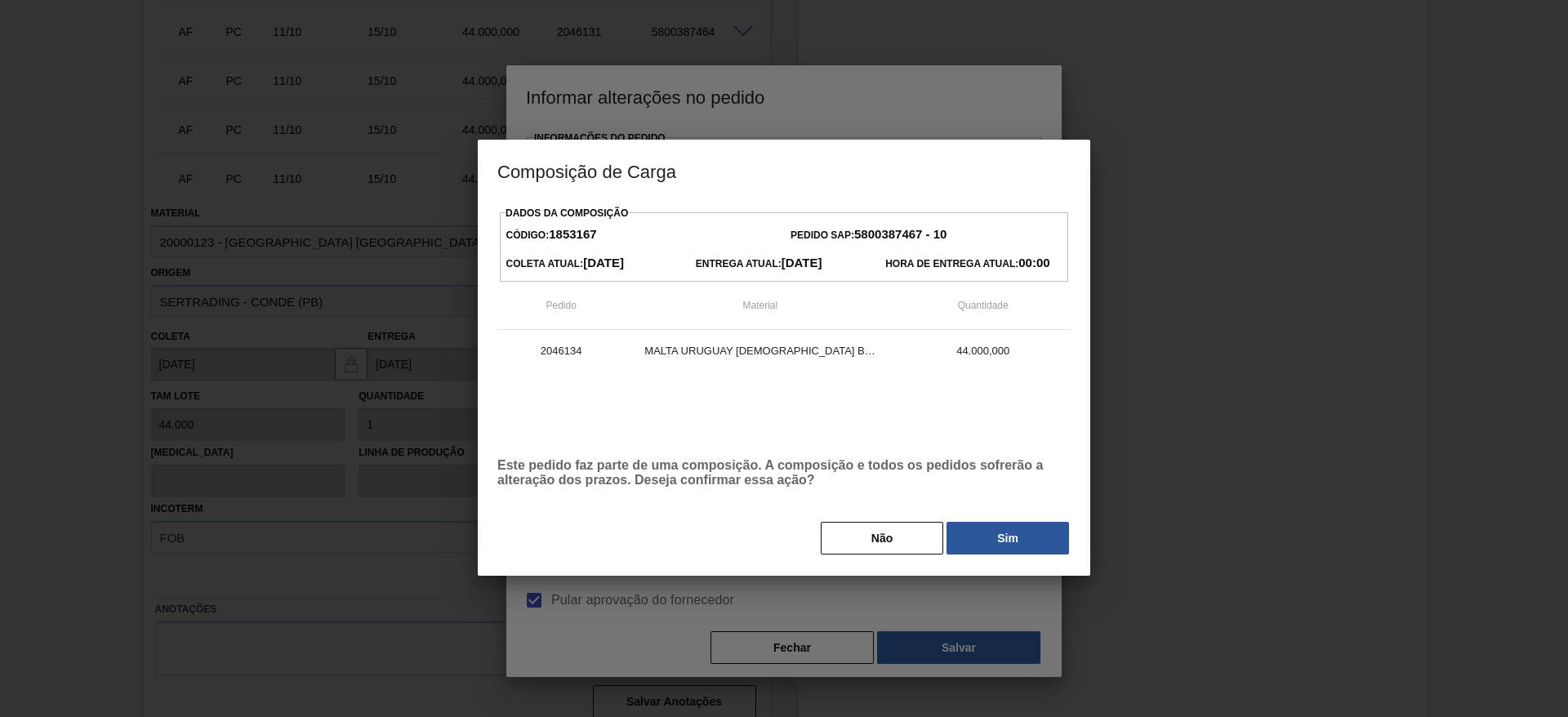
click at [1013, 477] on div "Não Sim" at bounding box center [784, 538] width 573 height 35
click at [1016, 477] on button "Sim" at bounding box center [1007, 538] width 122 height 33
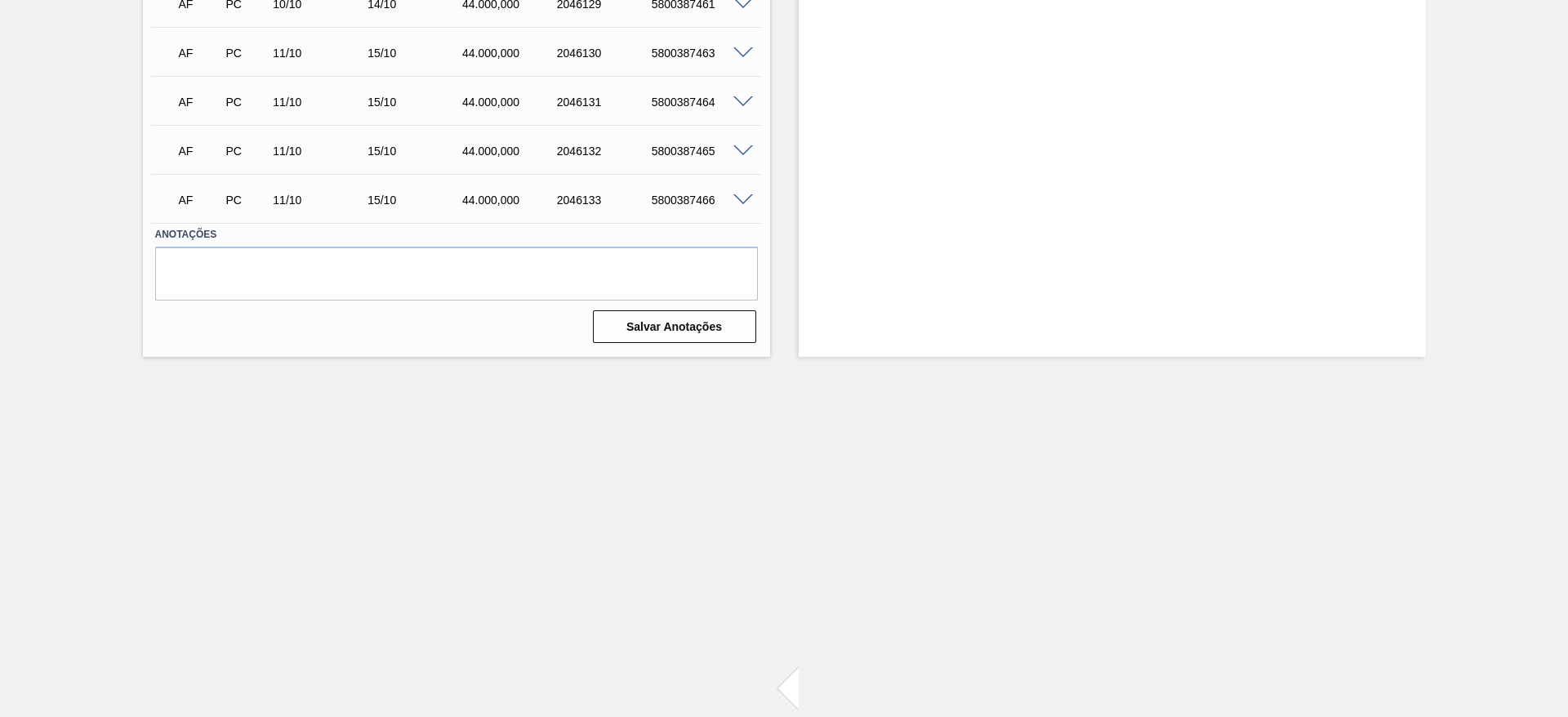
scroll to position [3343, 0]
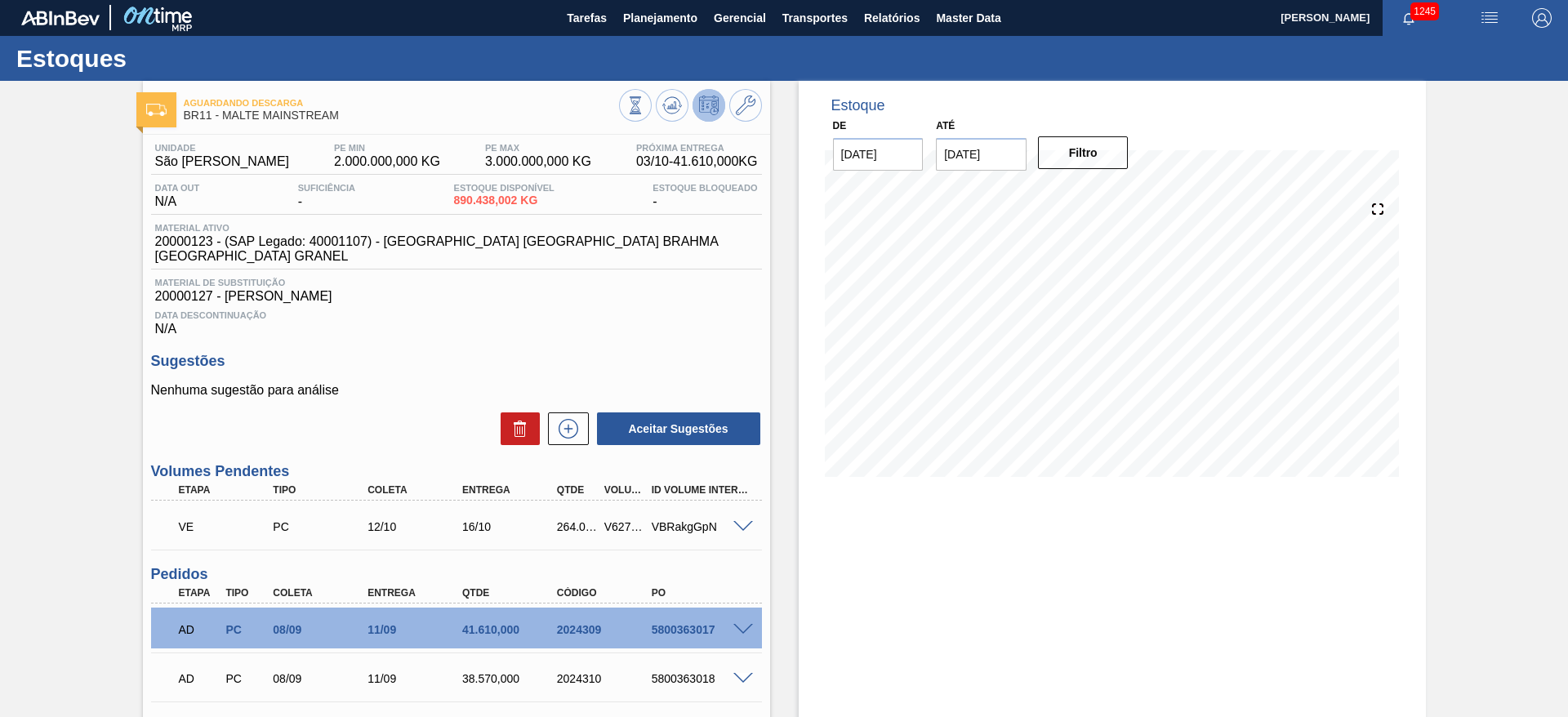
scroll to position [0, 0]
click at [637, 17] on span "Planejamento" at bounding box center [661, 19] width 75 height 20
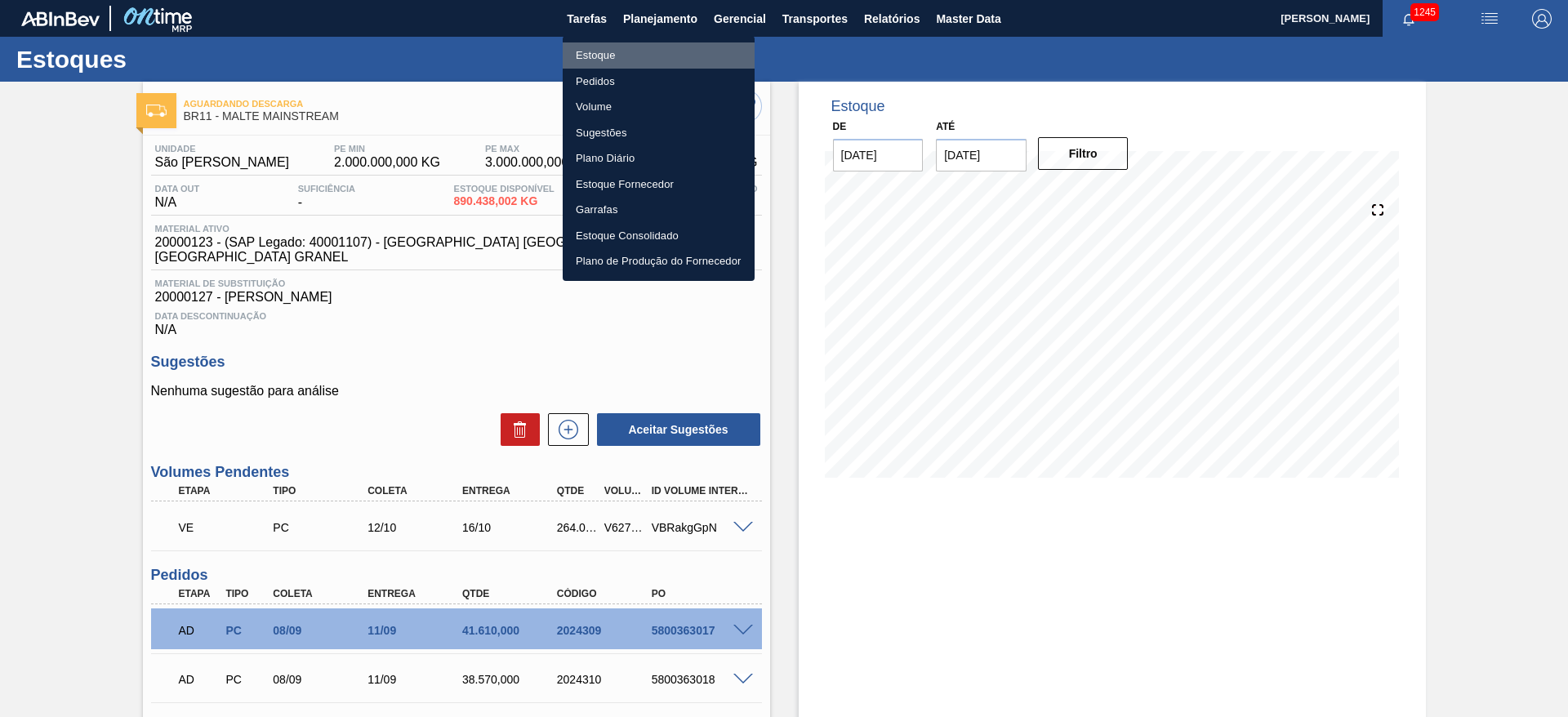
click at [604, 55] on li "Estoque" at bounding box center [659, 55] width 192 height 26
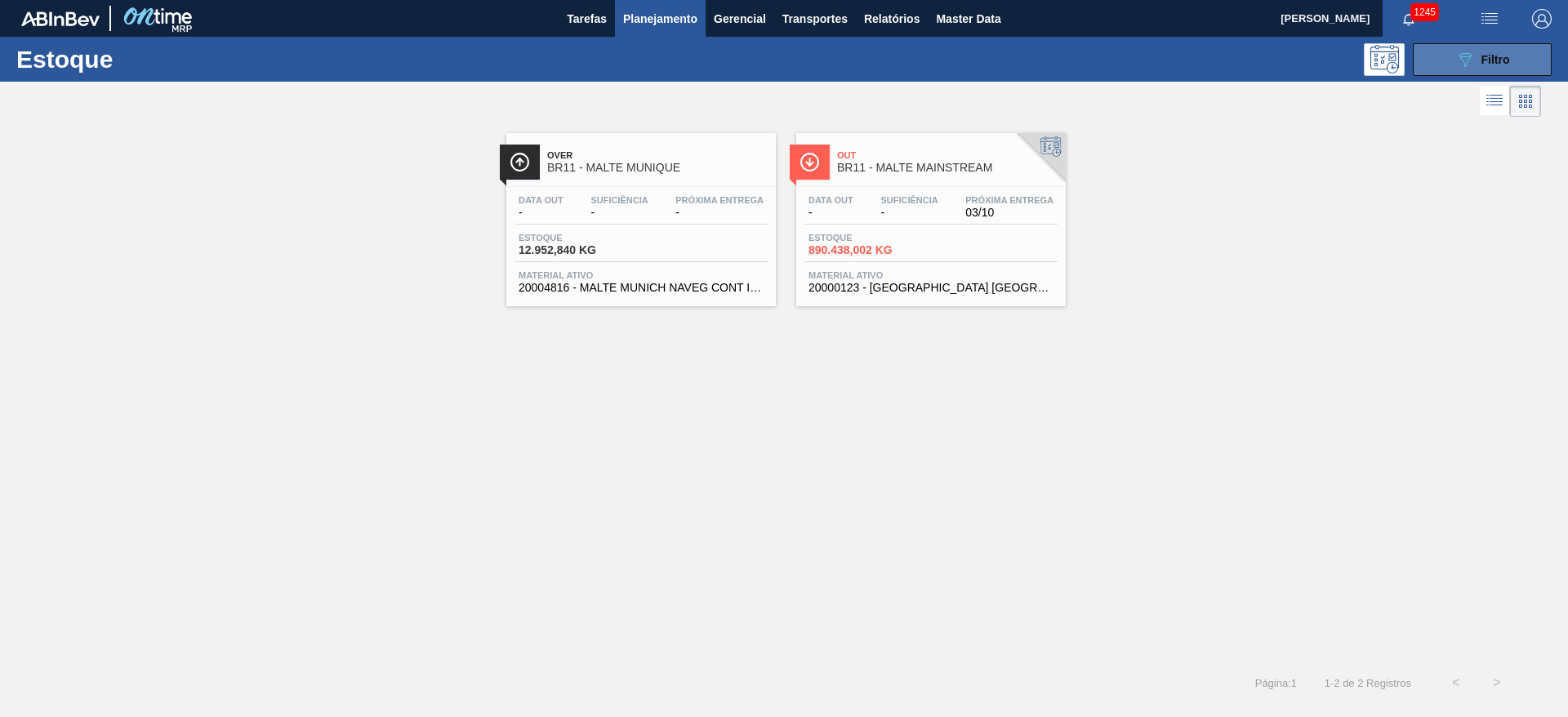
click at [1044, 57] on button "089F7B8B-B2A5-4AFE-B5C0-19BA573D28AC Filtro" at bounding box center [1482, 59] width 139 height 33
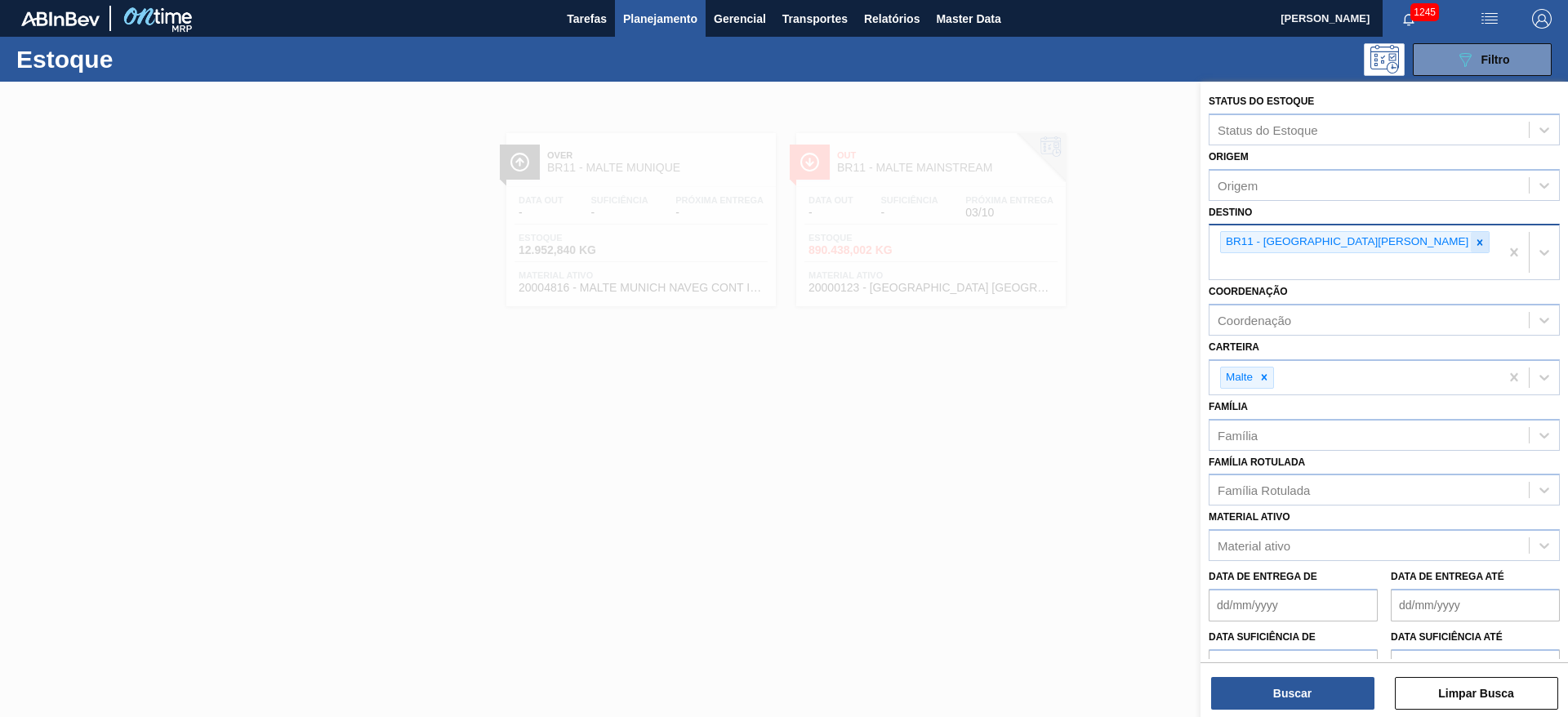
click at [1044, 242] on icon at bounding box center [1479, 243] width 11 height 11
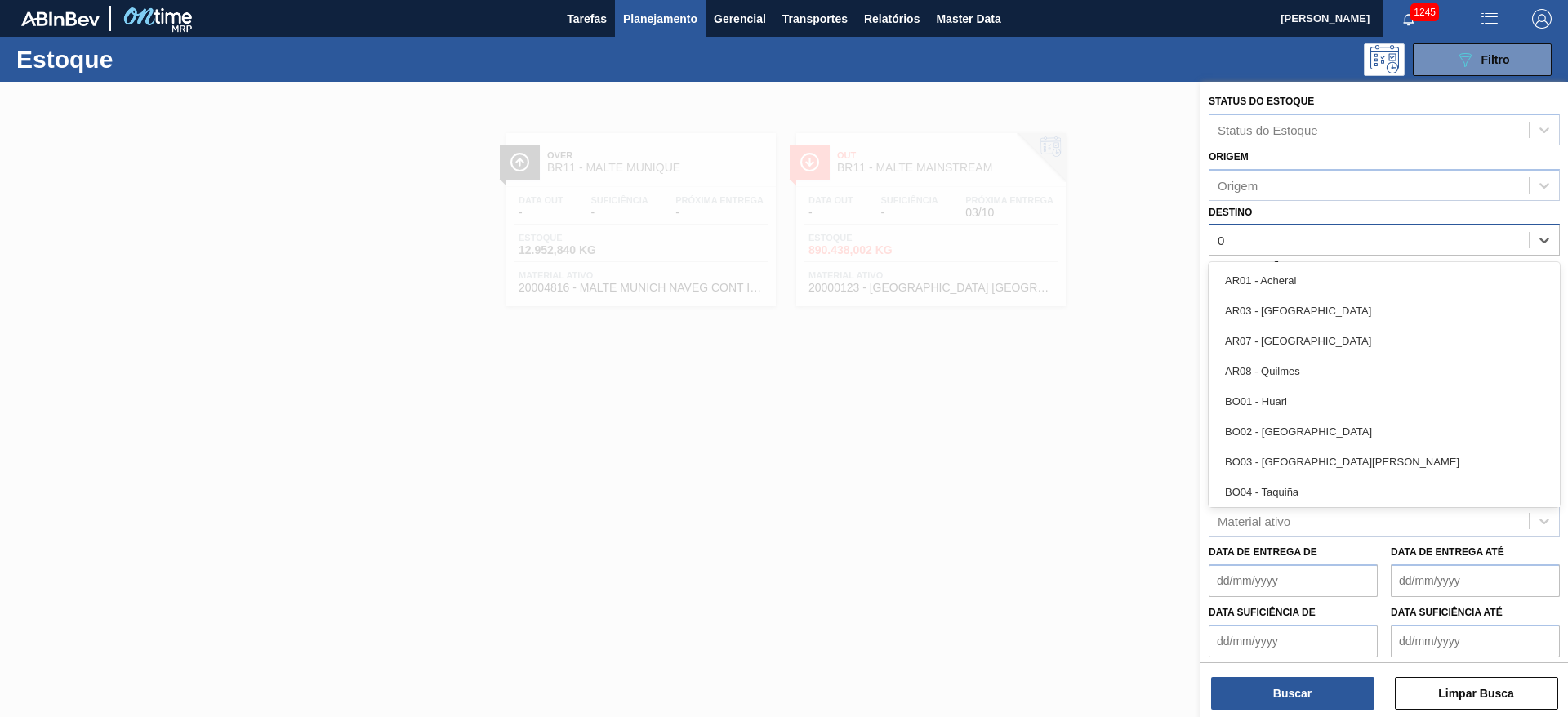
type input "07"
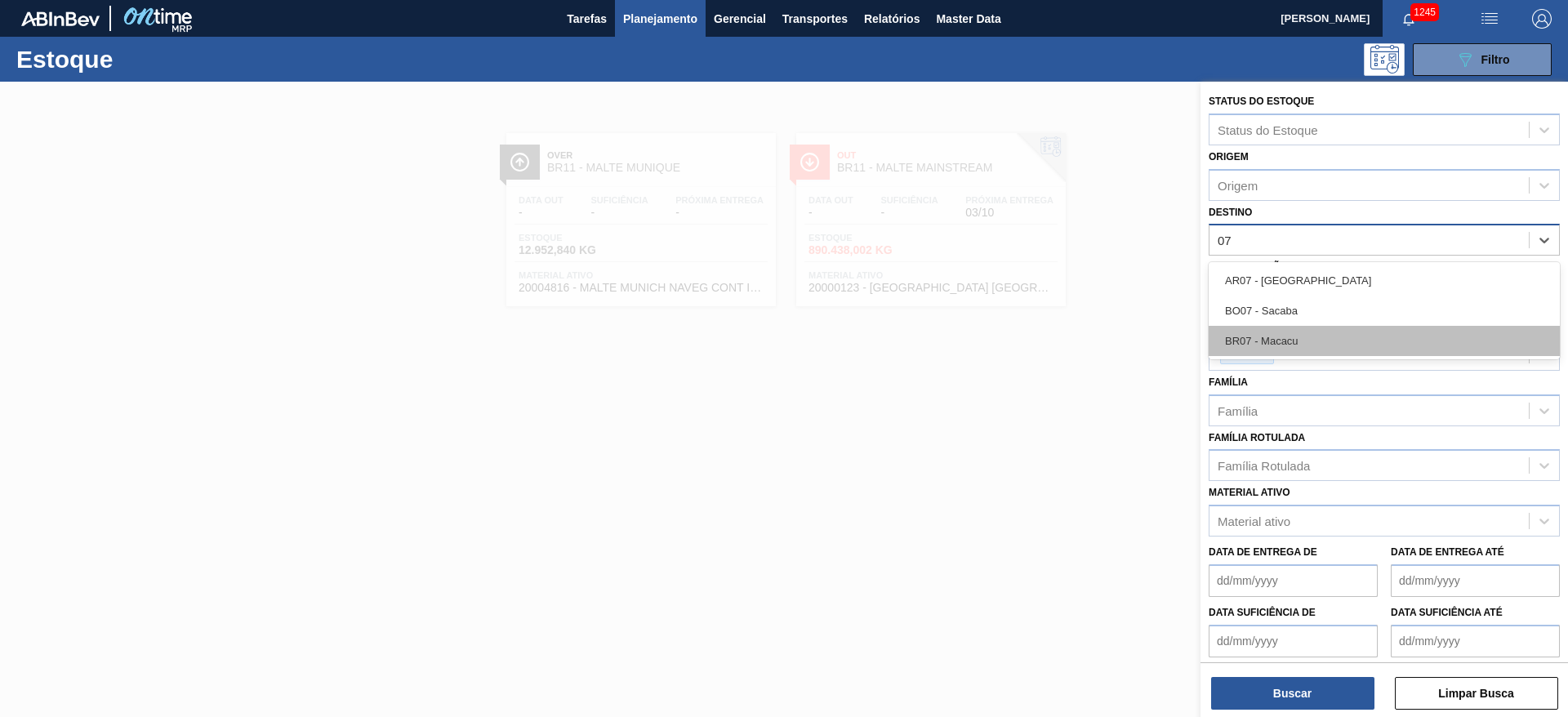
click at [1044, 333] on div "BR07 - Macacu" at bounding box center [1384, 341] width 351 height 30
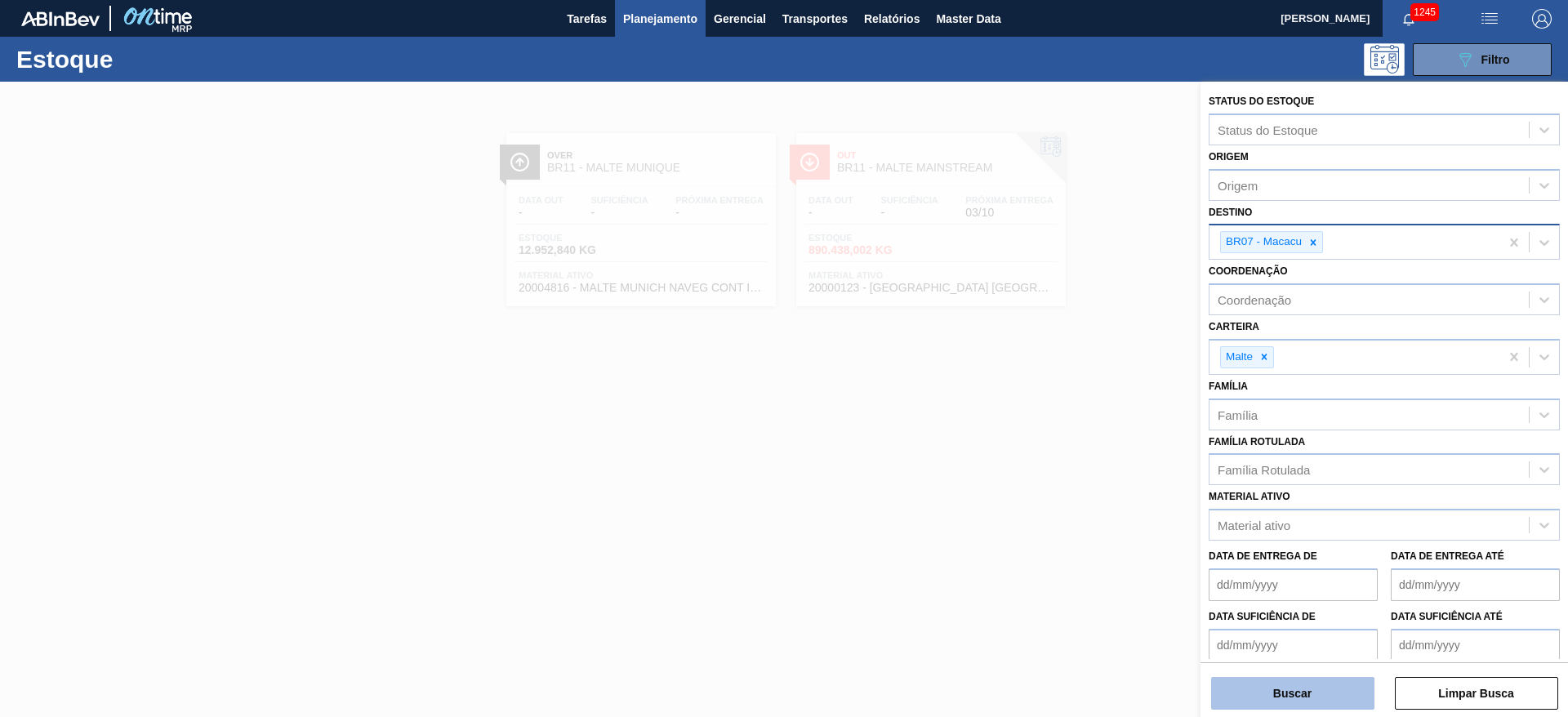
click at [1044, 477] on button "Buscar" at bounding box center [1293, 693] width 163 height 33
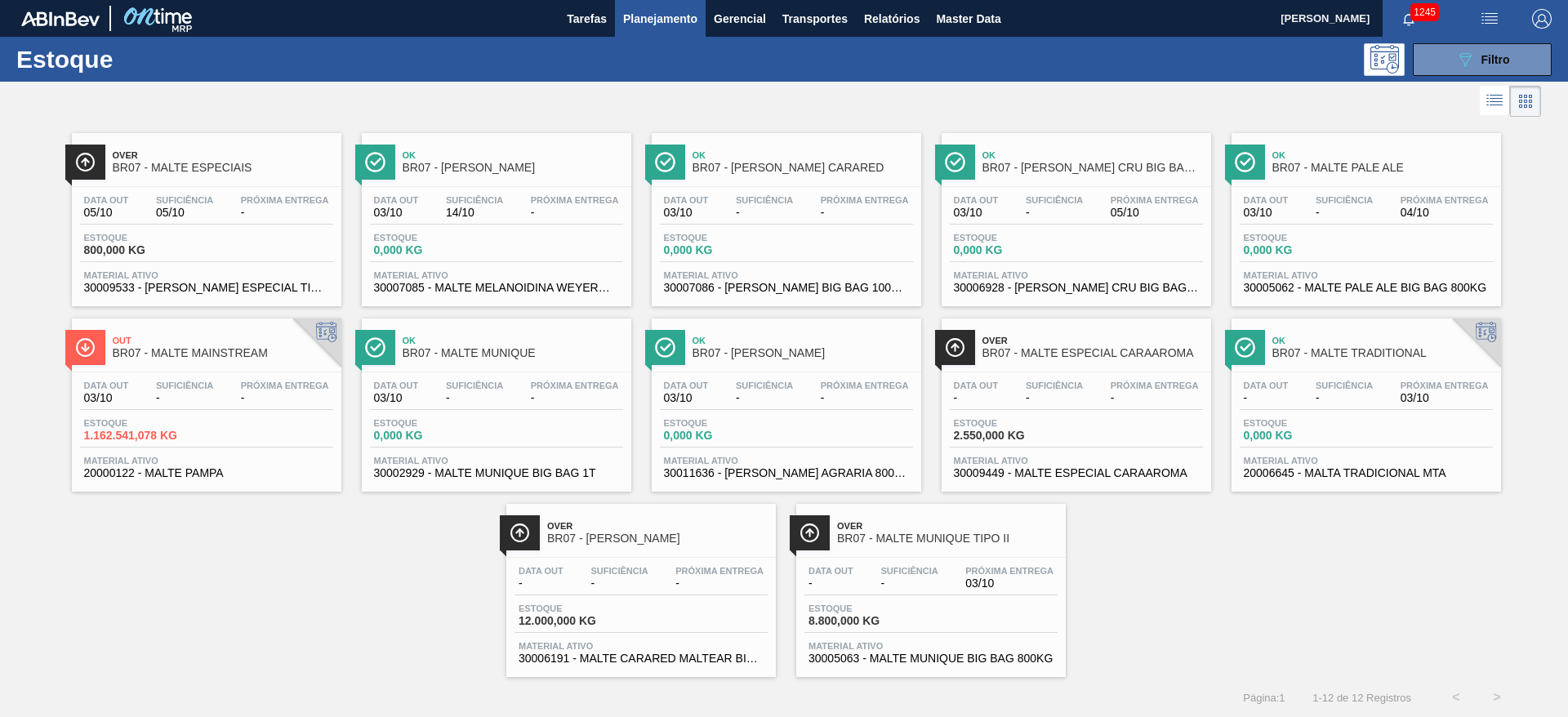
click at [919, 477] on div "Data out - Suficiência - Próxima Entrega 03/10" at bounding box center [931, 580] width 253 height 29
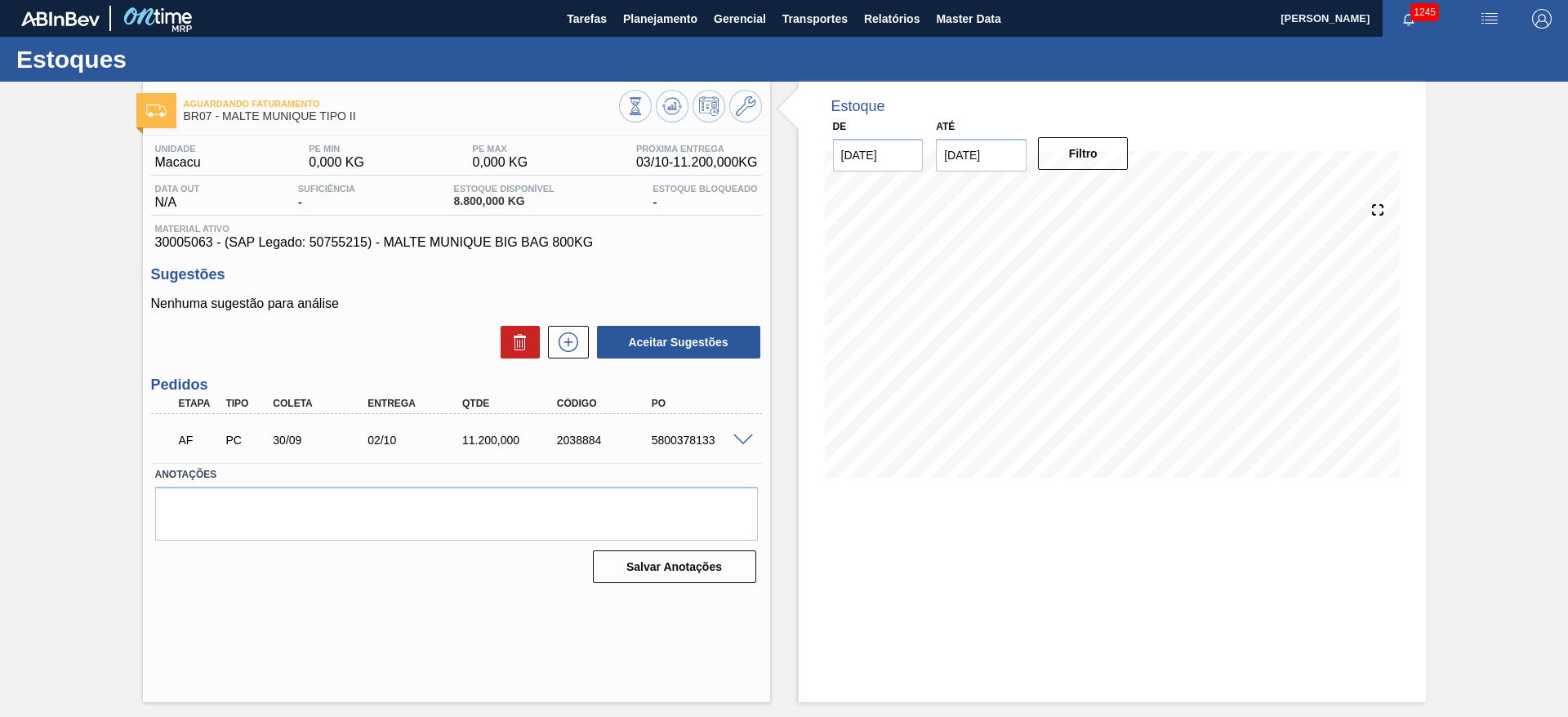
click at [685, 435] on div "5800378133" at bounding box center [701, 441] width 106 height 13
click at [740, 436] on span at bounding box center [743, 440] width 20 height 12
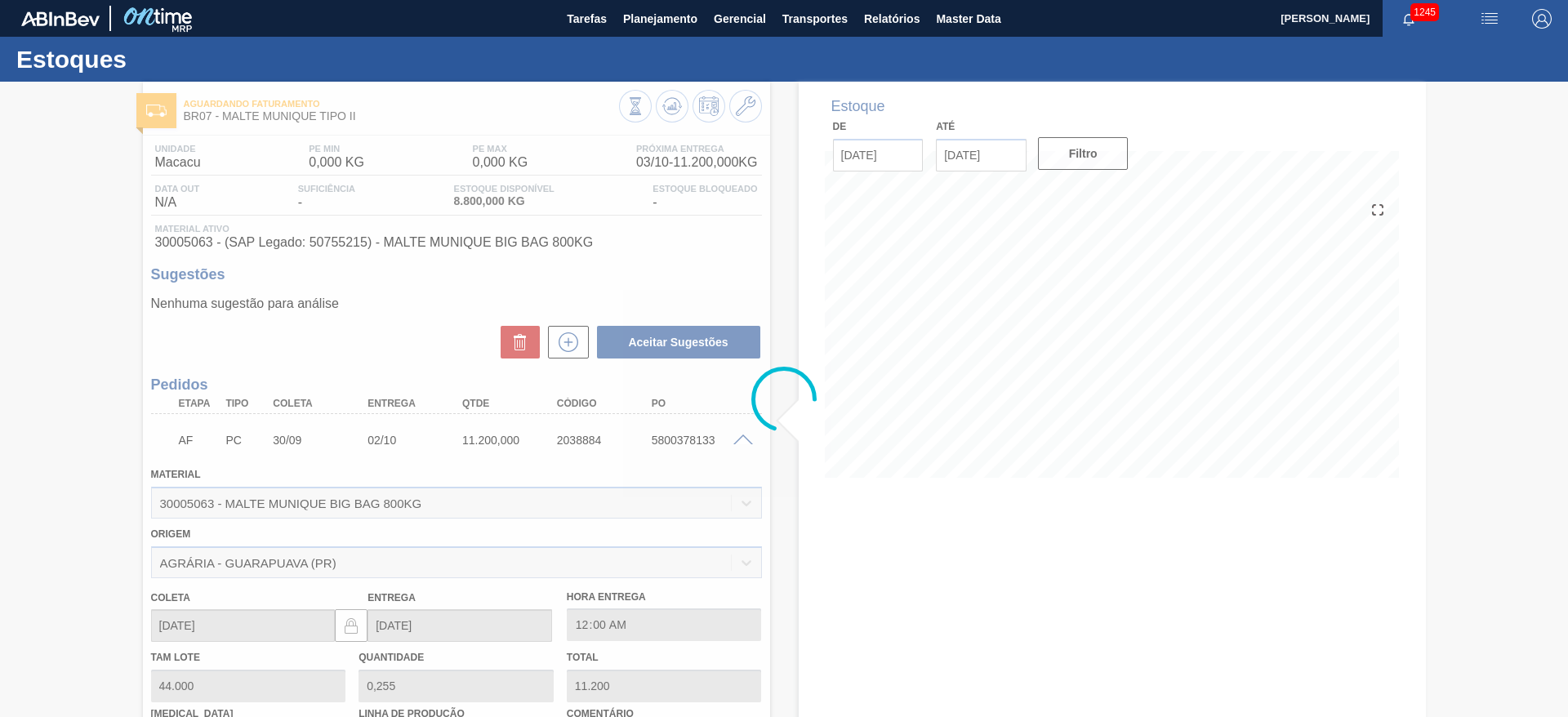
click at [740, 436] on div at bounding box center [784, 399] width 1568 height 636
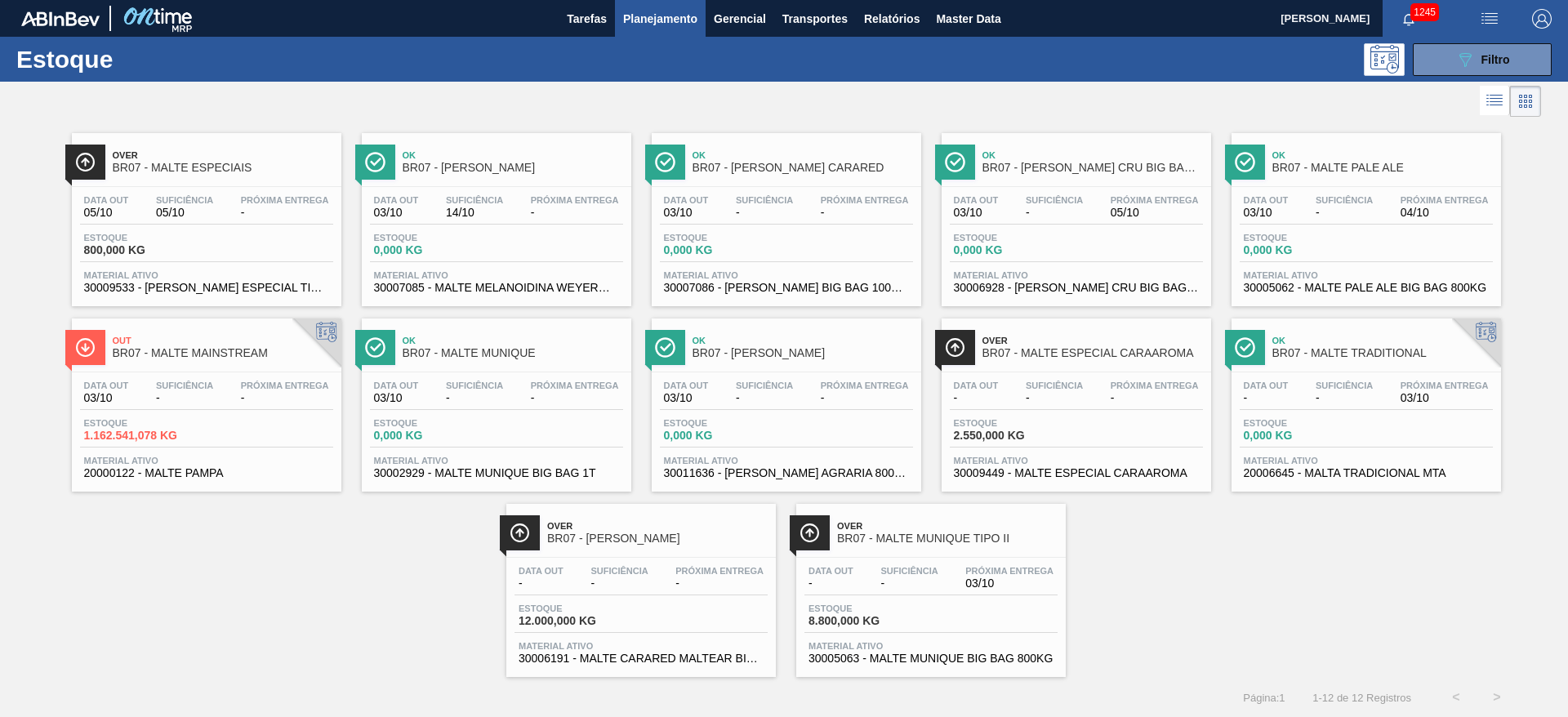
click at [928, 477] on div "Estoque 8.800,000 KG" at bounding box center [931, 618] width 253 height 29
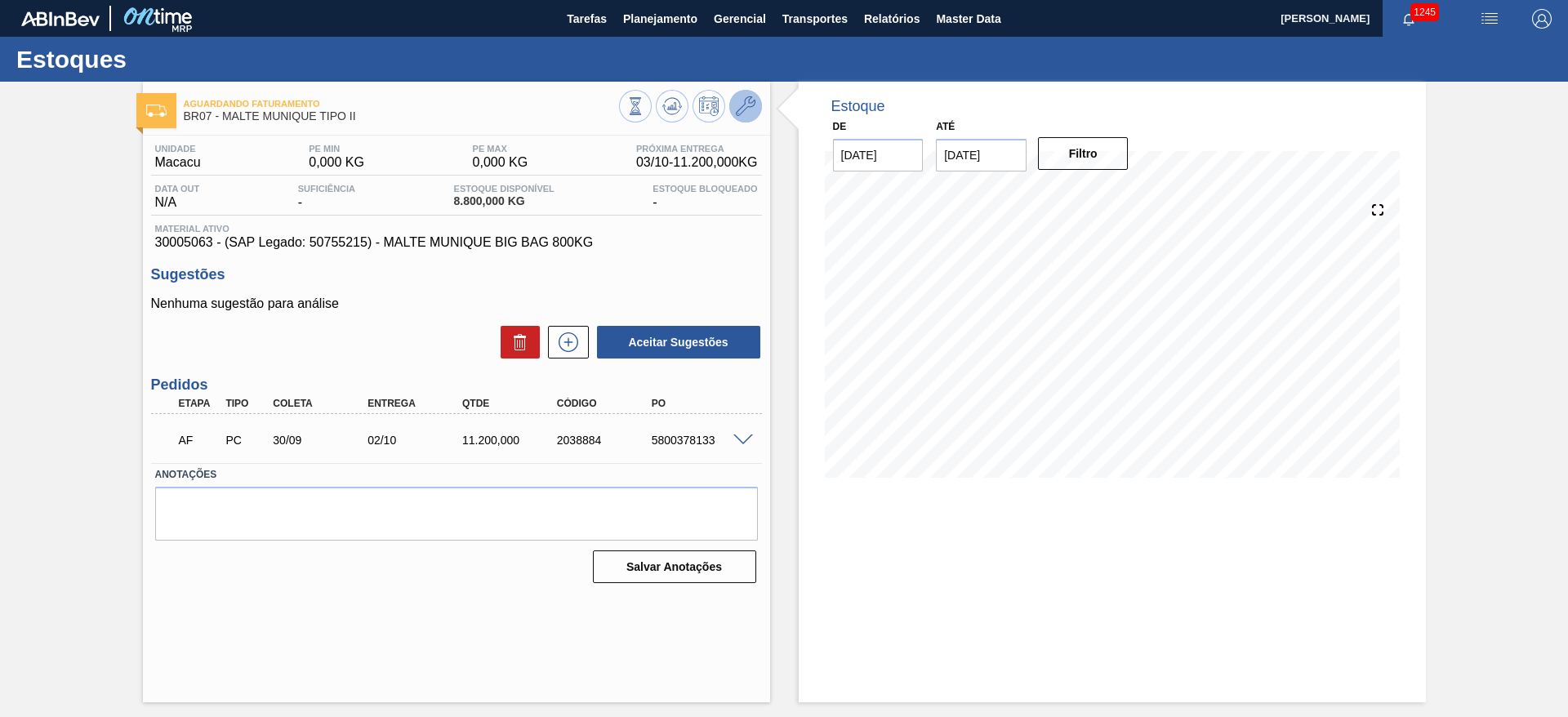
click at [742, 105] on icon at bounding box center [745, 105] width 20 height 20
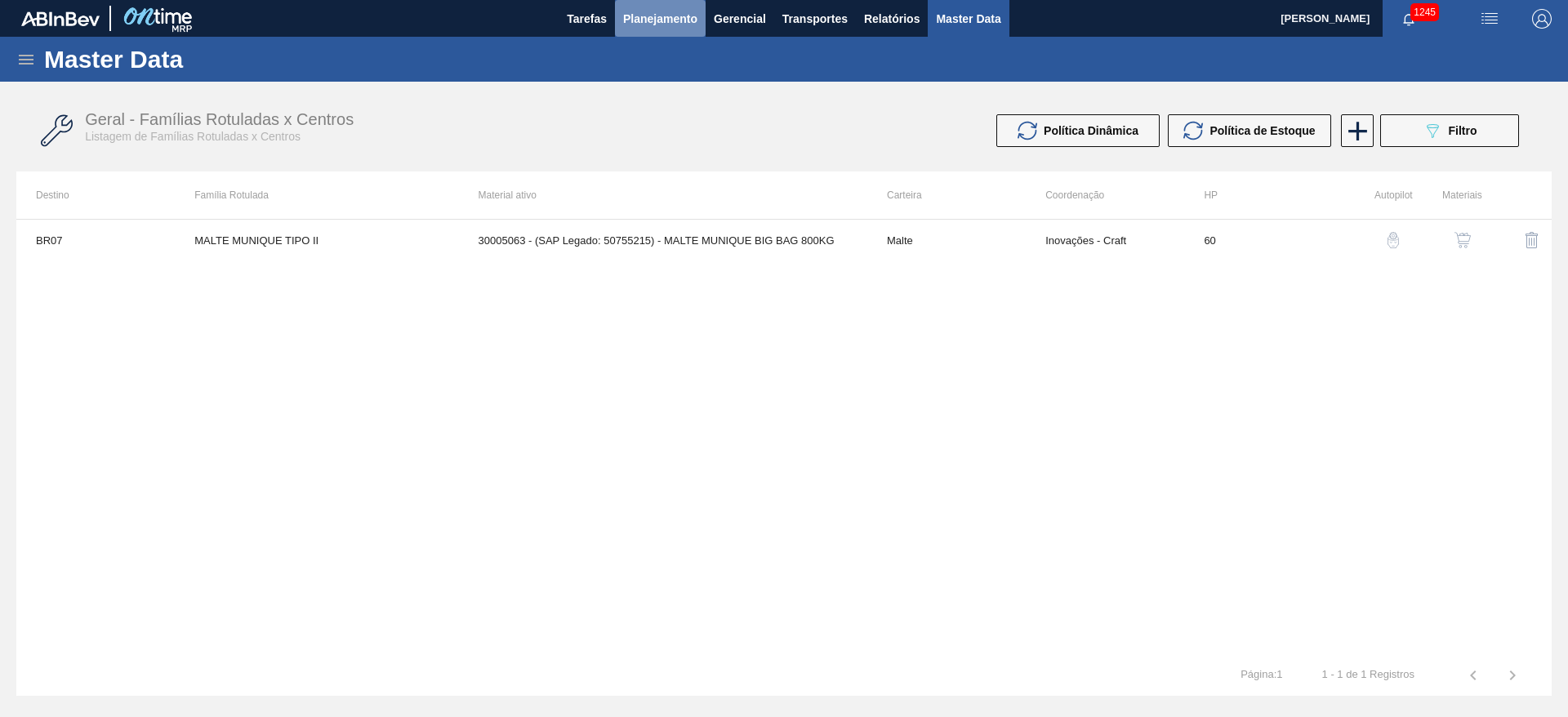
click at [655, 16] on span "Planejamento" at bounding box center [661, 19] width 75 height 20
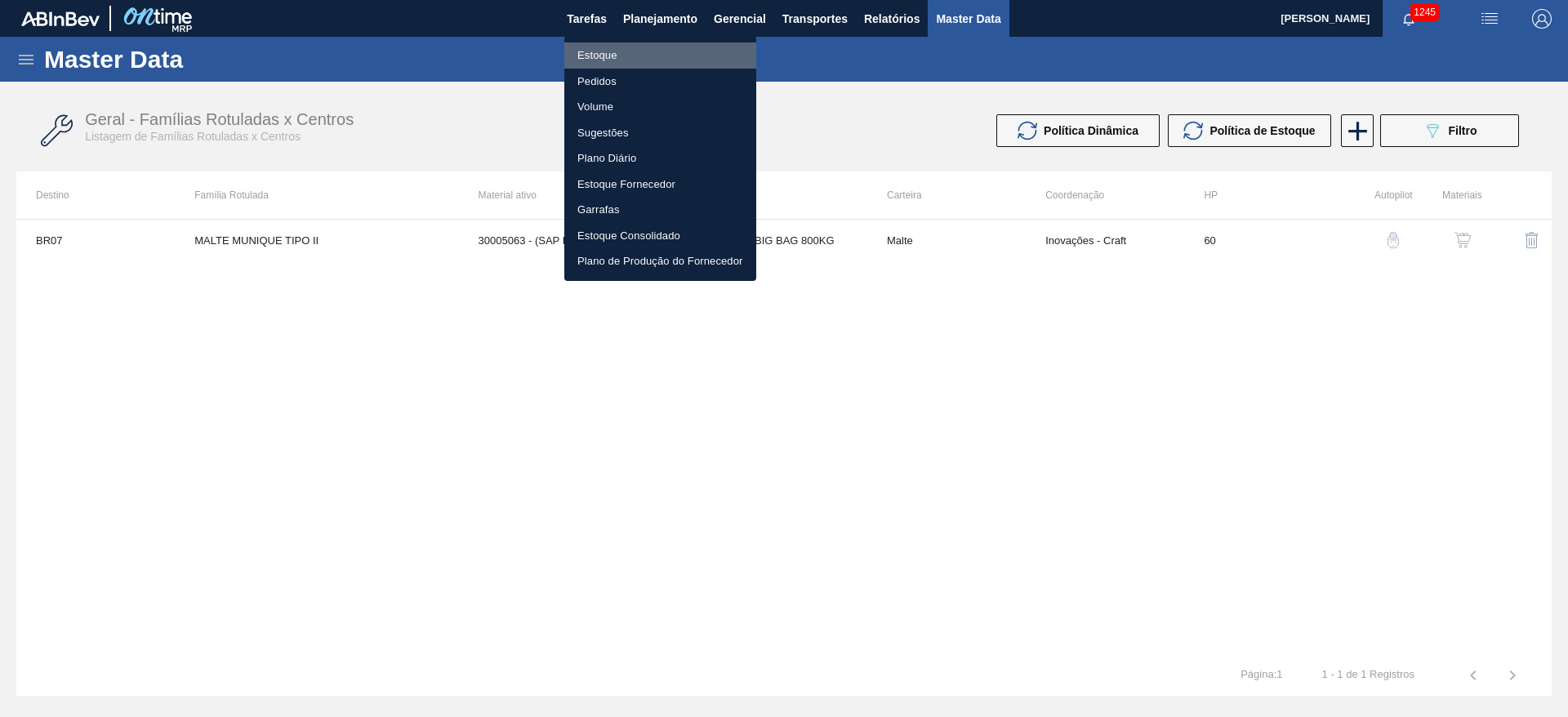
click at [595, 56] on li "Estoque" at bounding box center [661, 55] width 192 height 26
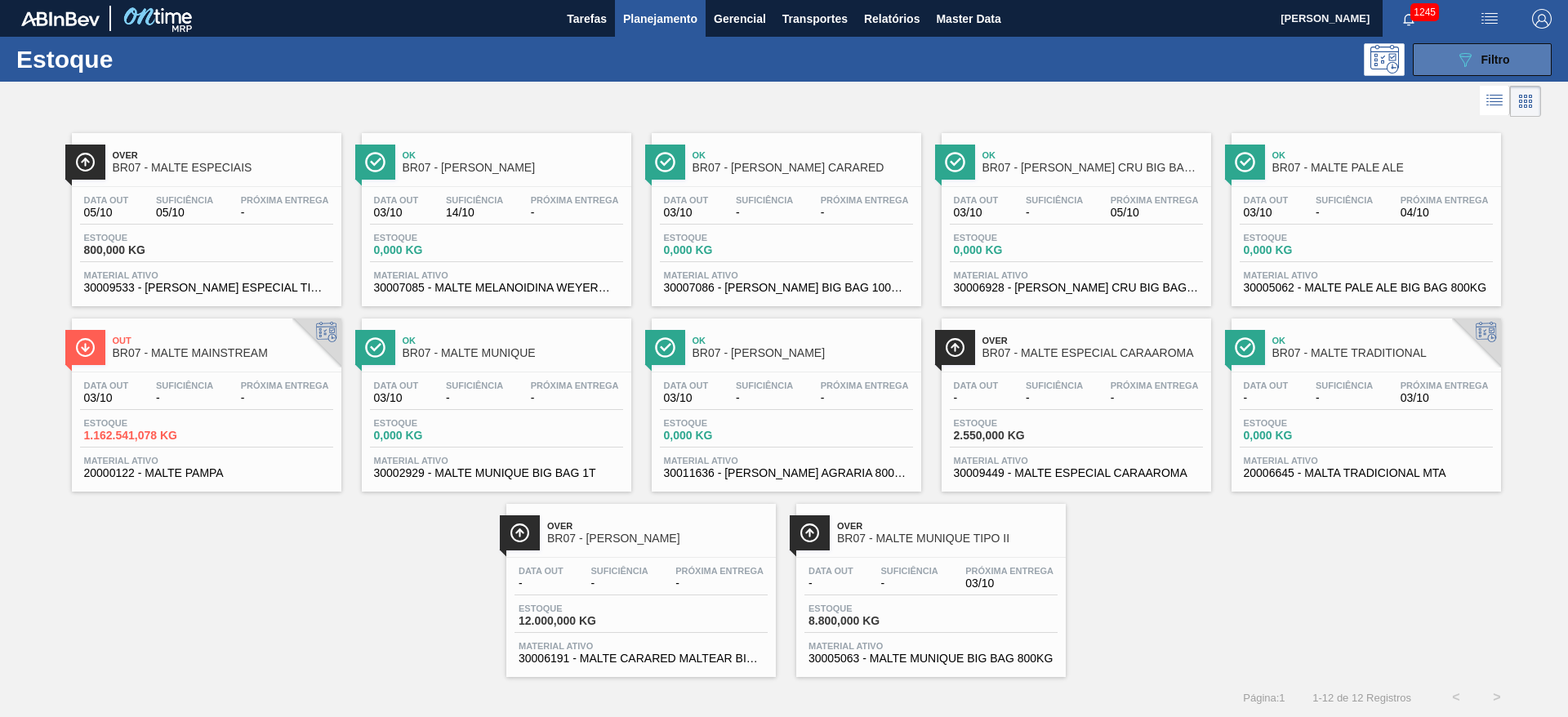
click at [1044, 62] on span "Filtro" at bounding box center [1495, 60] width 29 height 13
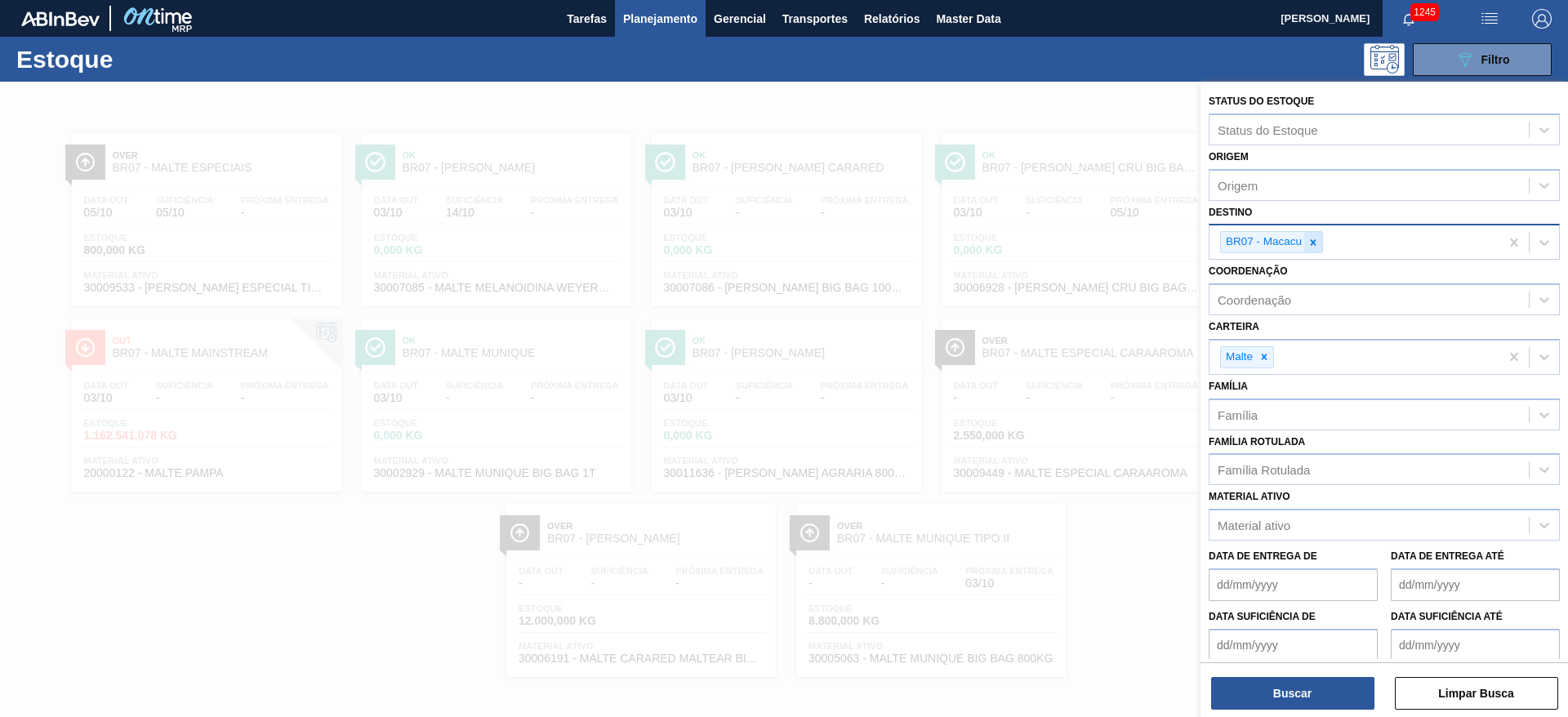
click at [1044, 237] on icon at bounding box center [1313, 243] width 11 height 11
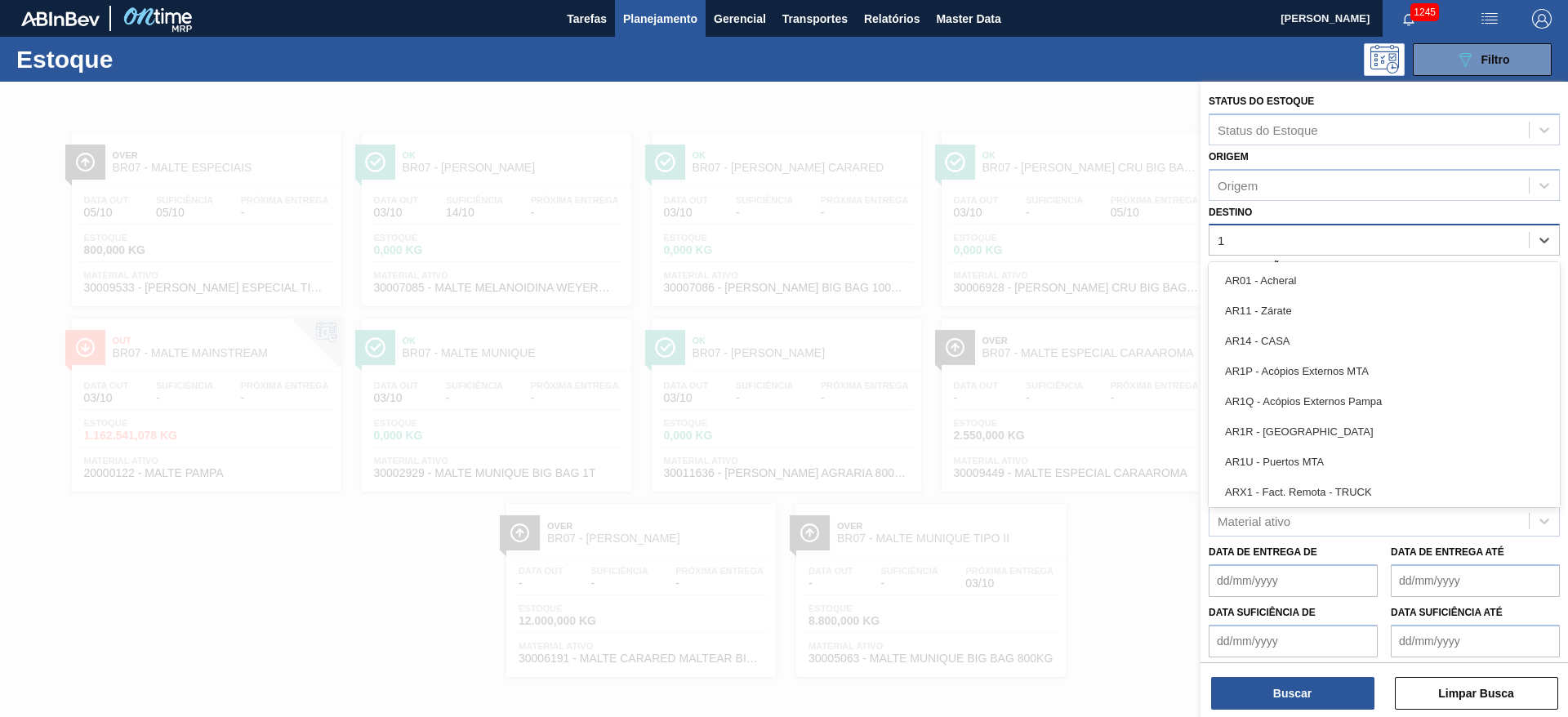
type input "17"
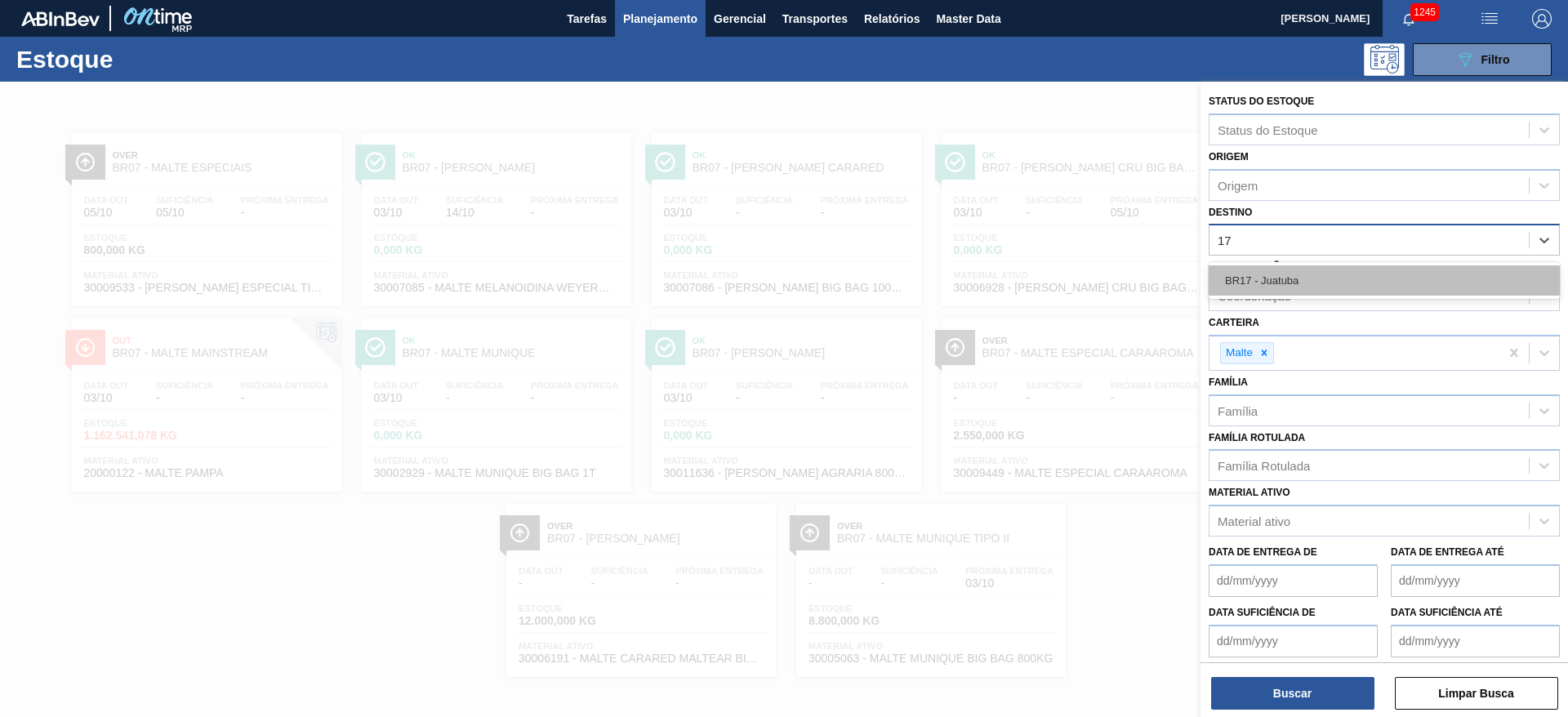
click at [1044, 288] on div "BR17 - Juatuba" at bounding box center [1384, 280] width 351 height 30
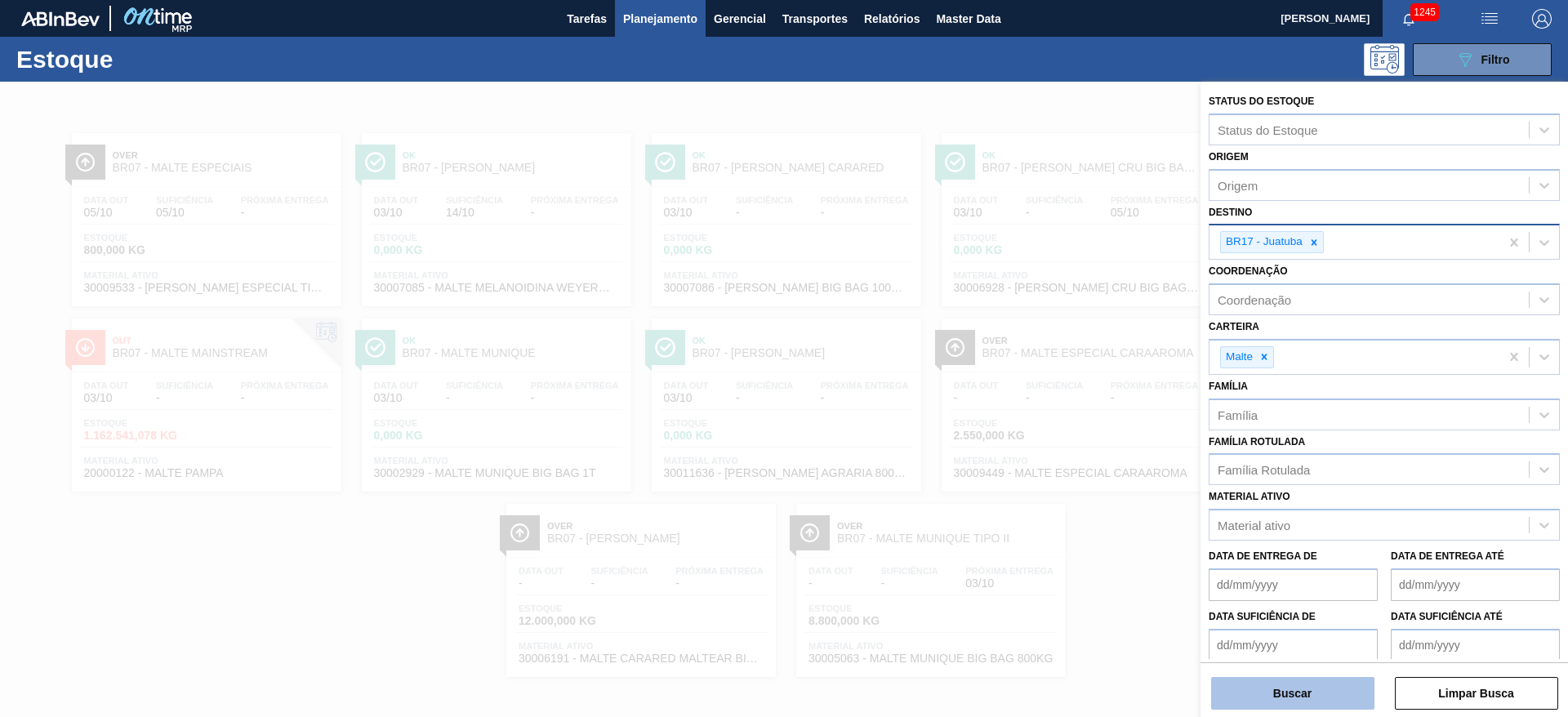
click at [1044, 477] on button "Buscar" at bounding box center [1293, 693] width 163 height 33
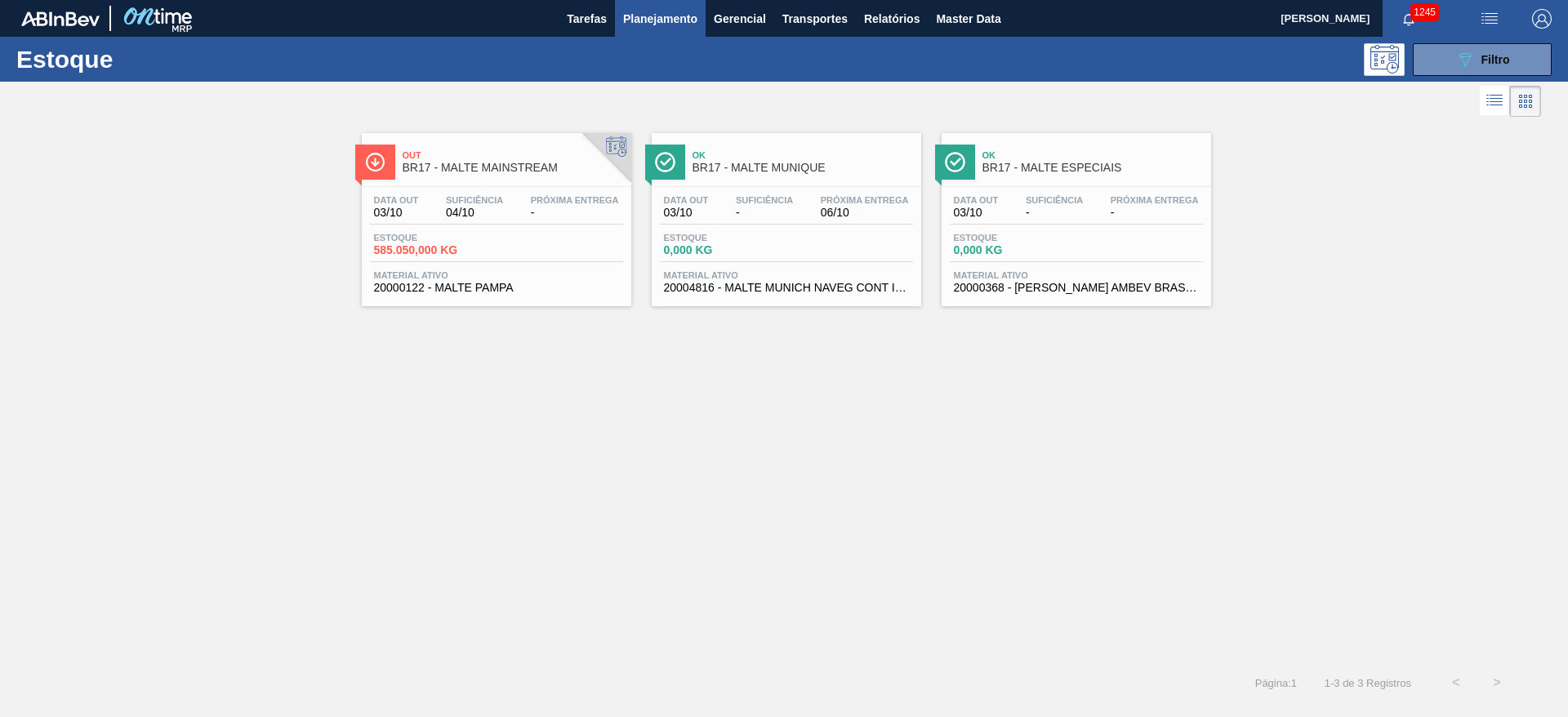
click at [811, 233] on div "Estoque 0,000 KG" at bounding box center [786, 246] width 253 height 29
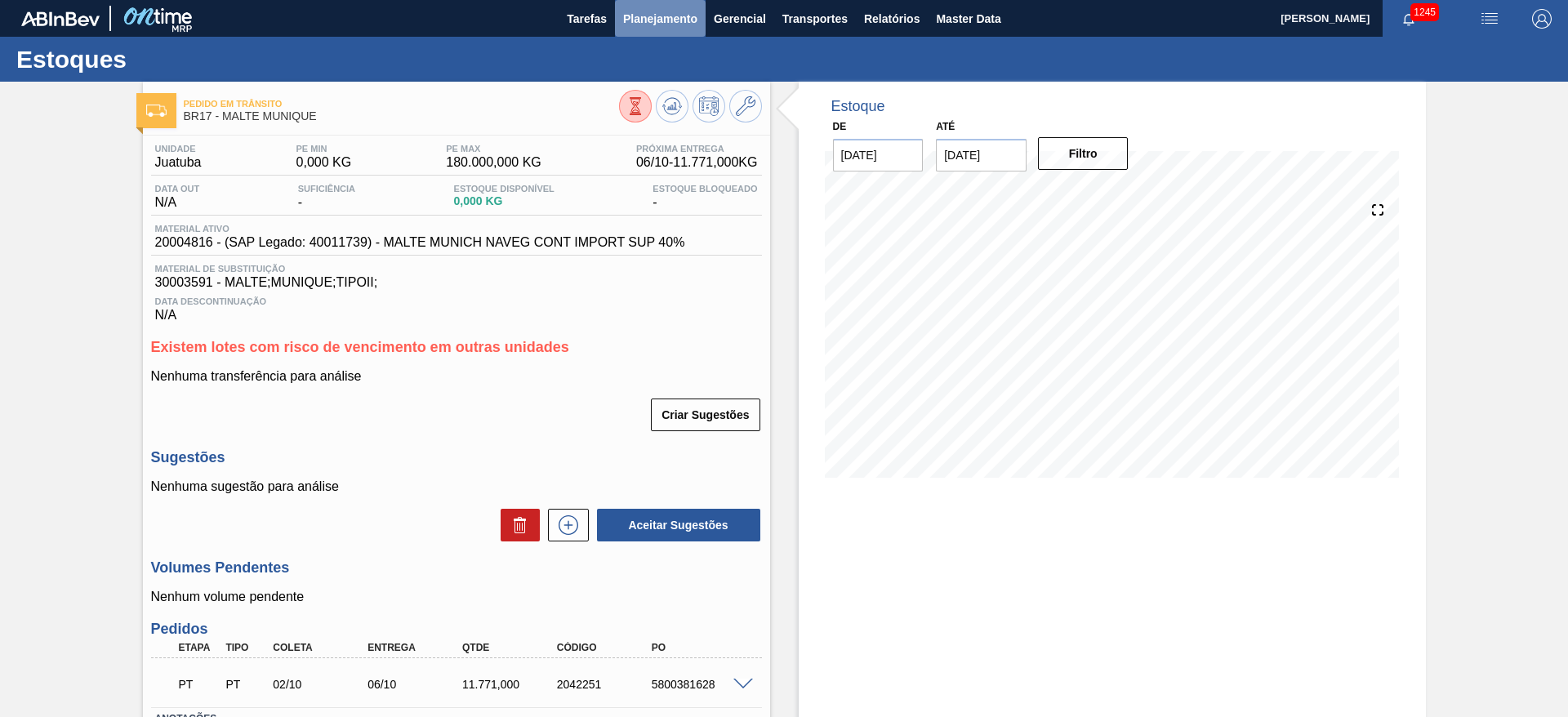
click at [662, 24] on span "Planejamento" at bounding box center [661, 19] width 75 height 20
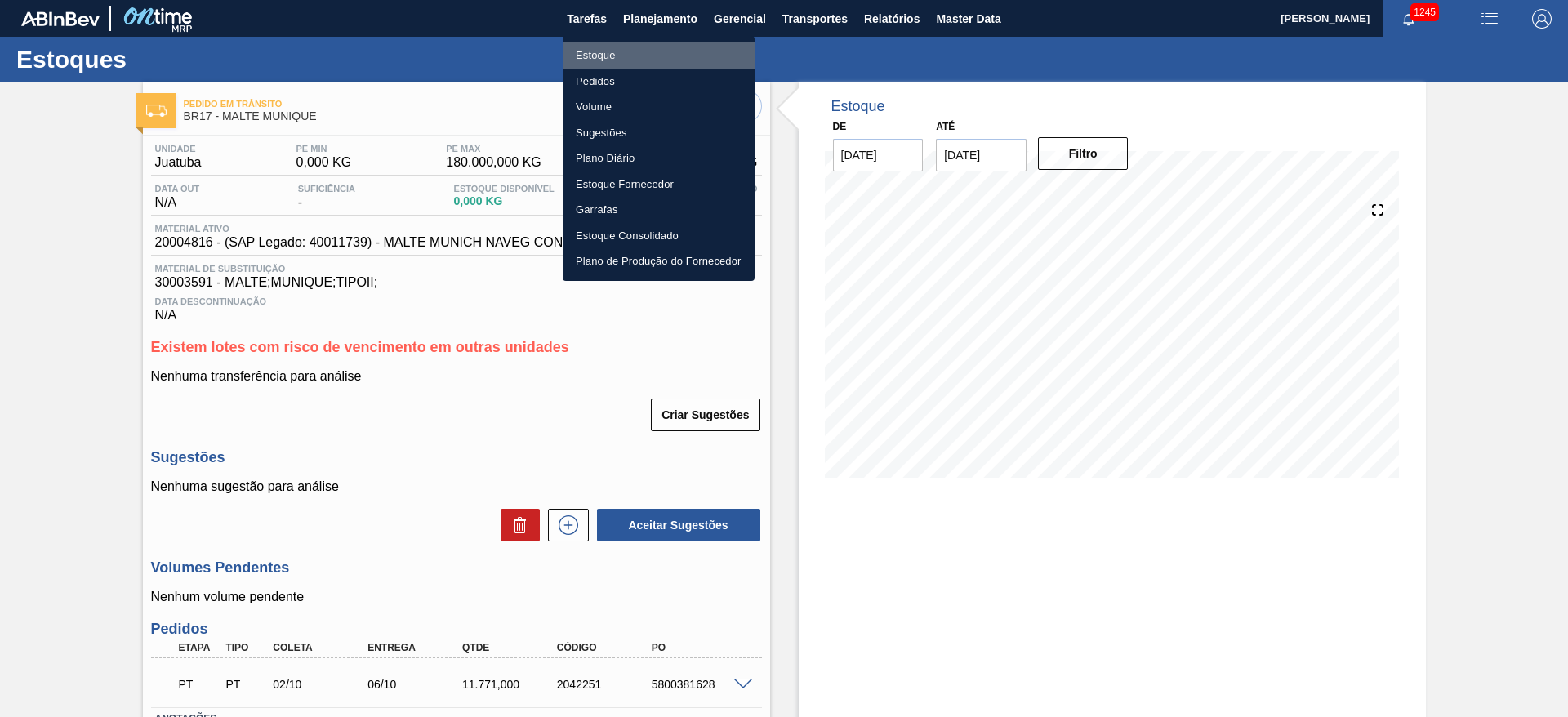
click at [590, 60] on li "Estoque" at bounding box center [659, 55] width 192 height 26
